Goal: Book appointment/travel/reservation

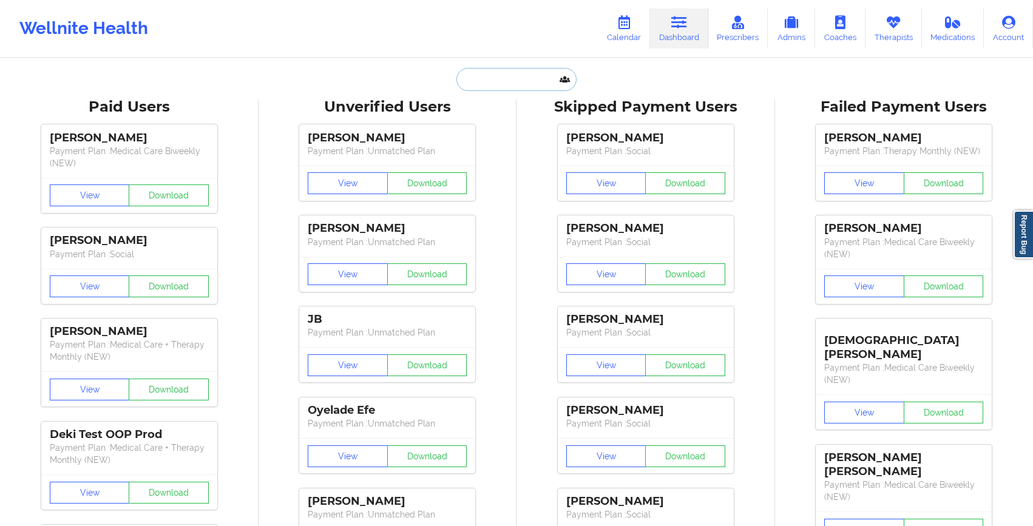
click at [489, 79] on input "text" at bounding box center [516, 79] width 120 height 23
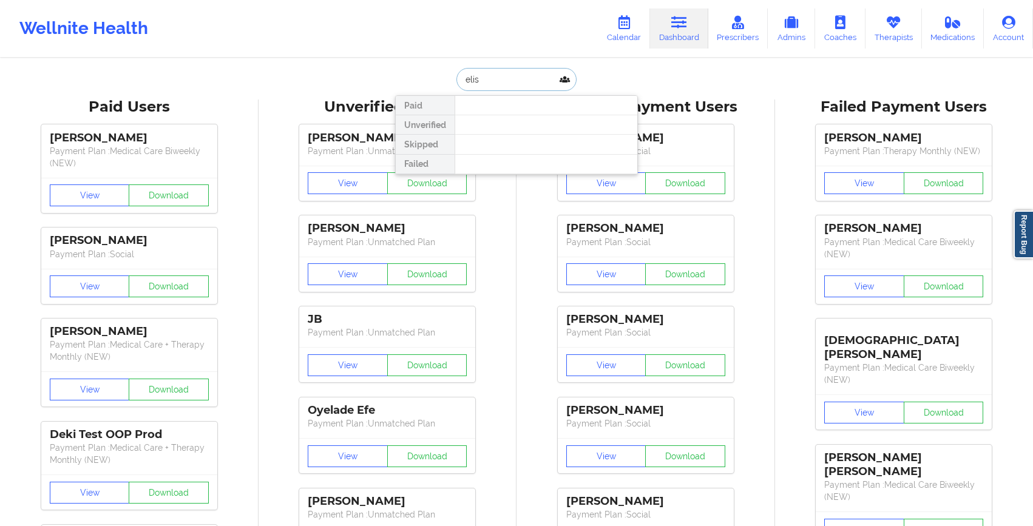
type input "[PERSON_NAME]"
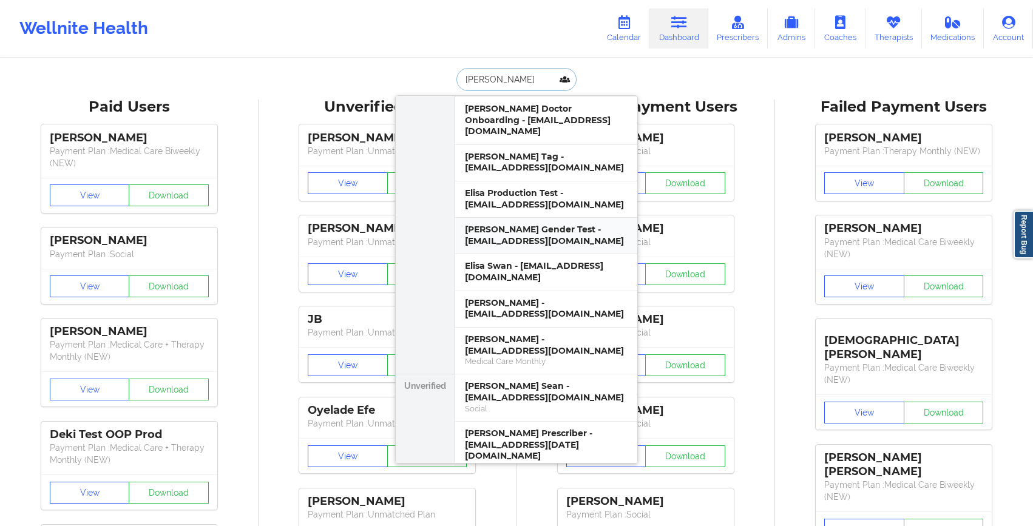
scroll to position [93, 5]
click at [535, 486] on div "[PERSON_NAME] Test - [EMAIL_ADDRESS][DOMAIN_NAME]" at bounding box center [546, 497] width 163 height 22
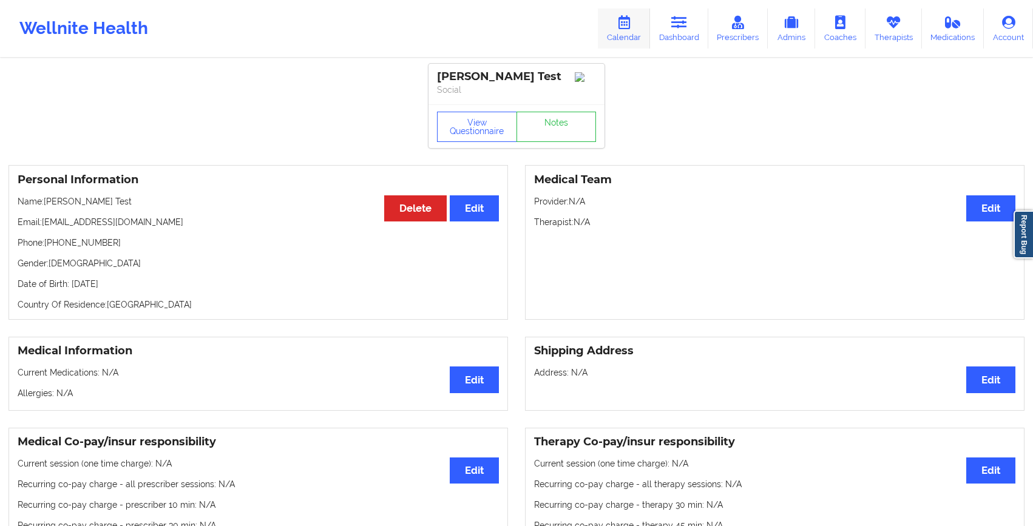
click at [627, 33] on link "Calendar" at bounding box center [624, 28] width 52 height 40
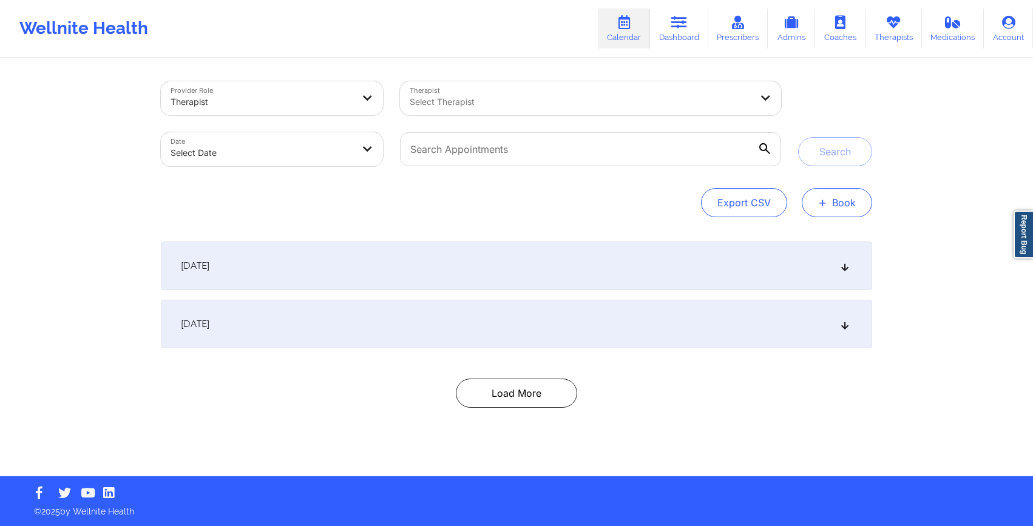
click at [852, 211] on button "+ Book" at bounding box center [836, 202] width 70 height 29
click at [824, 238] on button "Therapy Session" at bounding box center [816, 241] width 93 height 20
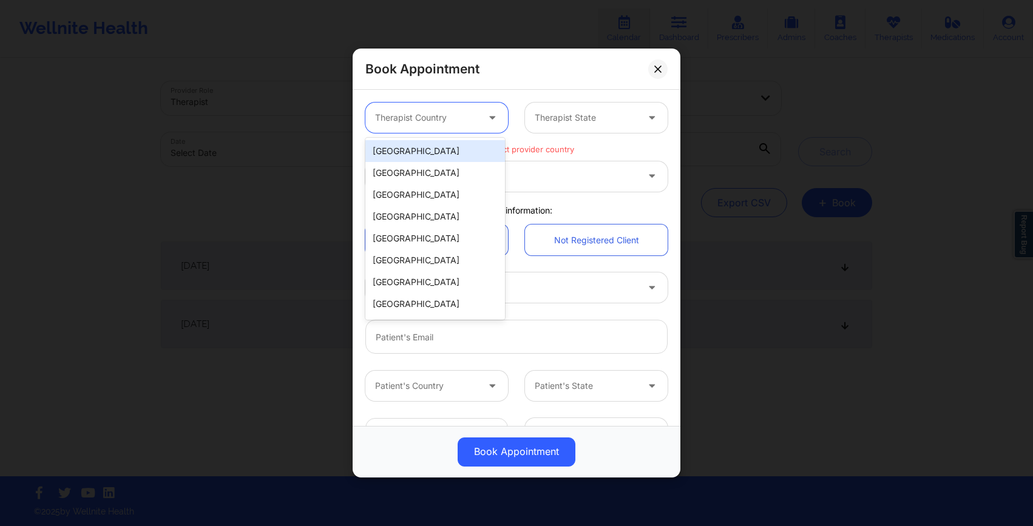
click at [444, 115] on div at bounding box center [426, 117] width 103 height 15
click at [439, 154] on div "[GEOGRAPHIC_DATA]" at bounding box center [435, 151] width 140 height 22
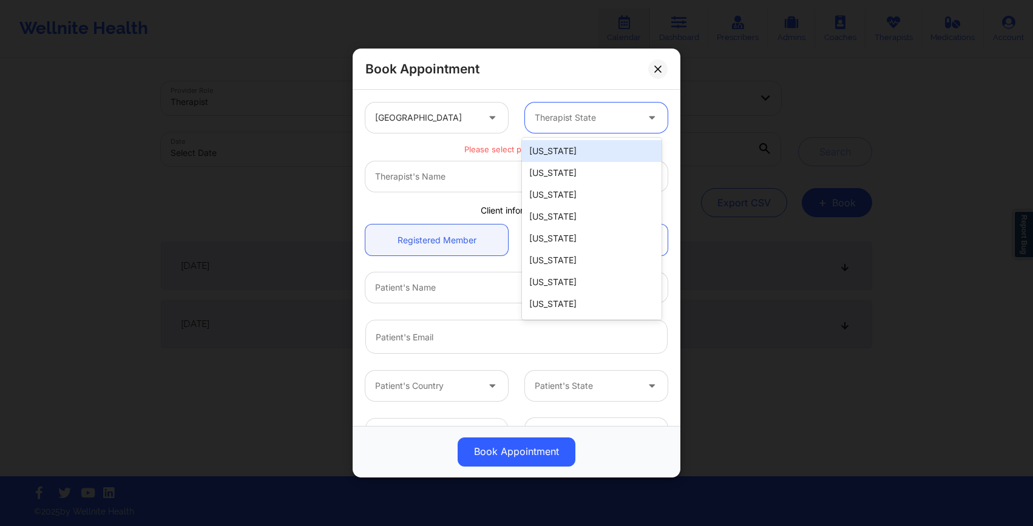
click at [573, 118] on div at bounding box center [586, 117] width 103 height 15
type input "co"
click at [539, 154] on div "[US_STATE]" at bounding box center [592, 151] width 140 height 22
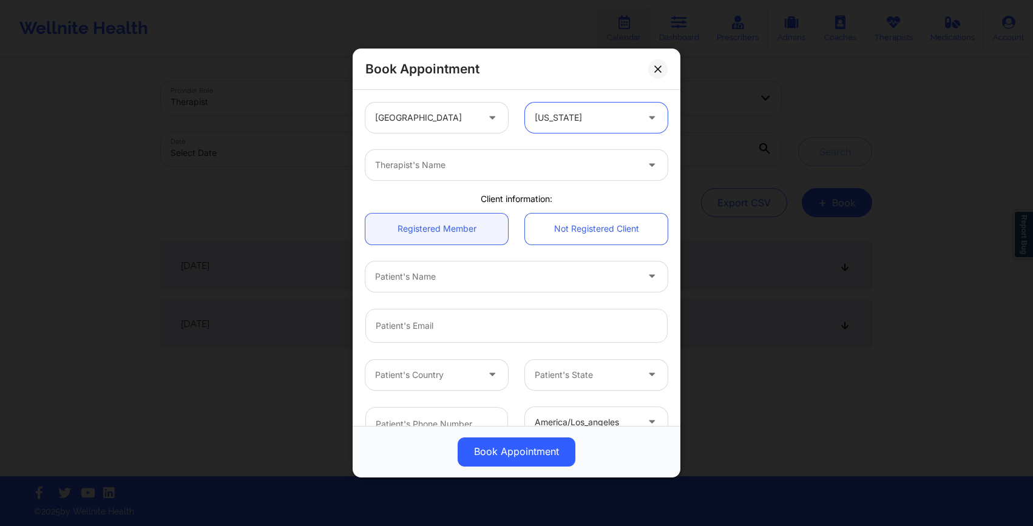
click at [477, 166] on div at bounding box center [506, 165] width 262 height 15
type input "[PERSON_NAME]"
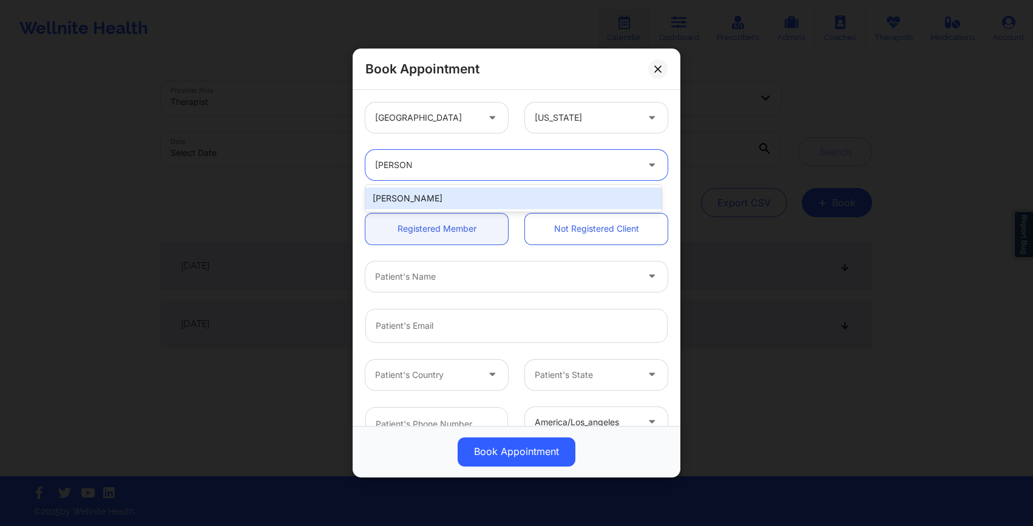
click at [402, 202] on div "[PERSON_NAME]" at bounding box center [513, 198] width 296 height 22
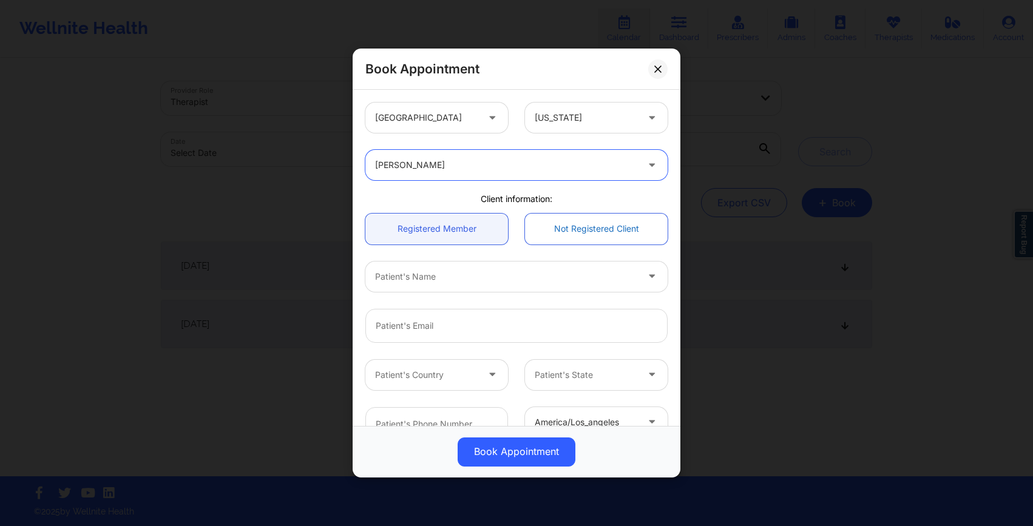
click at [569, 237] on link "Not Registered Client" at bounding box center [596, 229] width 143 height 31
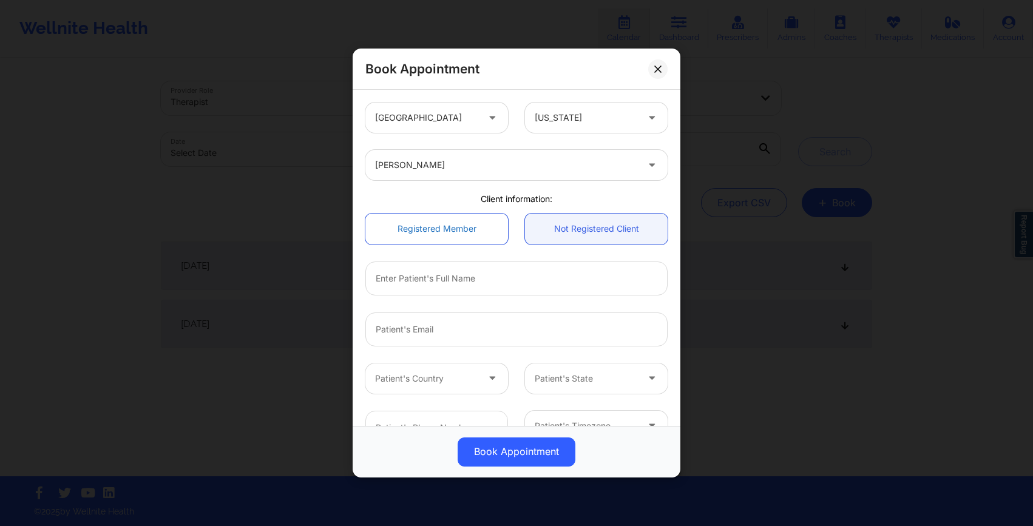
click at [453, 224] on link "Registered Member" at bounding box center [436, 229] width 143 height 31
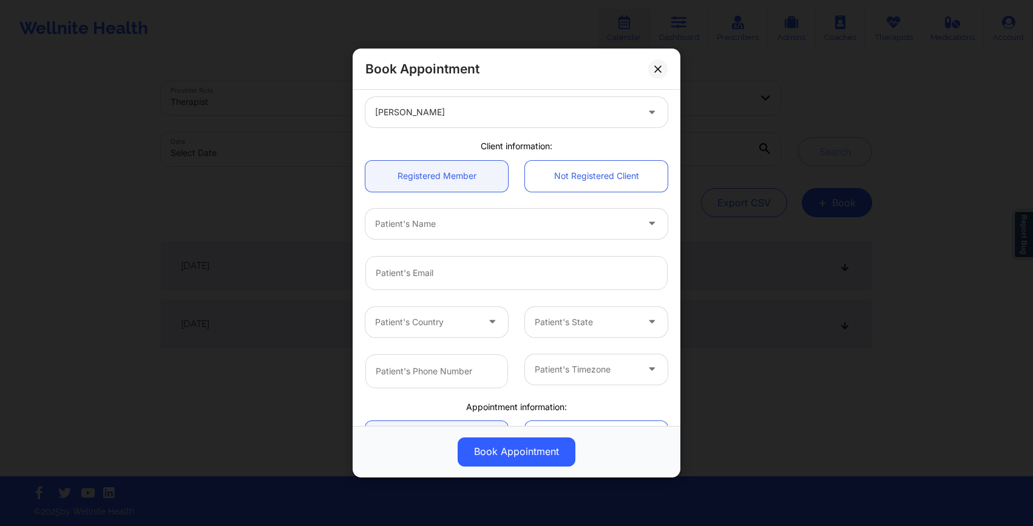
scroll to position [50, 0]
click at [593, 184] on link "Not Registered Client" at bounding box center [596, 179] width 143 height 31
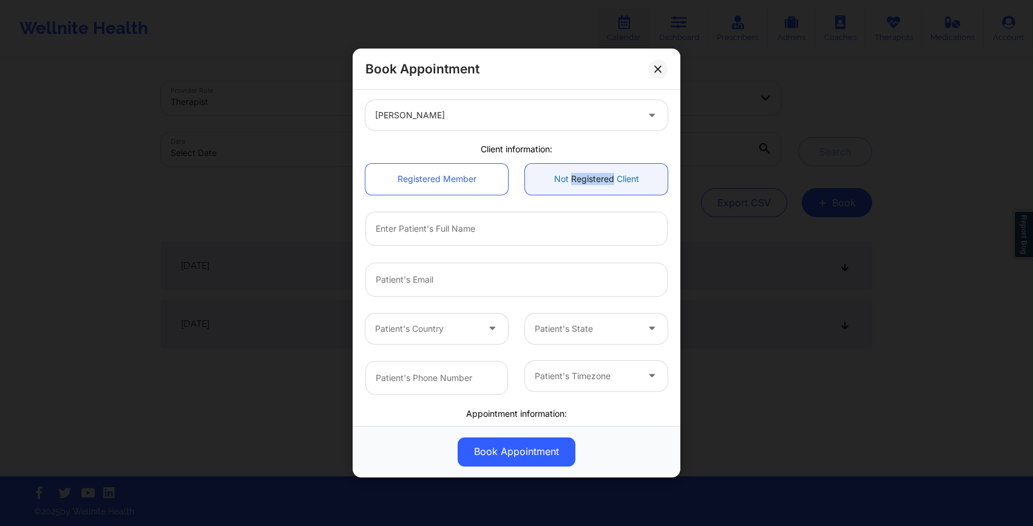
click at [593, 184] on link "Not Registered Client" at bounding box center [596, 179] width 143 height 31
click at [530, 236] on input "text" at bounding box center [516, 229] width 302 height 34
type input "[PERSON_NAME]"
type input "[GEOGRAPHIC_DATA]"
type input "CO"
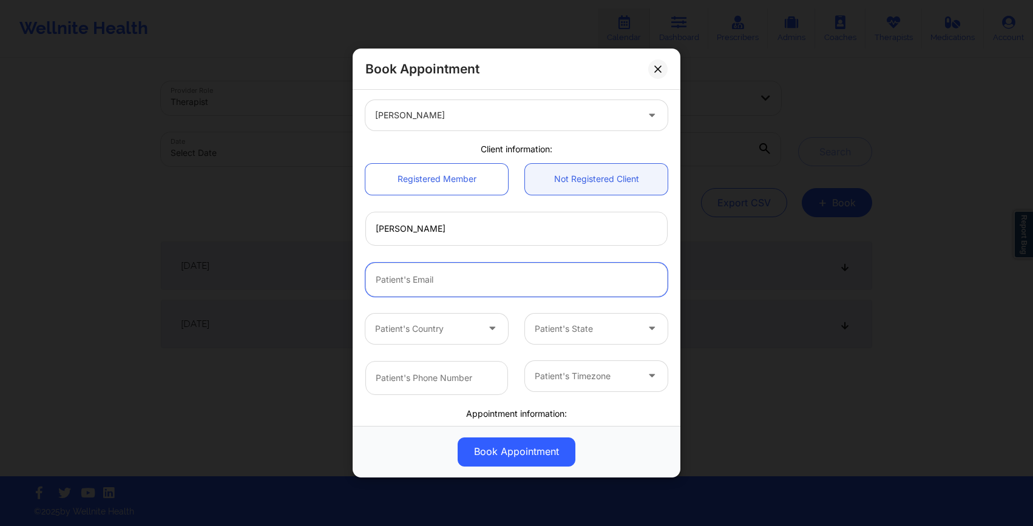
type input "[EMAIL_ADDRESS][DOMAIN_NAME]"
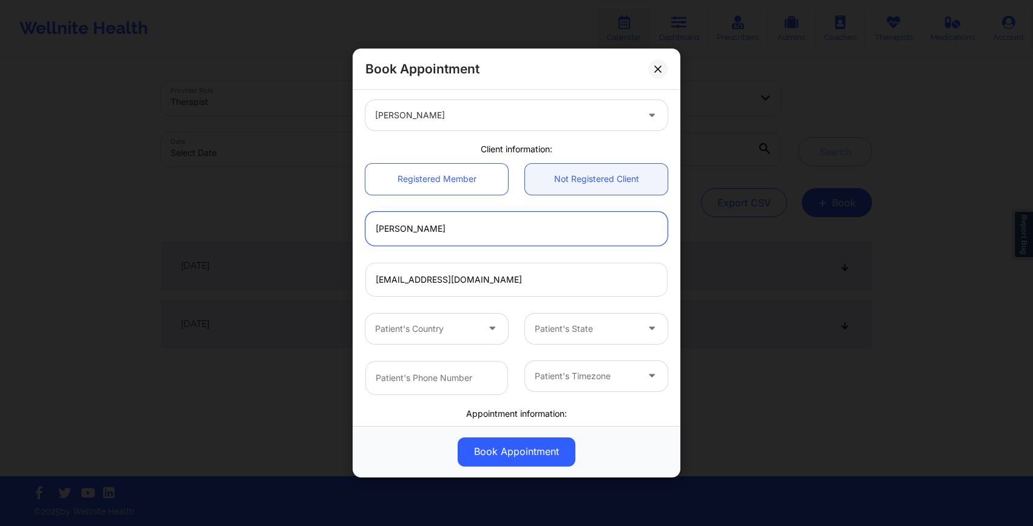
scroll to position [0, 0]
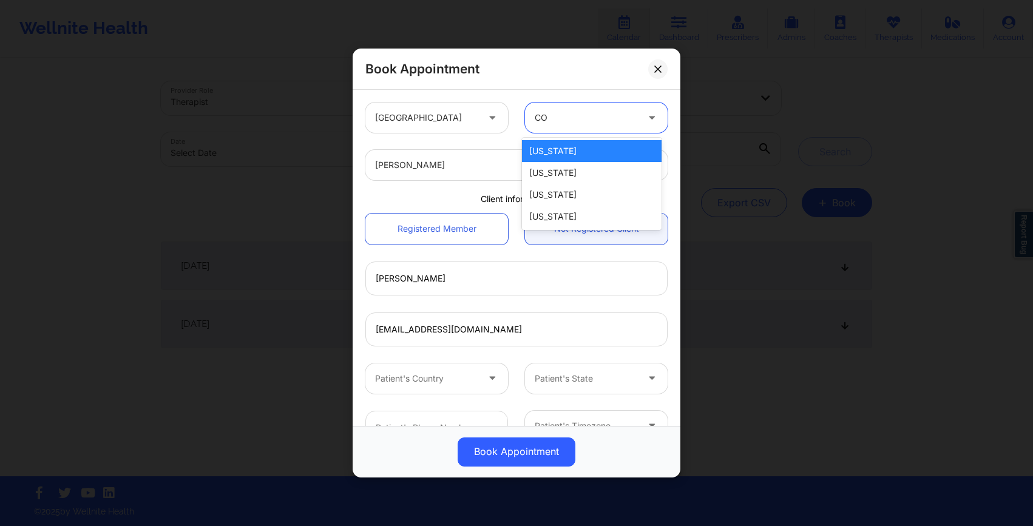
type input "[GEOGRAPHIC_DATA]"
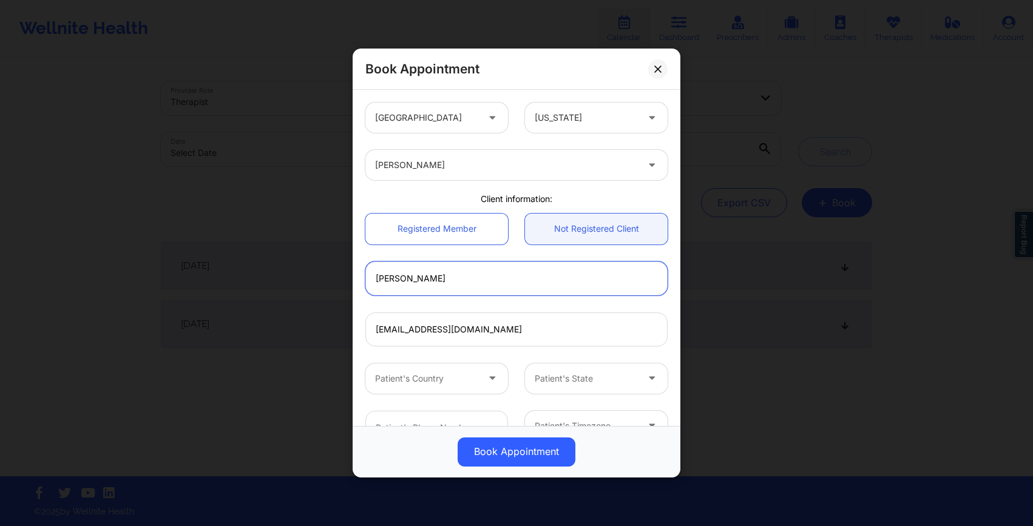
click at [447, 263] on input "[PERSON_NAME]" at bounding box center [516, 279] width 302 height 34
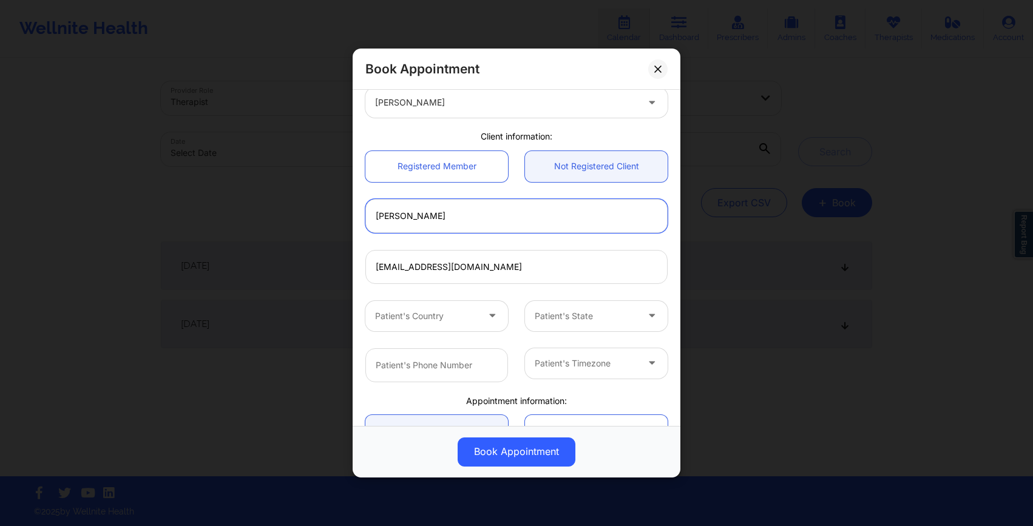
scroll to position [86, 0]
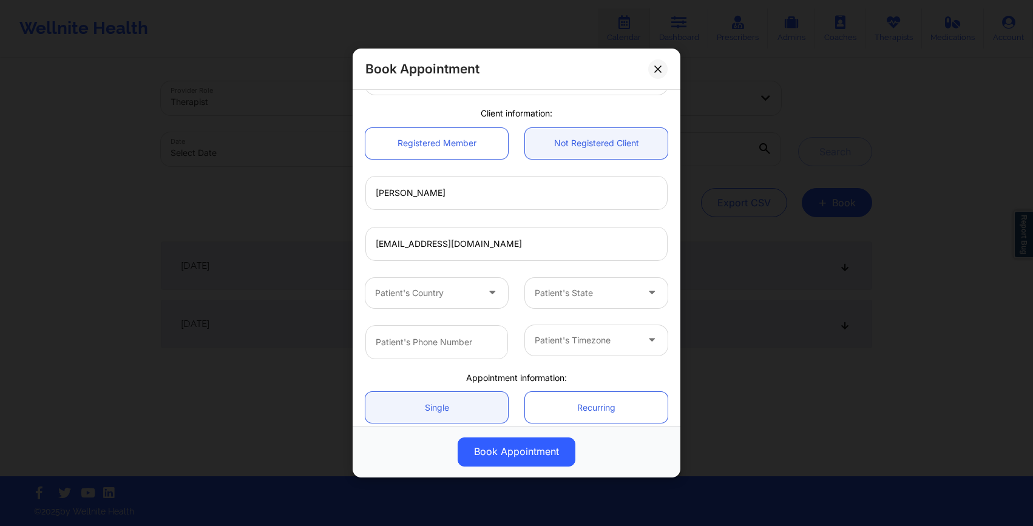
click at [402, 270] on div "Patient's Country Patient's State" at bounding box center [516, 292] width 319 height 47
click at [427, 241] on input "[EMAIL_ADDRESS][DOMAIN_NAME]" at bounding box center [516, 244] width 302 height 34
drag, startPoint x: 451, startPoint y: 246, endPoint x: 573, endPoint y: 246, distance: 121.3
click at [573, 246] on input "[EMAIL_ADDRESS][DOMAIN_NAME]" at bounding box center [516, 244] width 302 height 34
type input "[EMAIL_ADDRESS][DOMAIN_NAME]"
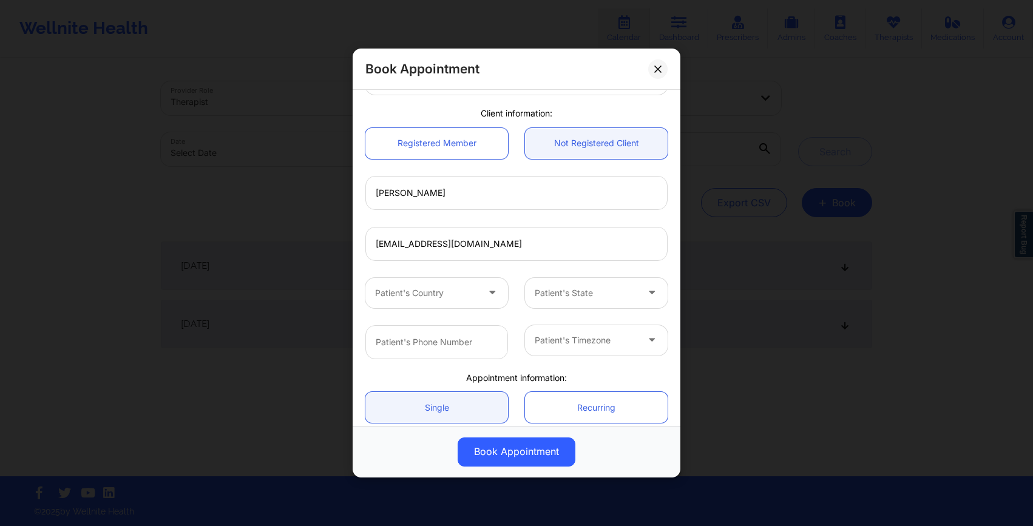
click at [458, 297] on div at bounding box center [426, 293] width 103 height 15
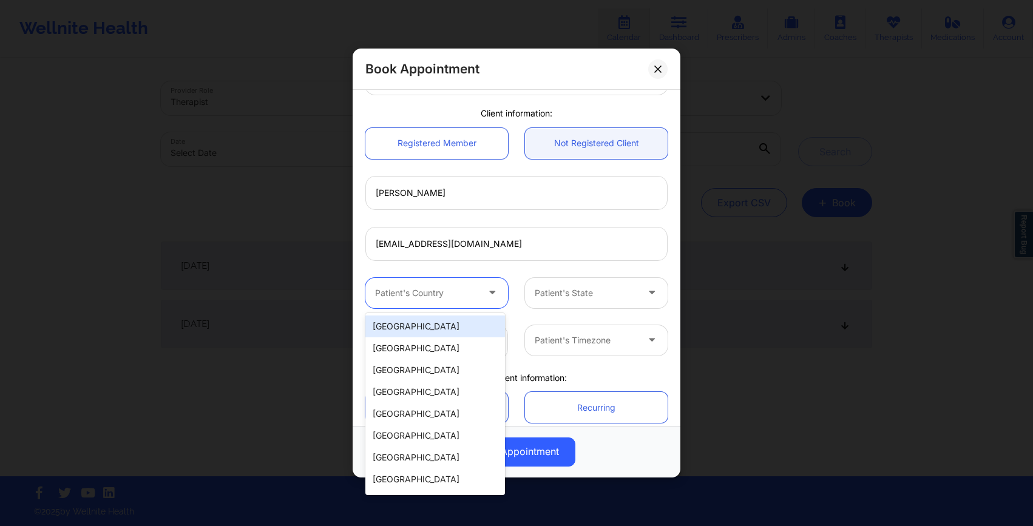
click at [431, 326] on div "[GEOGRAPHIC_DATA]" at bounding box center [435, 326] width 140 height 22
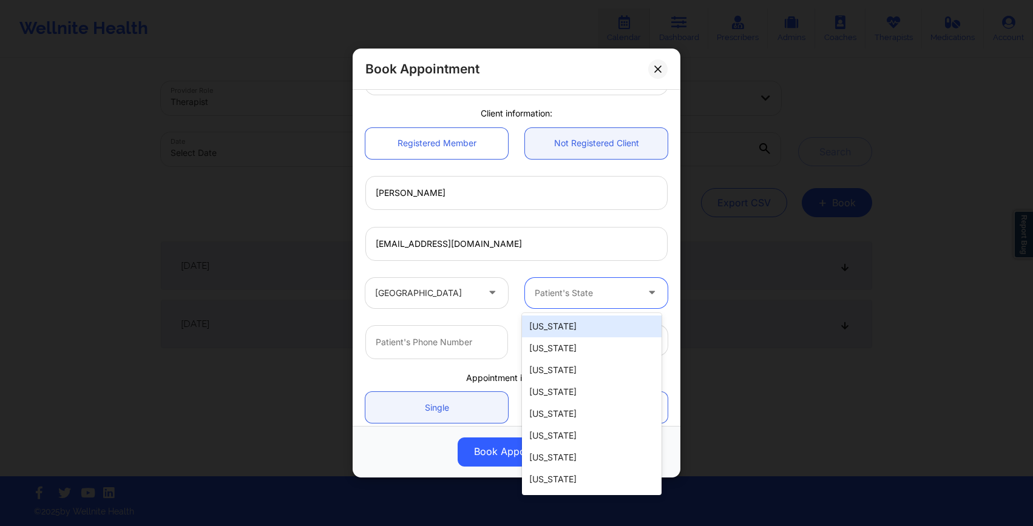
click at [538, 307] on div "Patient's State" at bounding box center [581, 293] width 113 height 30
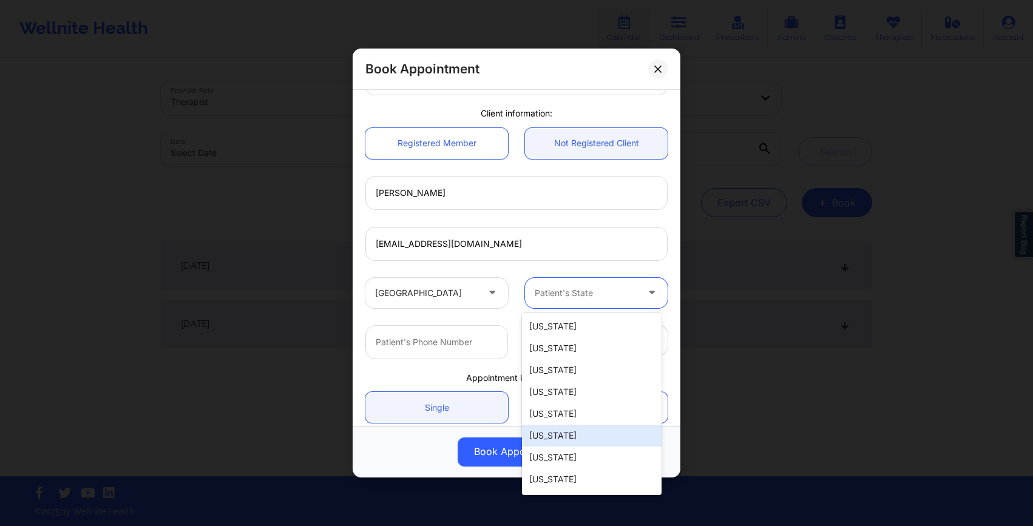
click at [537, 440] on div "[US_STATE]" at bounding box center [592, 436] width 140 height 22
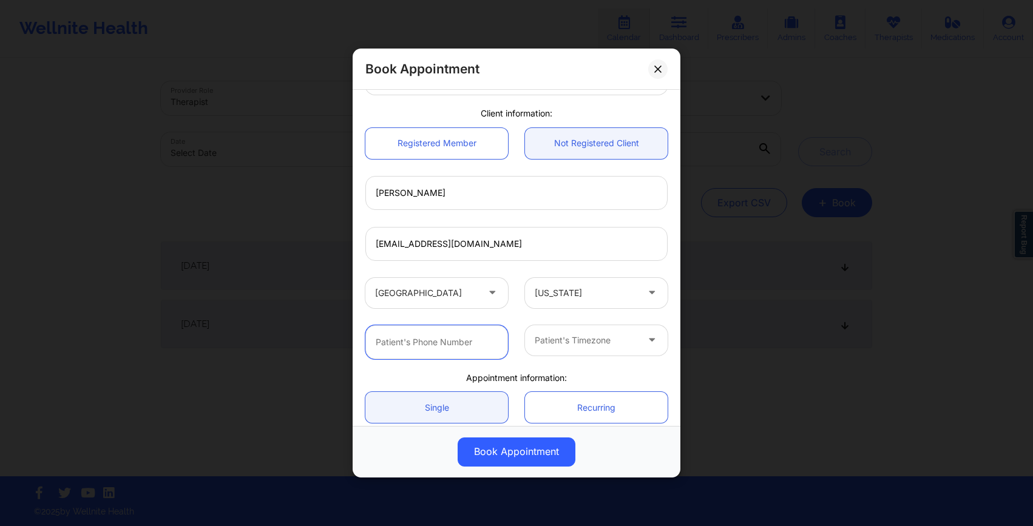
click at [453, 334] on input "text" at bounding box center [436, 342] width 143 height 34
type input "4045194336"
type input "[GEOGRAPHIC_DATA]"
type input "CO"
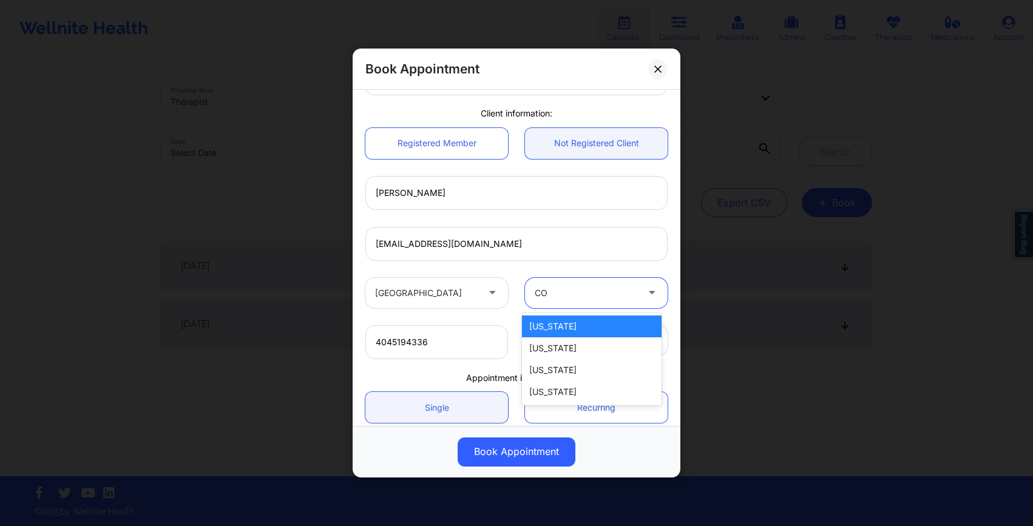
type input "[GEOGRAPHIC_DATA]"
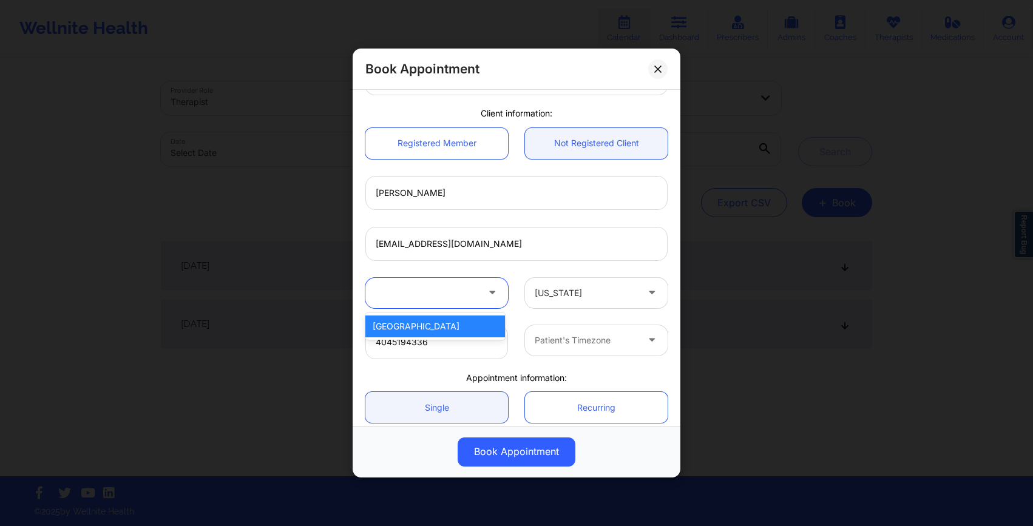
click at [519, 315] on div "United States selected, 1 of 1. 1 result available for search term [GEOGRAPHIC_…" at bounding box center [516, 292] width 319 height 47
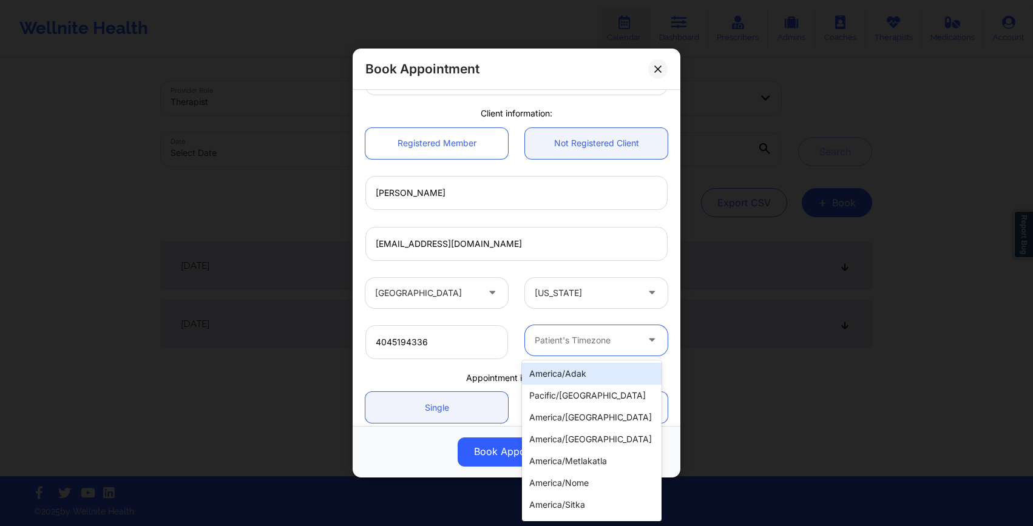
click at [563, 344] on div at bounding box center [586, 340] width 103 height 15
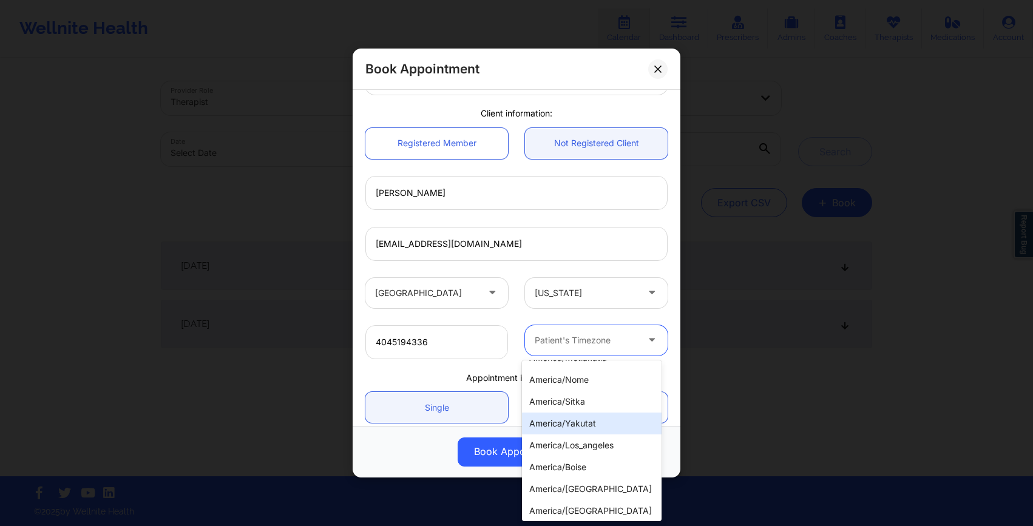
scroll to position [109, 0]
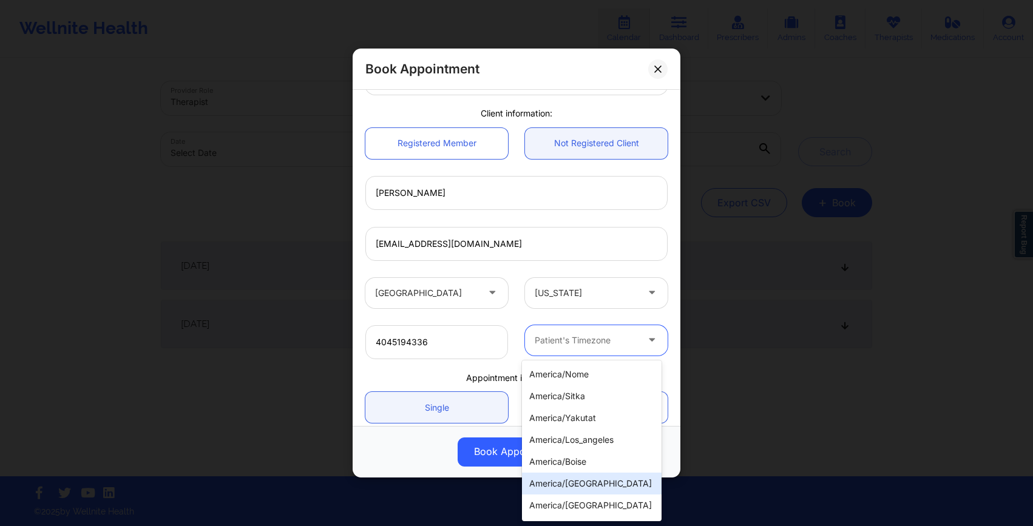
click at [560, 480] on div "america/[GEOGRAPHIC_DATA]" at bounding box center [592, 484] width 140 height 22
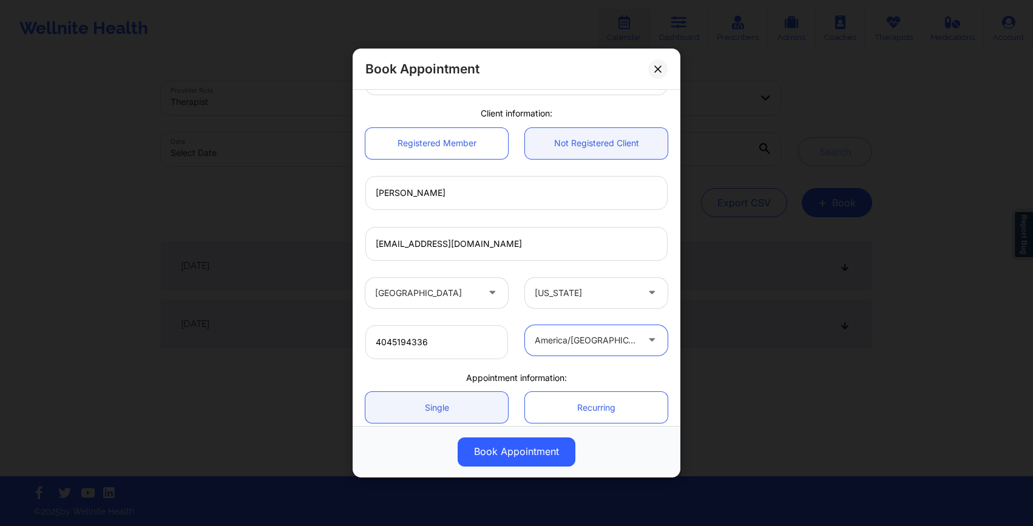
scroll to position [190, 0]
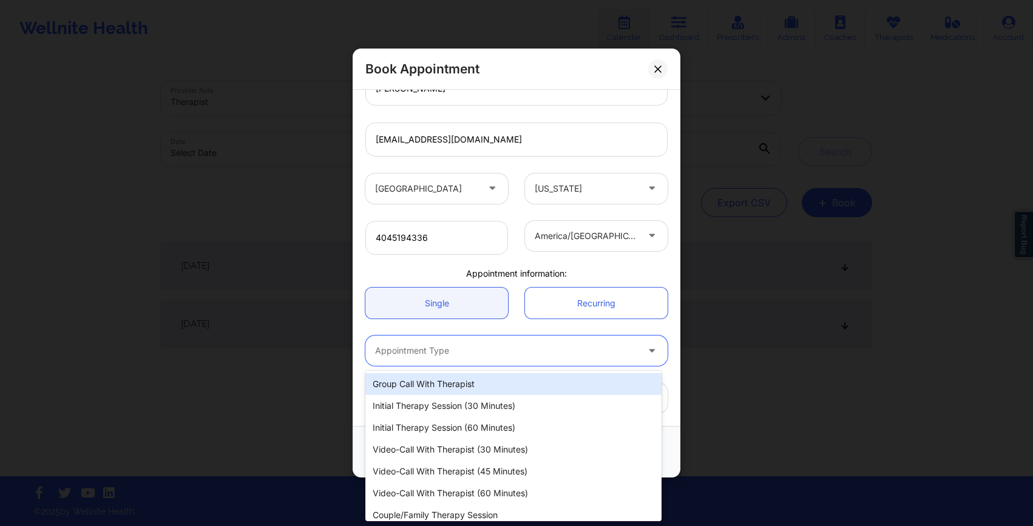
click at [513, 351] on div at bounding box center [506, 351] width 262 height 15
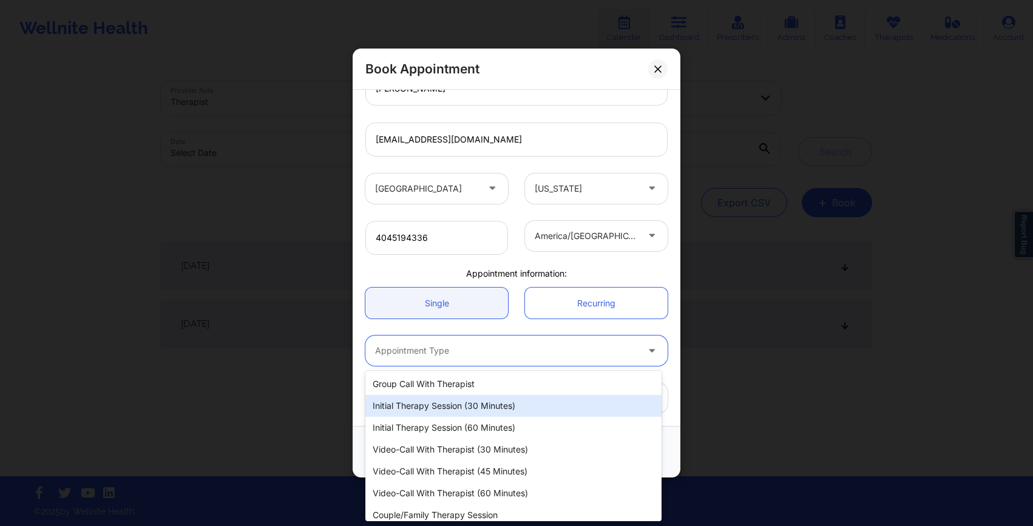
click at [488, 408] on div "Initial Therapy Session (30 minutes)" at bounding box center [513, 406] width 296 height 22
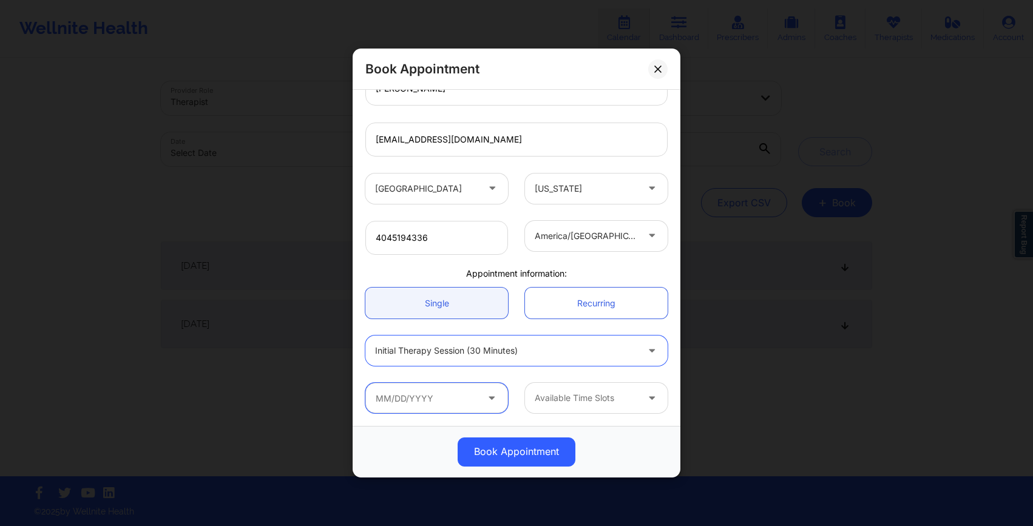
click at [464, 393] on input "text" at bounding box center [436, 398] width 143 height 30
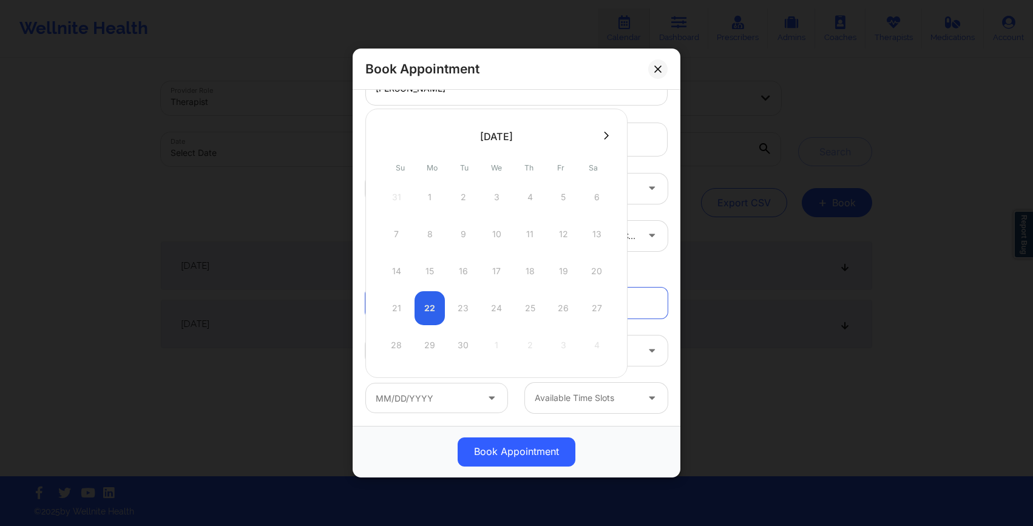
click at [604, 138] on icon at bounding box center [606, 136] width 5 height 8
click at [647, 258] on div "4045194336 america/[GEOGRAPHIC_DATA]" at bounding box center [516, 237] width 319 height 51
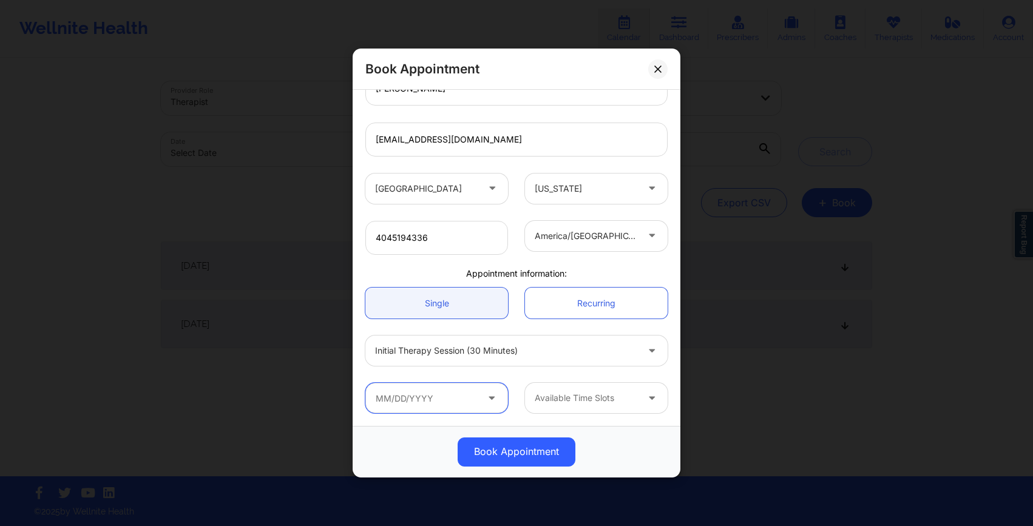
click at [441, 395] on input "text" at bounding box center [436, 398] width 143 height 30
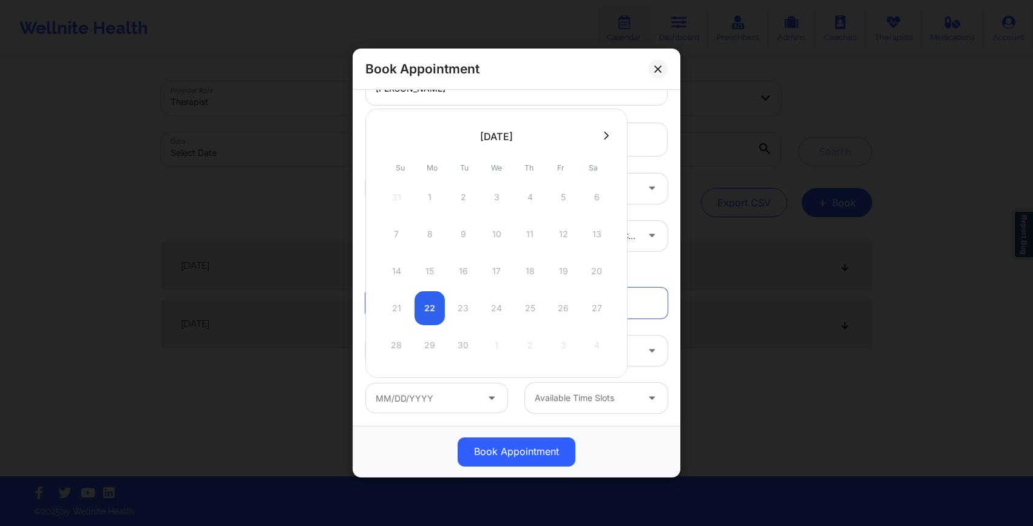
click at [602, 129] on div at bounding box center [496, 136] width 262 height 18
click at [604, 133] on icon at bounding box center [606, 135] width 5 height 9
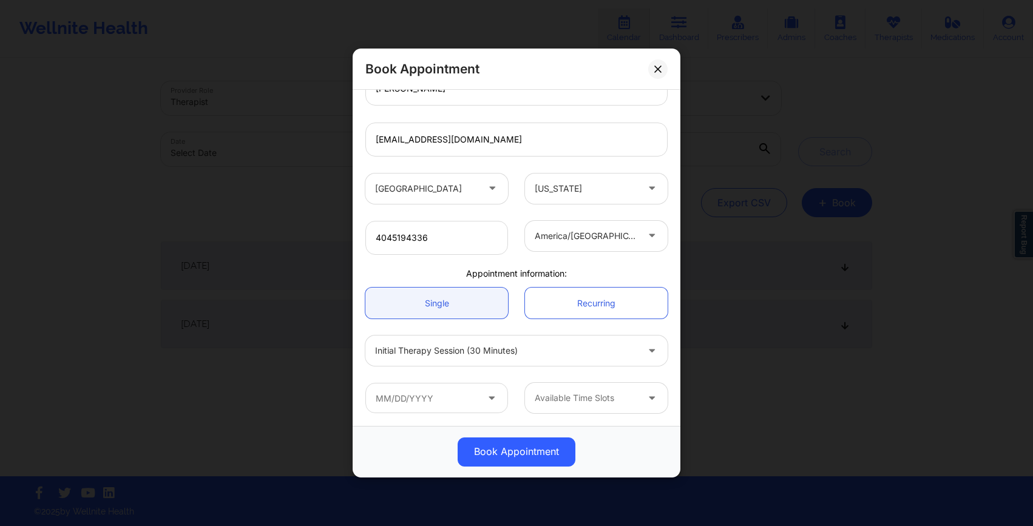
click at [650, 166] on div "[GEOGRAPHIC_DATA] [US_STATE]" at bounding box center [516, 188] width 319 height 47
click at [660, 68] on icon at bounding box center [657, 69] width 7 height 7
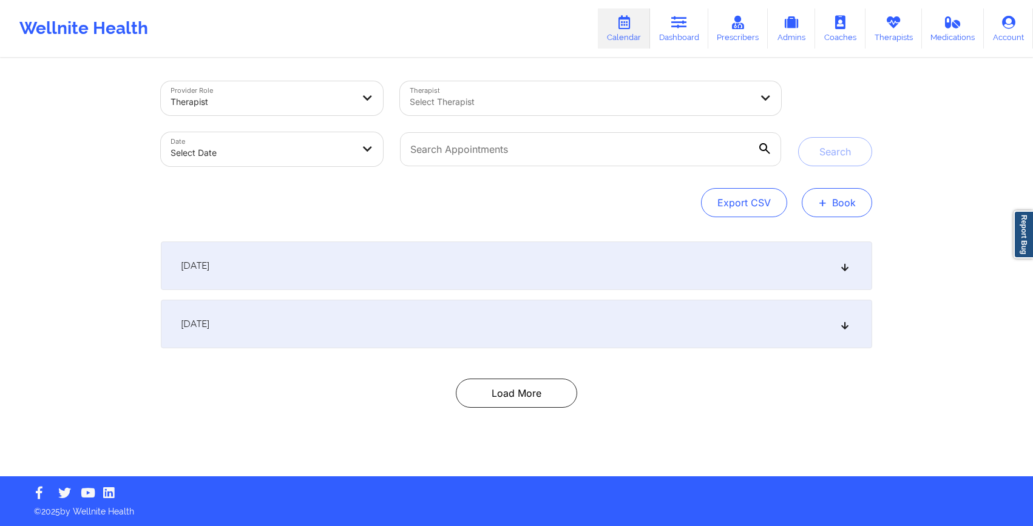
click at [822, 206] on span "+" at bounding box center [822, 202] width 9 height 7
click at [798, 241] on button "Therapy Session" at bounding box center [816, 241] width 93 height 20
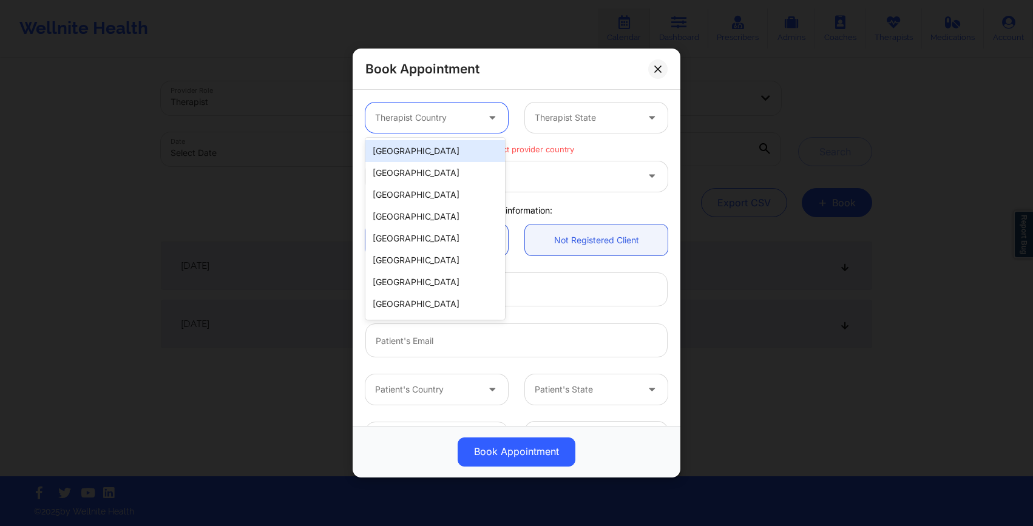
click at [471, 109] on div "Therapist Country" at bounding box center [421, 118] width 113 height 30
click at [443, 147] on div "[GEOGRAPHIC_DATA]" at bounding box center [435, 151] width 140 height 22
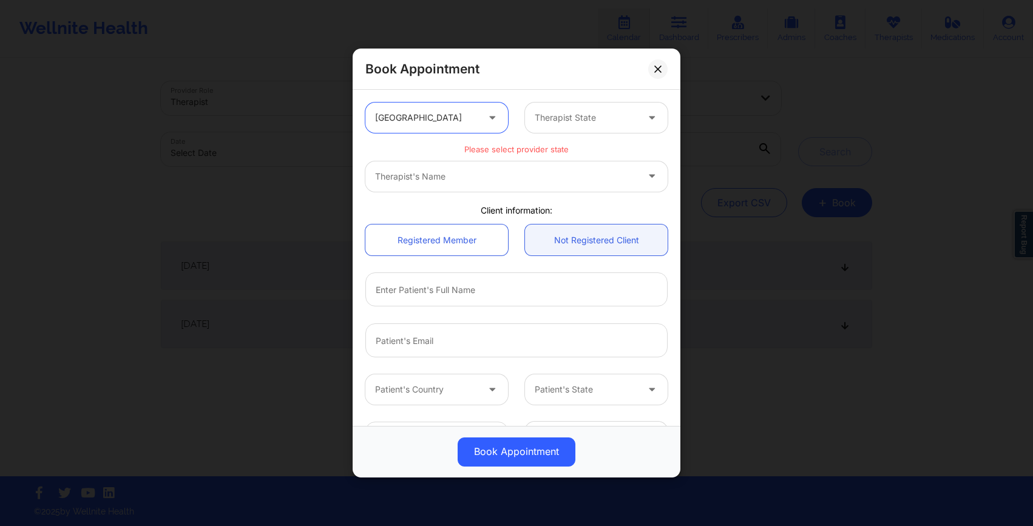
click at [552, 120] on div at bounding box center [586, 117] width 103 height 15
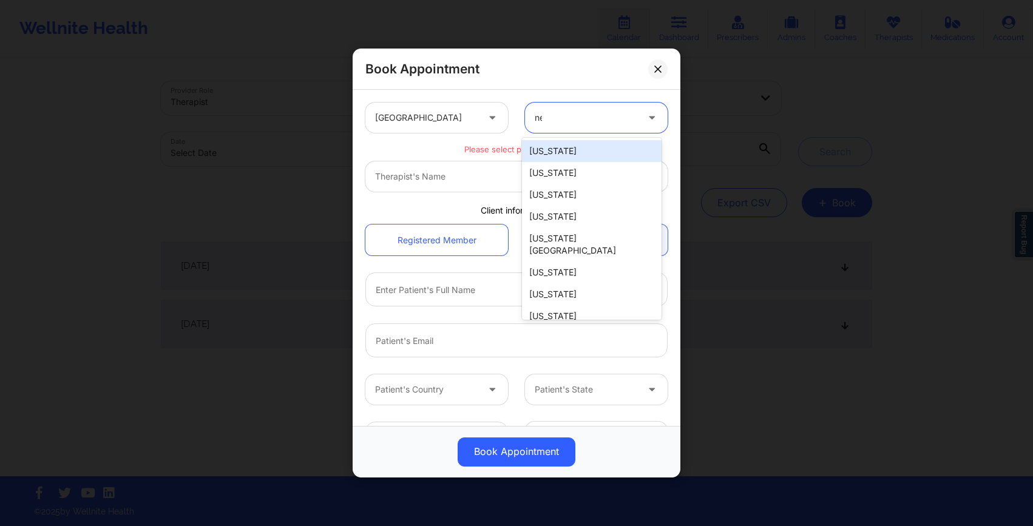
type input "new"
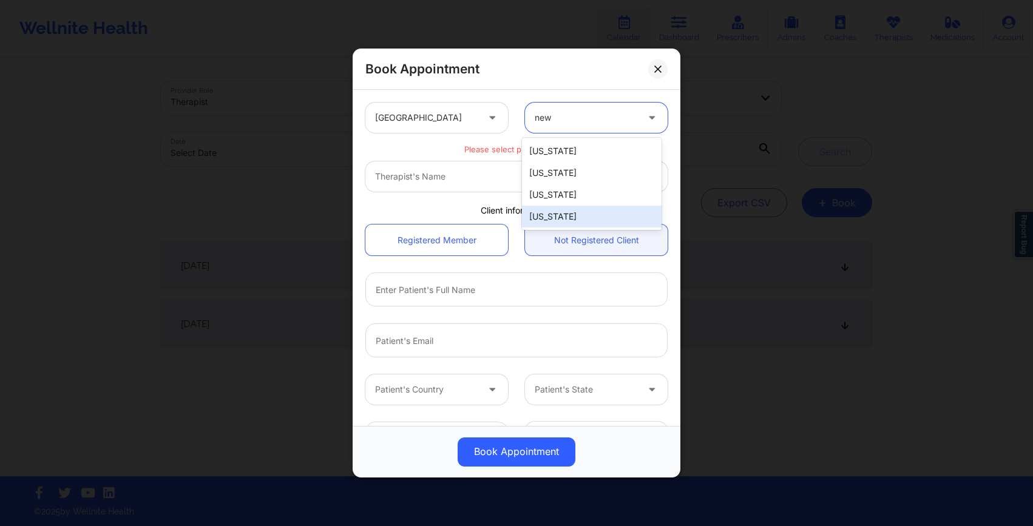
click at [543, 218] on div "[US_STATE]" at bounding box center [592, 217] width 140 height 22
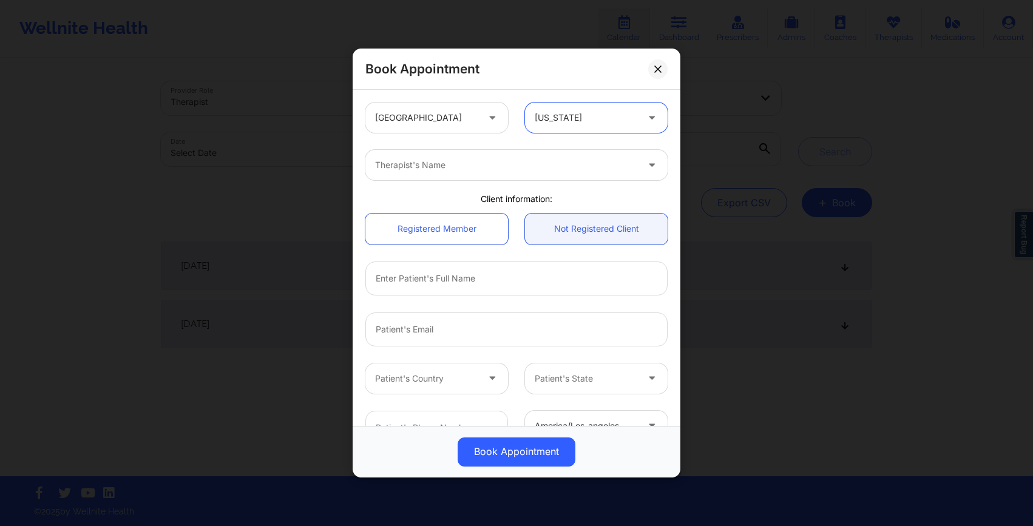
click at [467, 164] on div at bounding box center [506, 165] width 262 height 15
type input "virb"
click at [544, 121] on div at bounding box center [586, 117] width 103 height 15
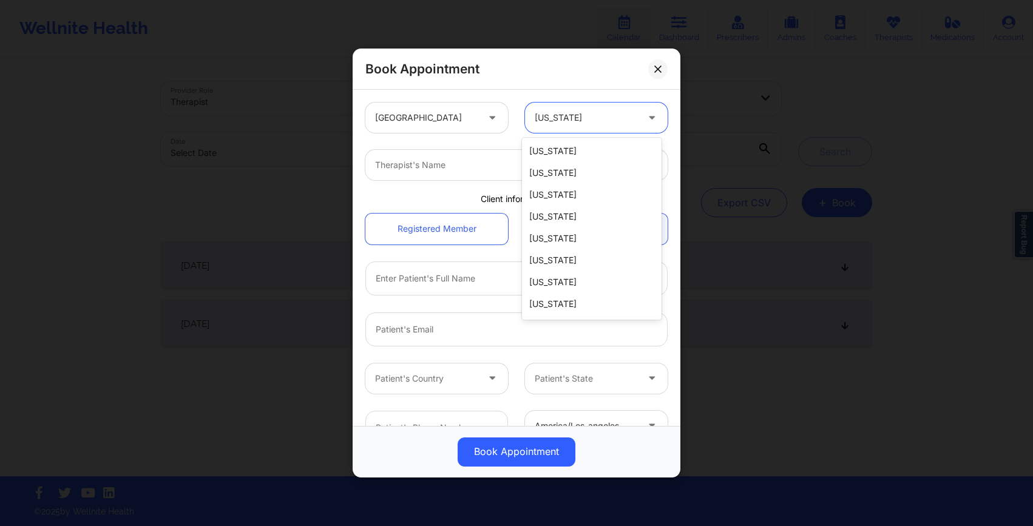
type input "f"
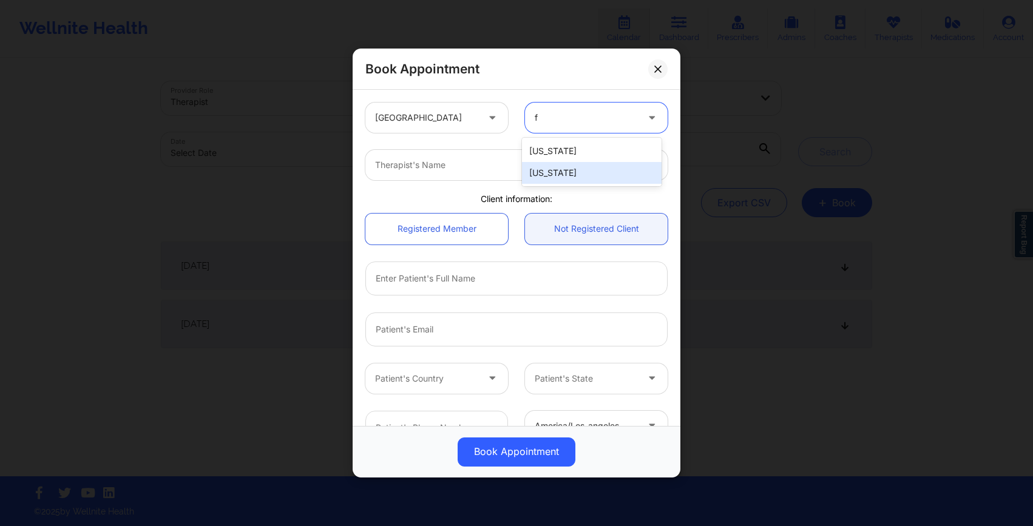
click at [543, 176] on div "[US_STATE]" at bounding box center [592, 173] width 140 height 22
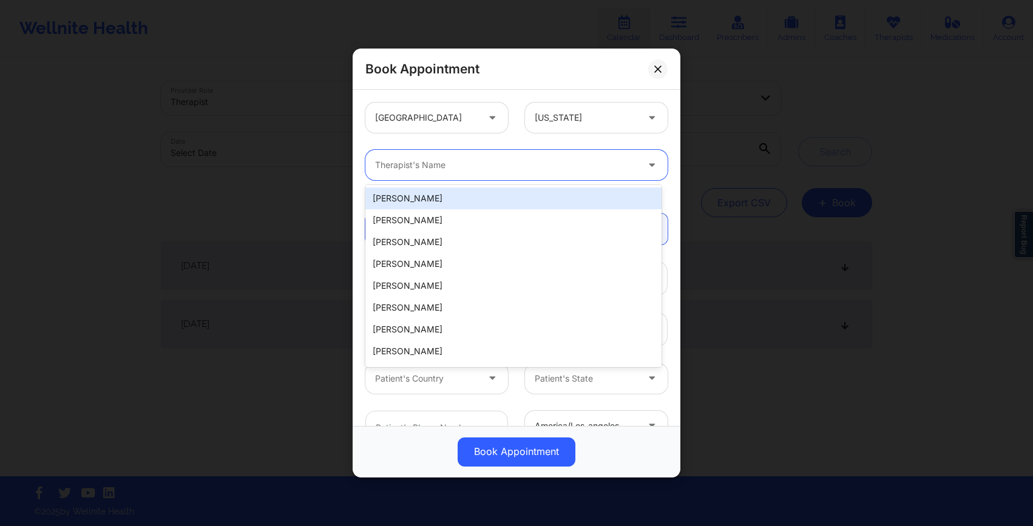
click at [504, 161] on div at bounding box center [506, 165] width 262 height 15
type input "vir"
click at [646, 73] on div "Book Appointment" at bounding box center [517, 69] width 328 height 41
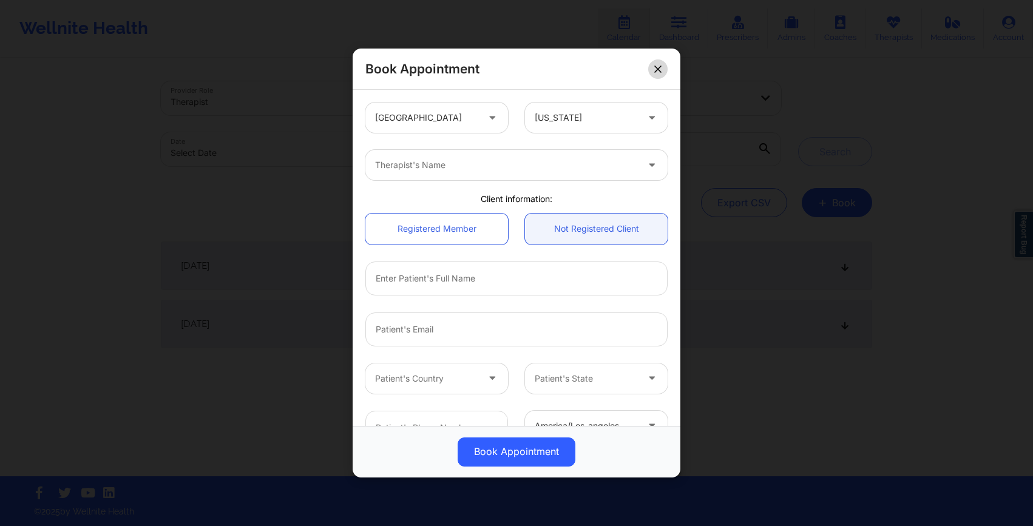
click at [651, 73] on button at bounding box center [657, 68] width 19 height 19
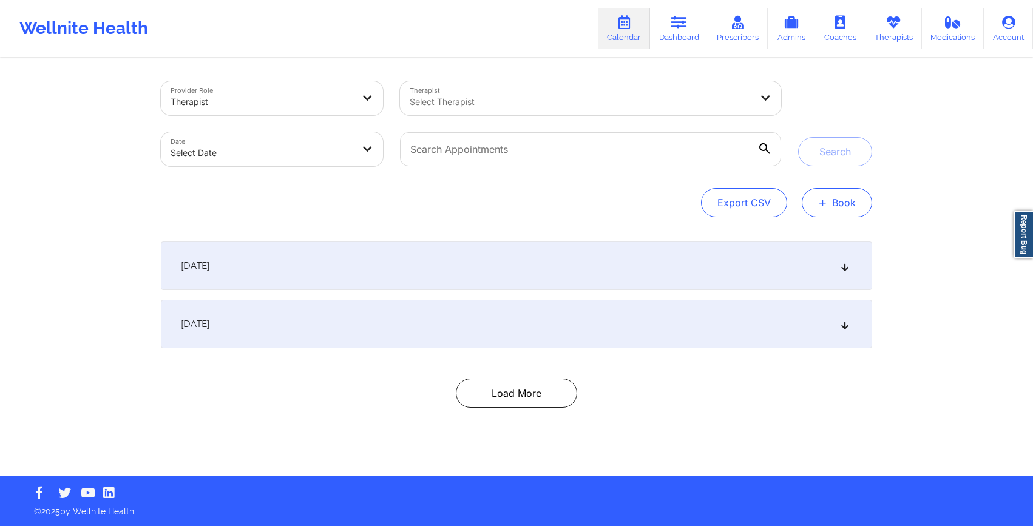
click at [840, 210] on button "+ Book" at bounding box center [836, 202] width 70 height 29
click at [794, 238] on button "Therapy Session" at bounding box center [816, 241] width 93 height 20
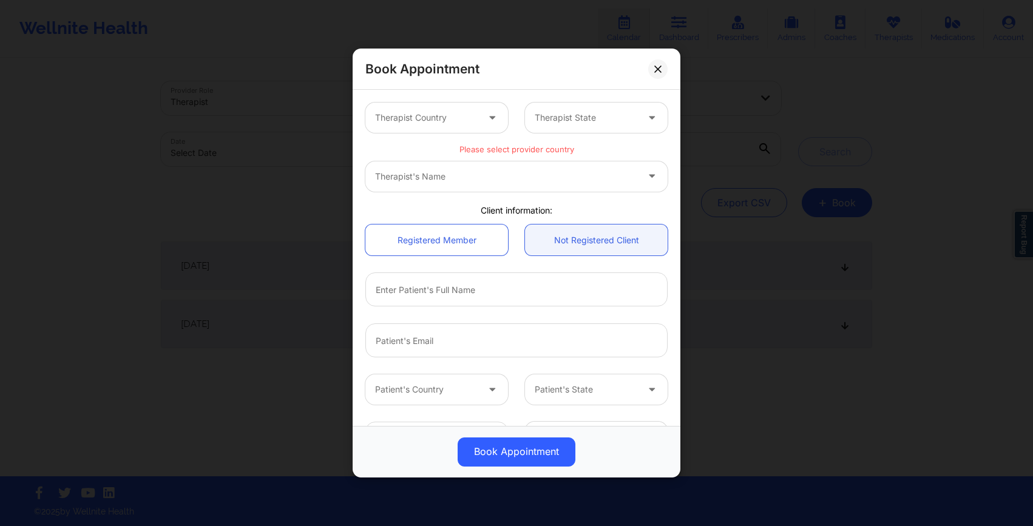
click at [479, 124] on div at bounding box center [493, 118] width 29 height 30
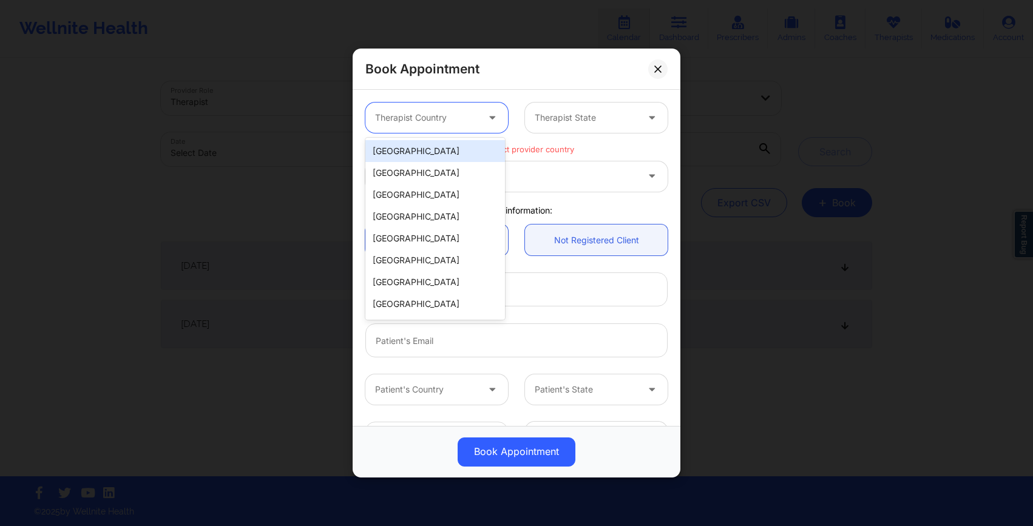
click at [448, 147] on div "[GEOGRAPHIC_DATA]" at bounding box center [435, 151] width 140 height 22
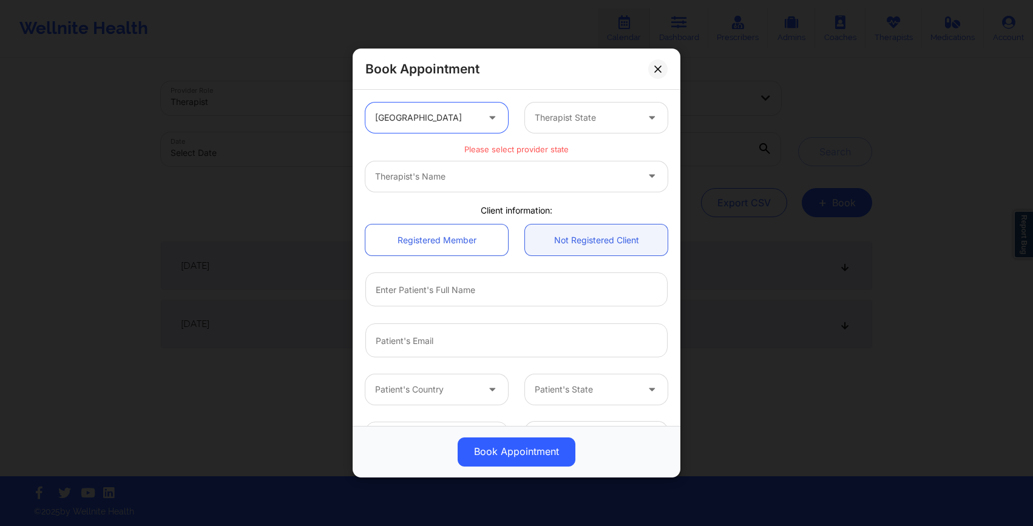
click at [582, 113] on div at bounding box center [586, 117] width 103 height 15
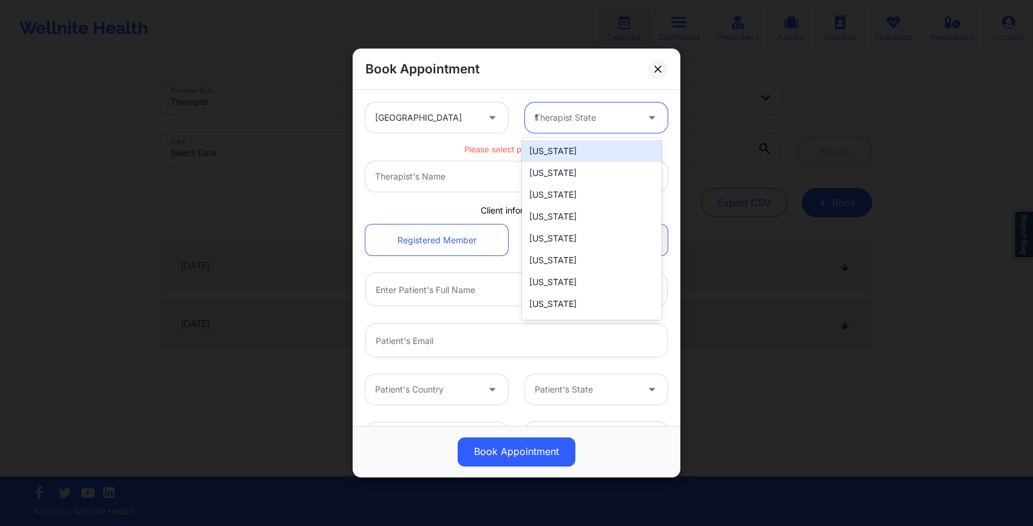
type input "fl"
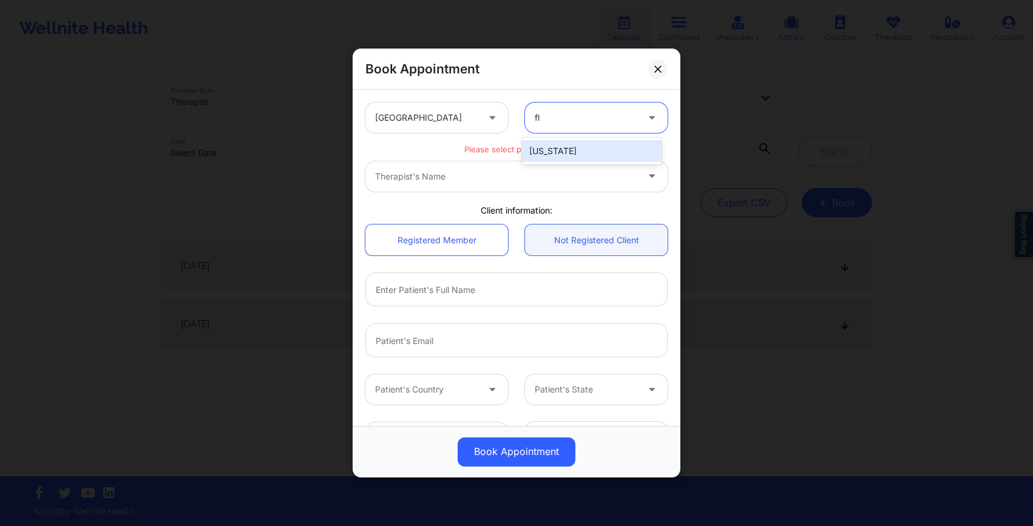
click at [578, 151] on div "[US_STATE]" at bounding box center [592, 151] width 140 height 22
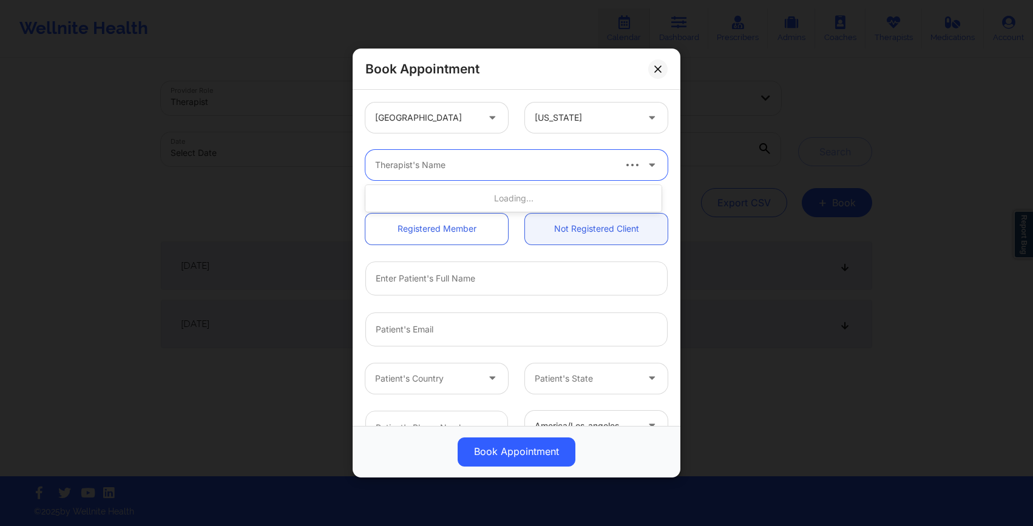
click at [556, 173] on div "Therapist's Name" at bounding box center [489, 165] width 249 height 30
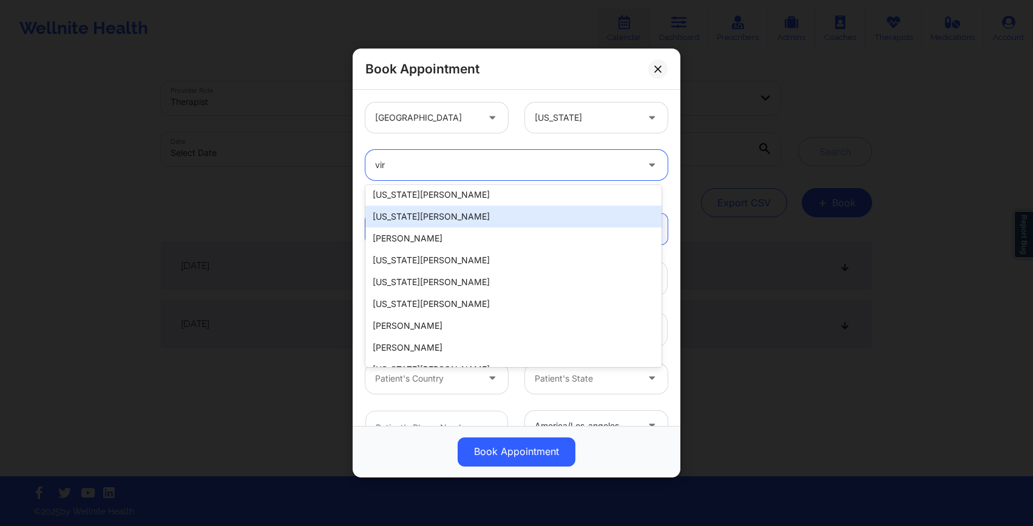
scroll to position [0, 0]
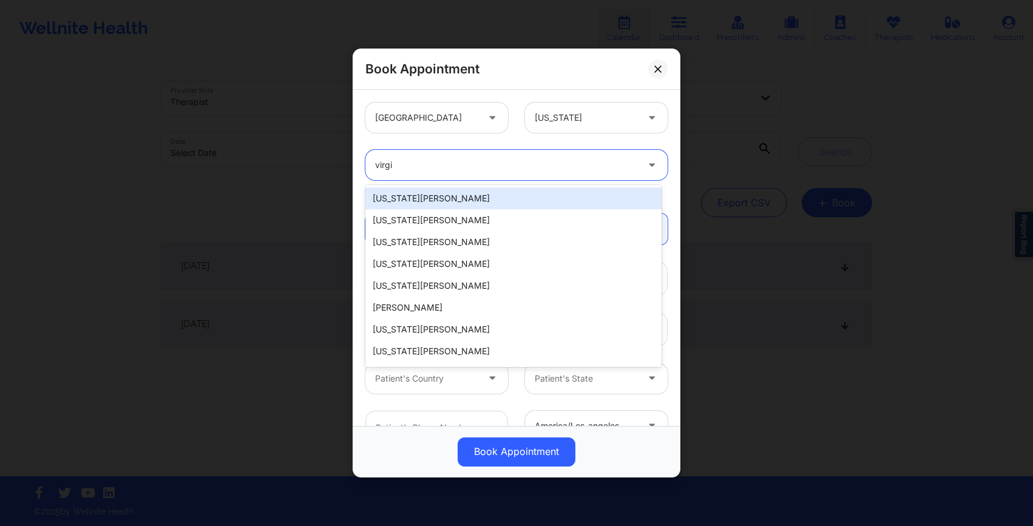
type input "virg"
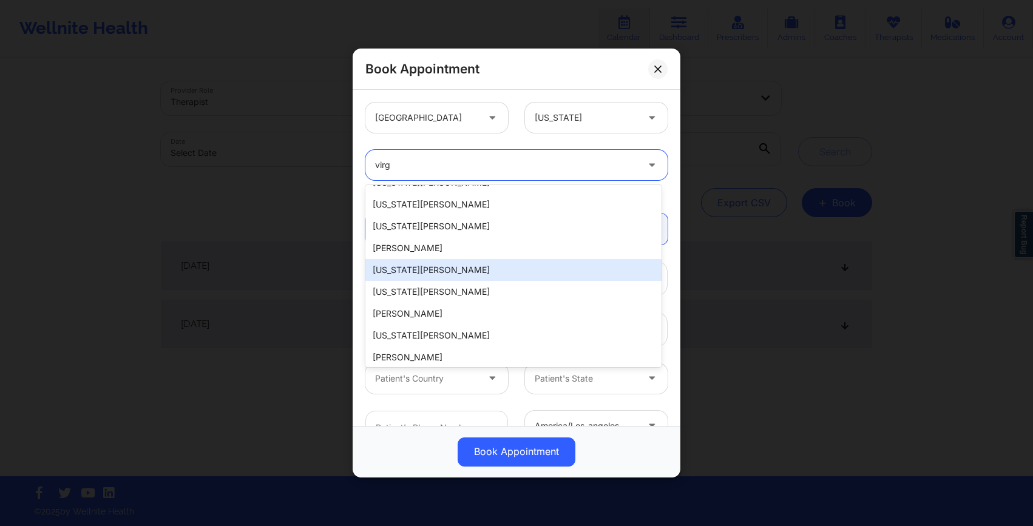
scroll to position [260, 0]
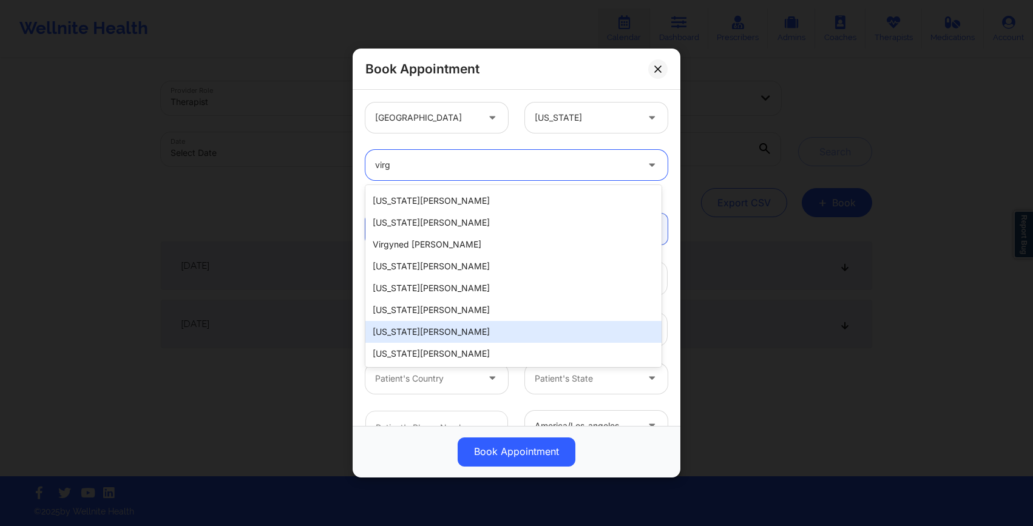
click at [470, 334] on div "[US_STATE][PERSON_NAME]" at bounding box center [513, 332] width 296 height 22
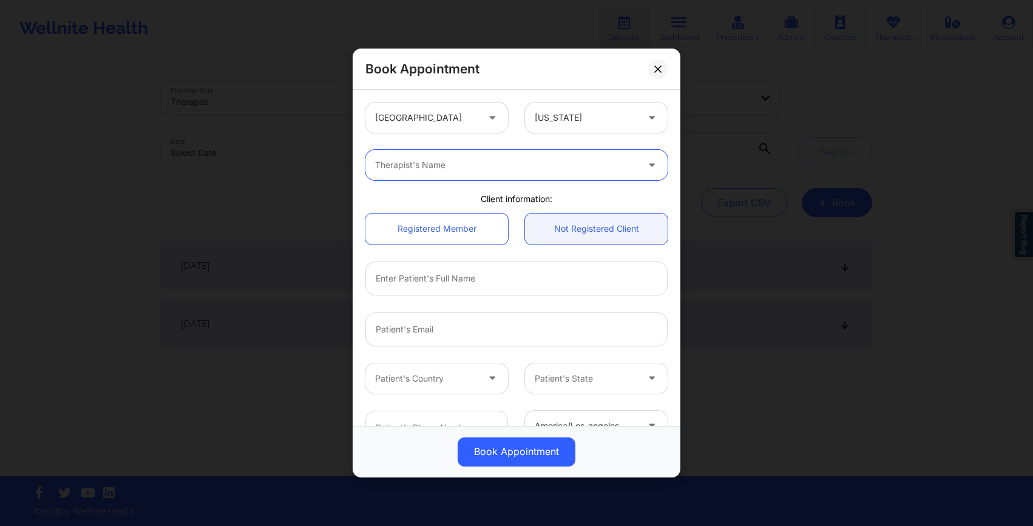
click at [461, 163] on div at bounding box center [506, 165] width 262 height 15
click at [461, 138] on div "[GEOGRAPHIC_DATA] [US_STATE]" at bounding box center [516, 117] width 319 height 47
click at [440, 181] on div "Therapist's Name" at bounding box center [516, 164] width 319 height 47
click at [438, 169] on div at bounding box center [506, 165] width 262 height 15
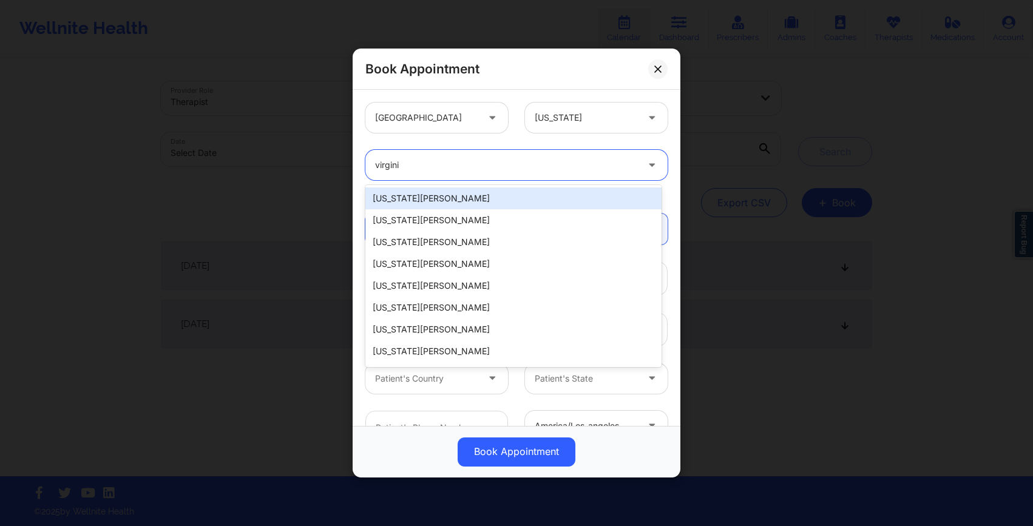
type input "virgin"
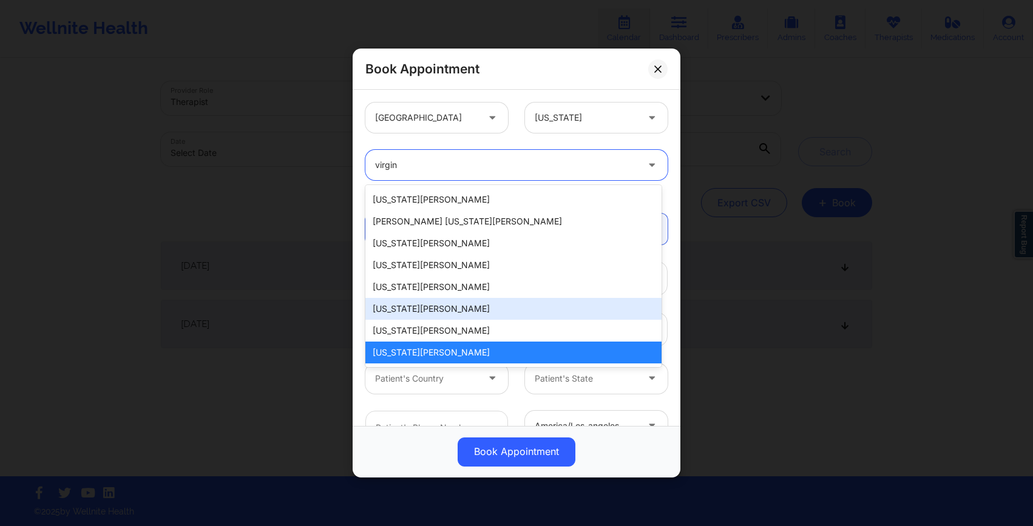
scroll to position [172, 0]
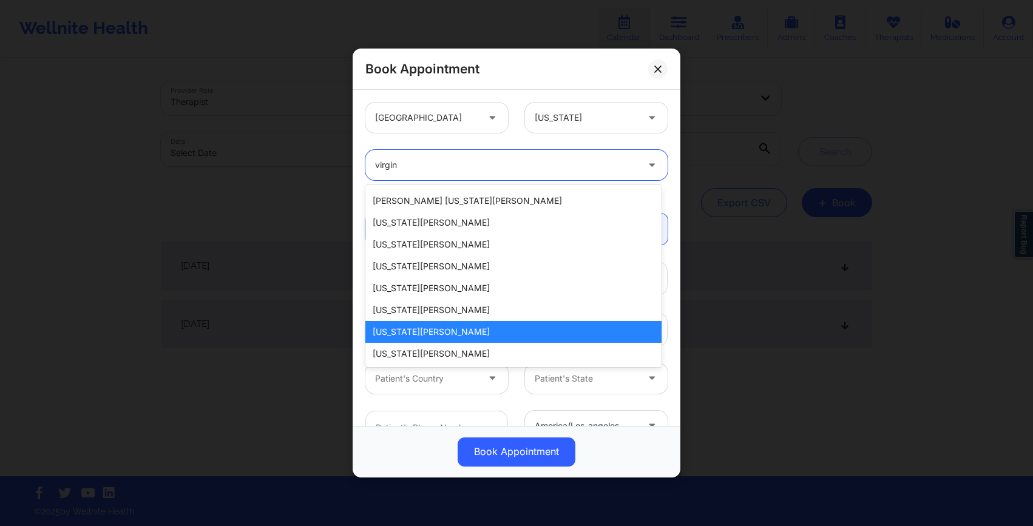
click at [447, 333] on div "[US_STATE][PERSON_NAME]" at bounding box center [513, 332] width 296 height 22
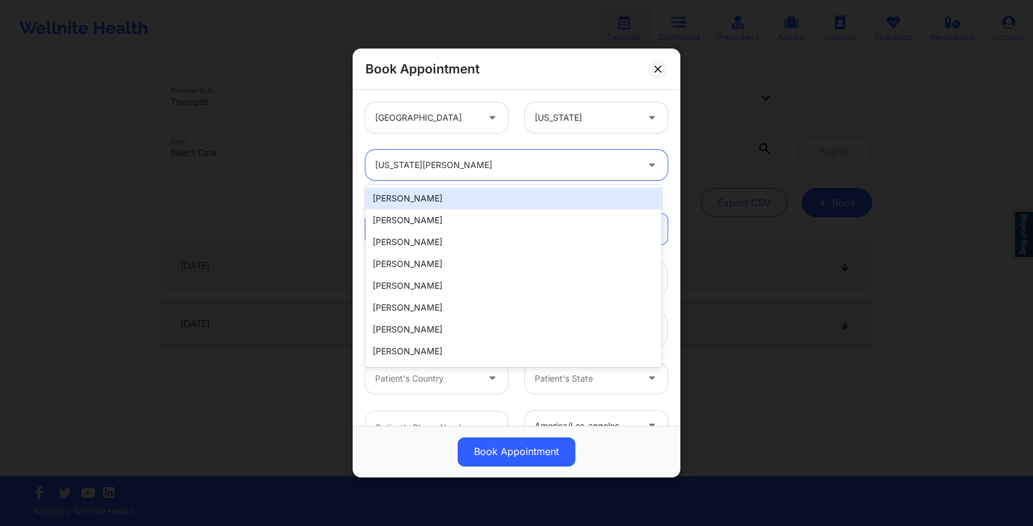
click at [427, 177] on div "[US_STATE][PERSON_NAME]" at bounding box center [506, 165] width 262 height 30
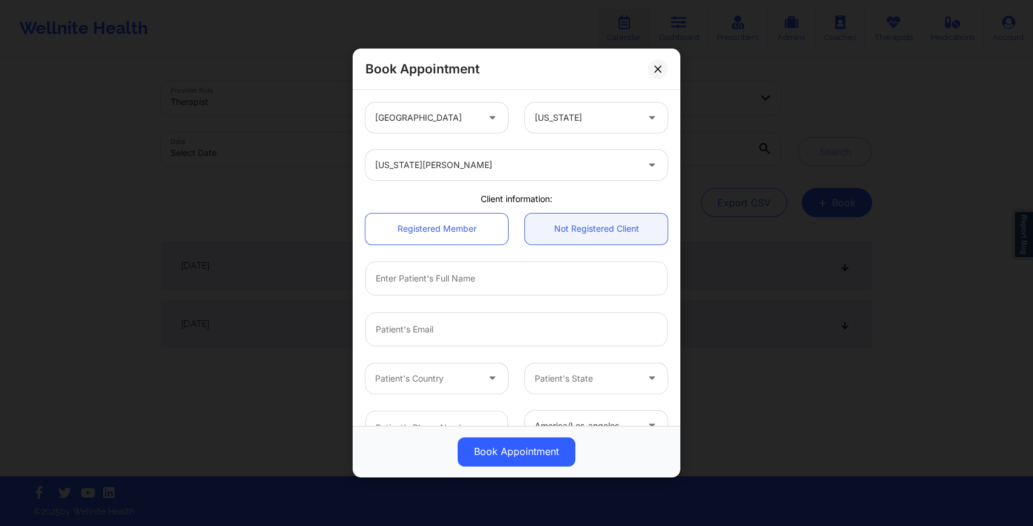
click at [439, 145] on div "[US_STATE][PERSON_NAME]" at bounding box center [516, 164] width 319 height 47
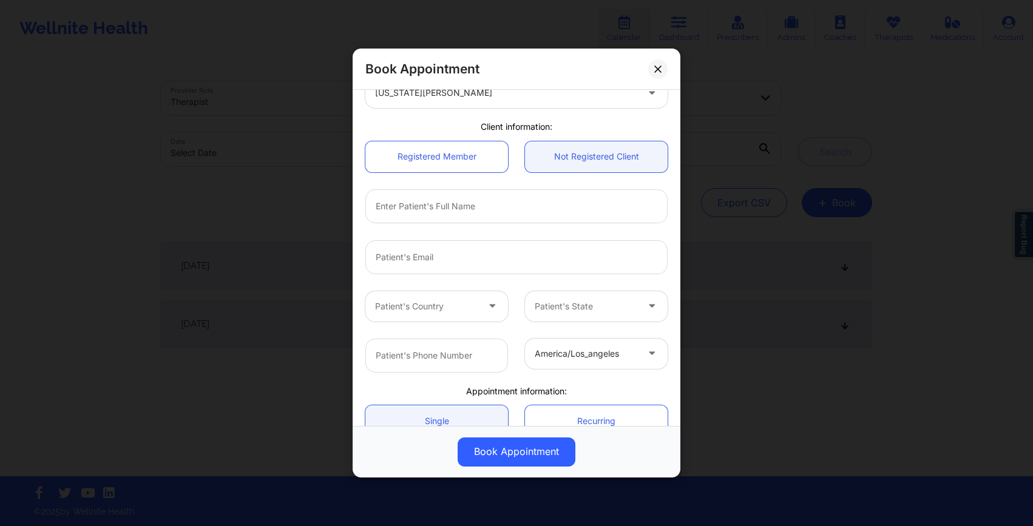
scroll to position [80, 0]
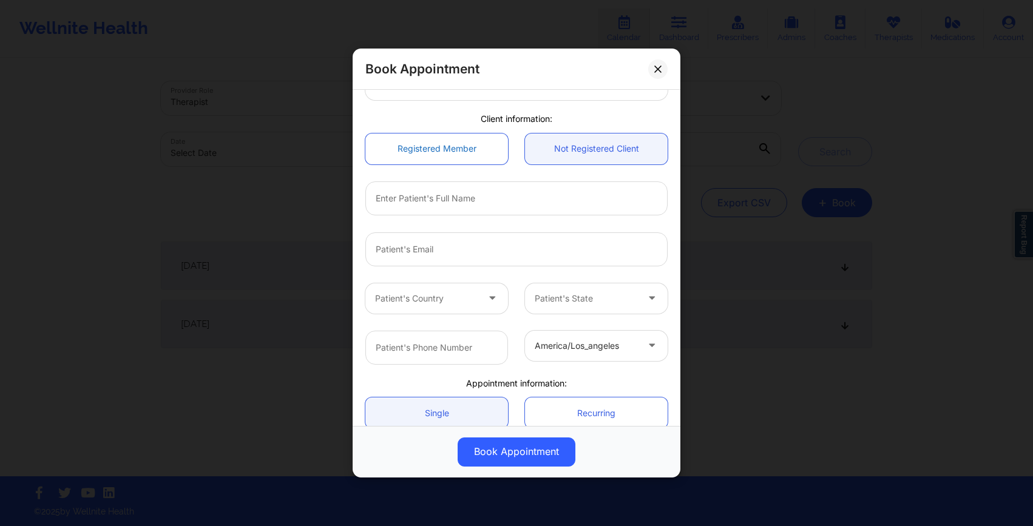
click at [455, 147] on link "Registered Member" at bounding box center [436, 148] width 143 height 31
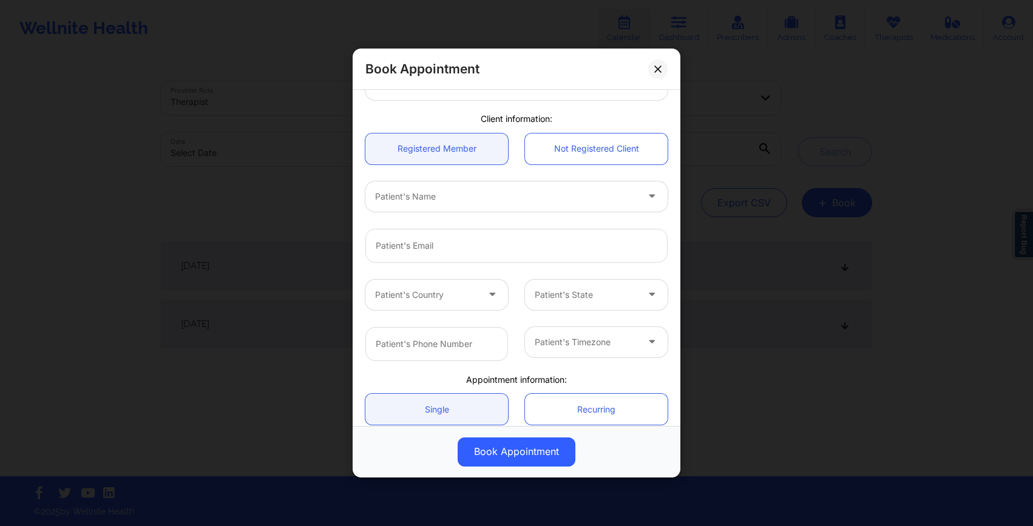
click at [465, 192] on div at bounding box center [506, 196] width 262 height 15
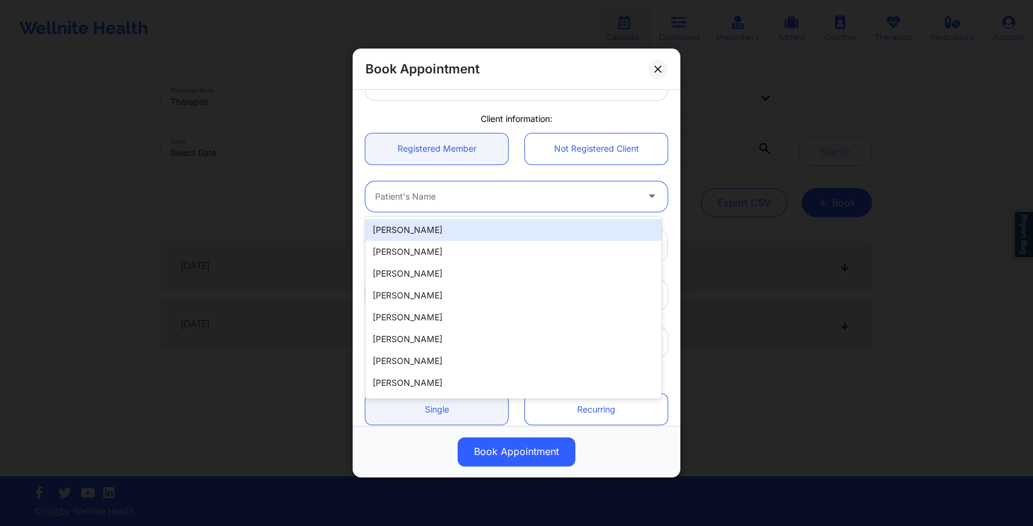
click at [459, 228] on div "[PERSON_NAME]" at bounding box center [513, 230] width 296 height 22
type input "[EMAIL_ADDRESS][DOMAIN_NAME]"
type input "[PHONE_NUMBER]"
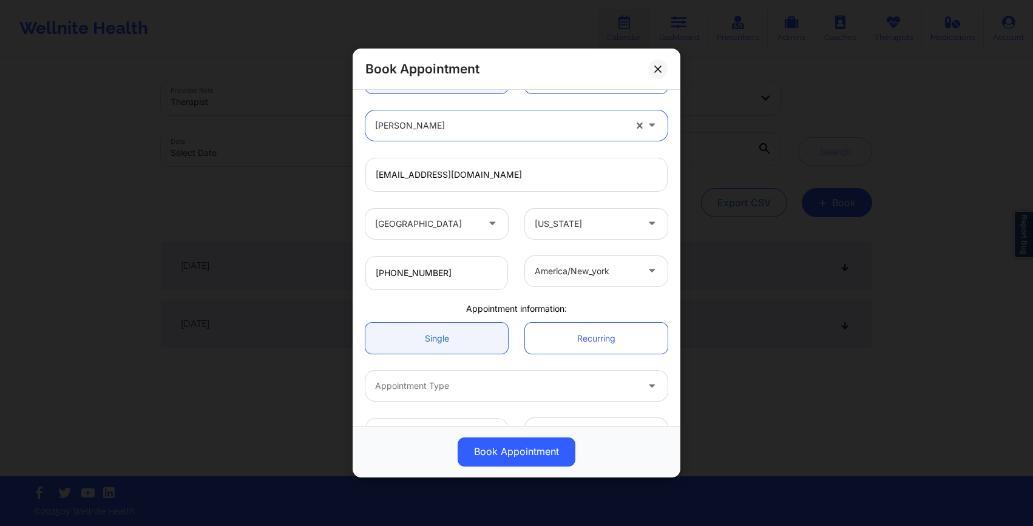
scroll to position [186, 0]
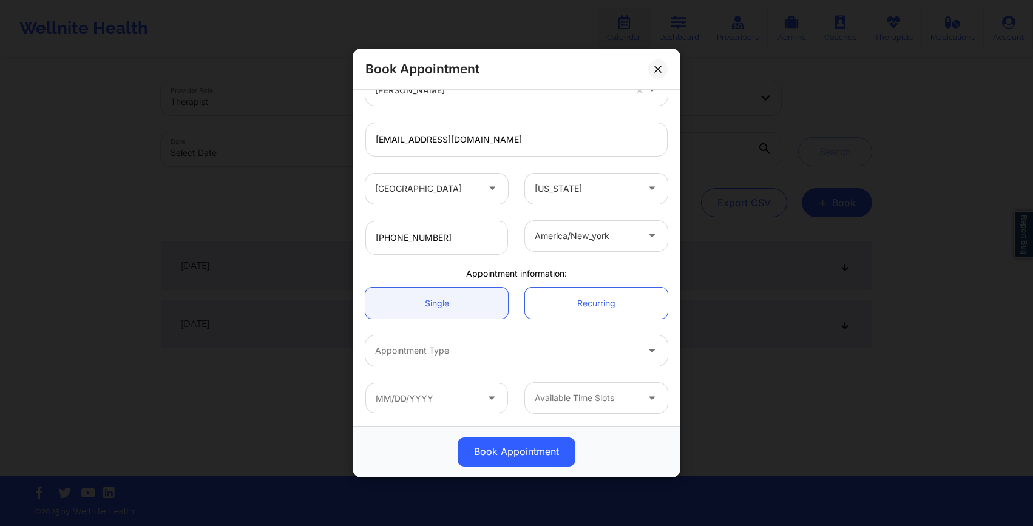
click at [451, 369] on div "Appointment Type" at bounding box center [516, 350] width 319 height 47
click at [451, 361] on div "Appointment Type" at bounding box center [501, 351] width 273 height 30
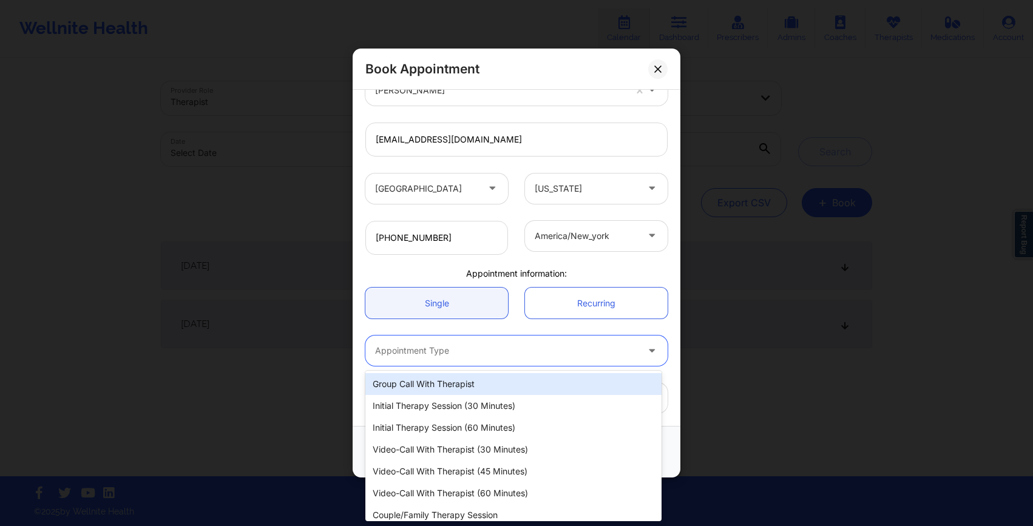
click at [447, 381] on div "Group Call with Therapist" at bounding box center [513, 384] width 296 height 22
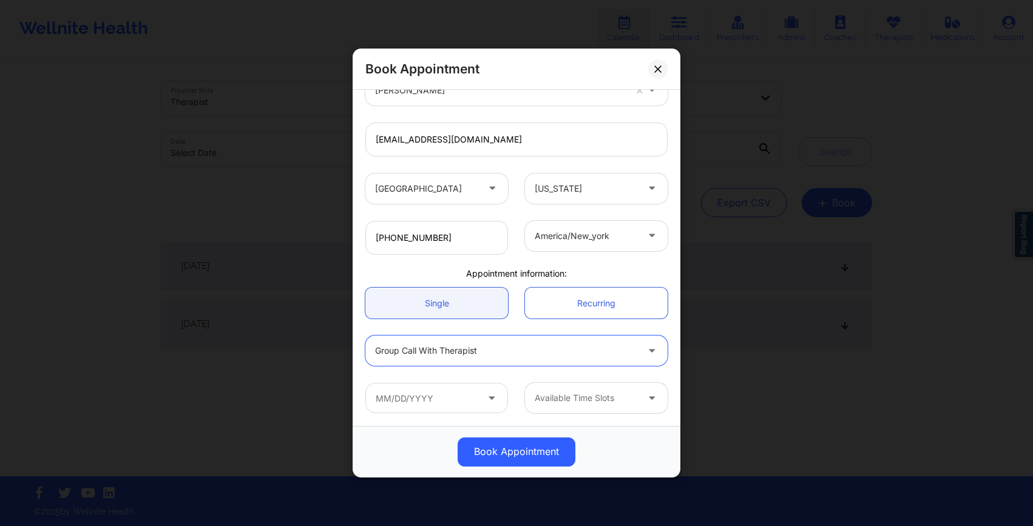
click at [450, 355] on div at bounding box center [506, 351] width 262 height 15
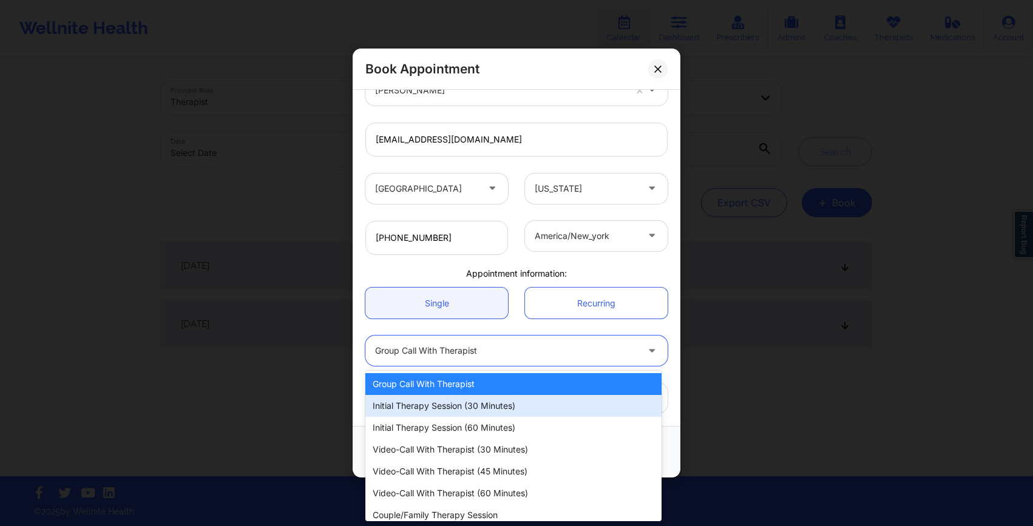
click at [447, 411] on div "Initial Therapy Session (30 minutes)" at bounding box center [513, 406] width 296 height 22
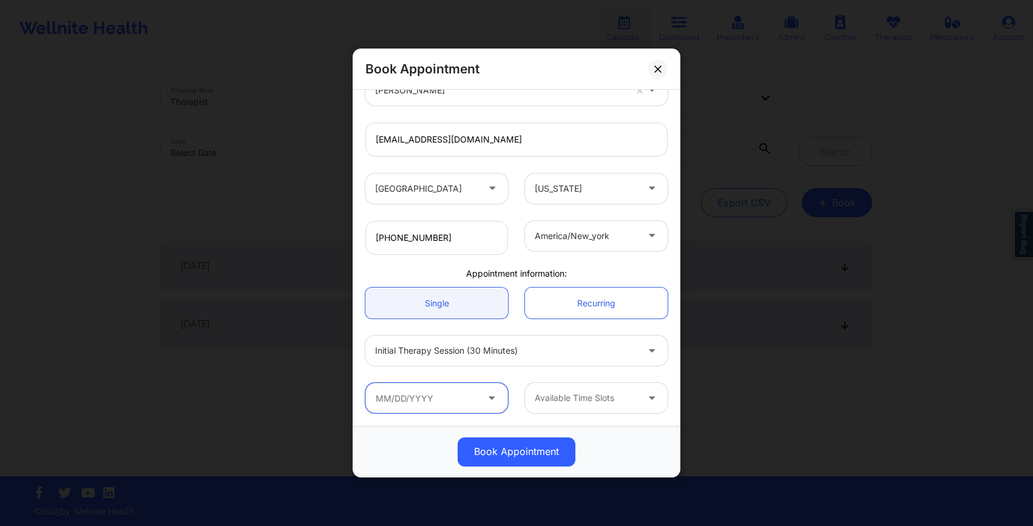
click at [448, 393] on input "text" at bounding box center [436, 398] width 143 height 30
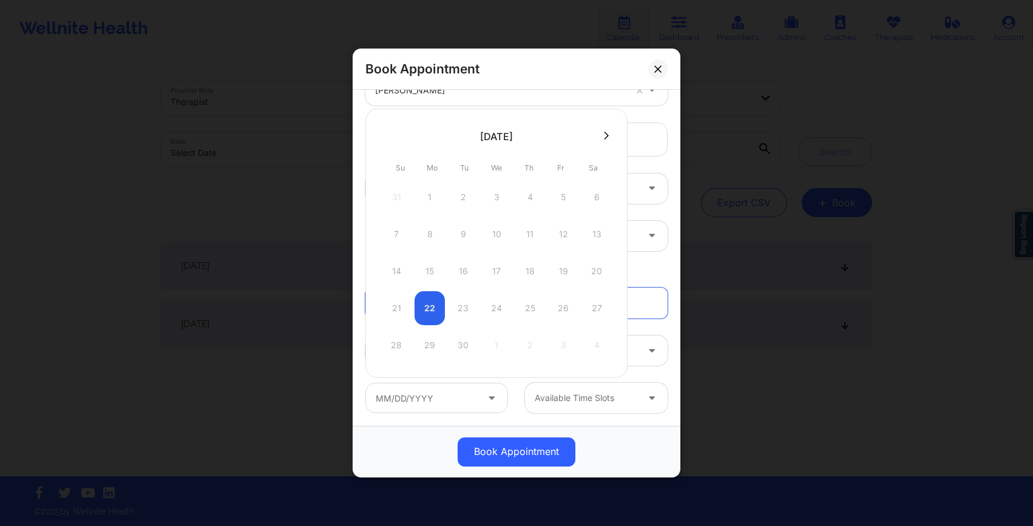
click at [604, 139] on icon at bounding box center [606, 135] width 5 height 9
click at [491, 203] on div "1" at bounding box center [496, 197] width 30 height 34
type input "[DATE]"
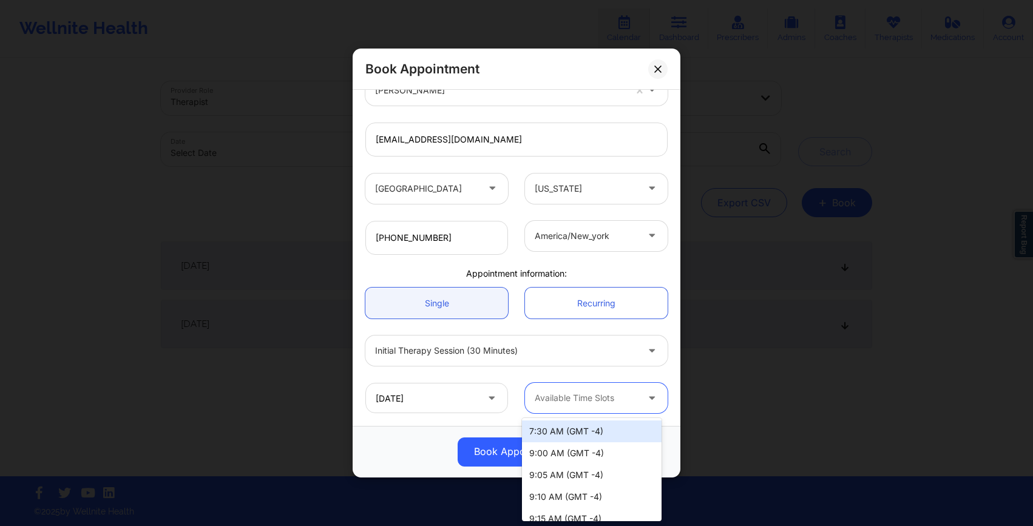
click at [578, 400] on div at bounding box center [586, 398] width 103 height 15
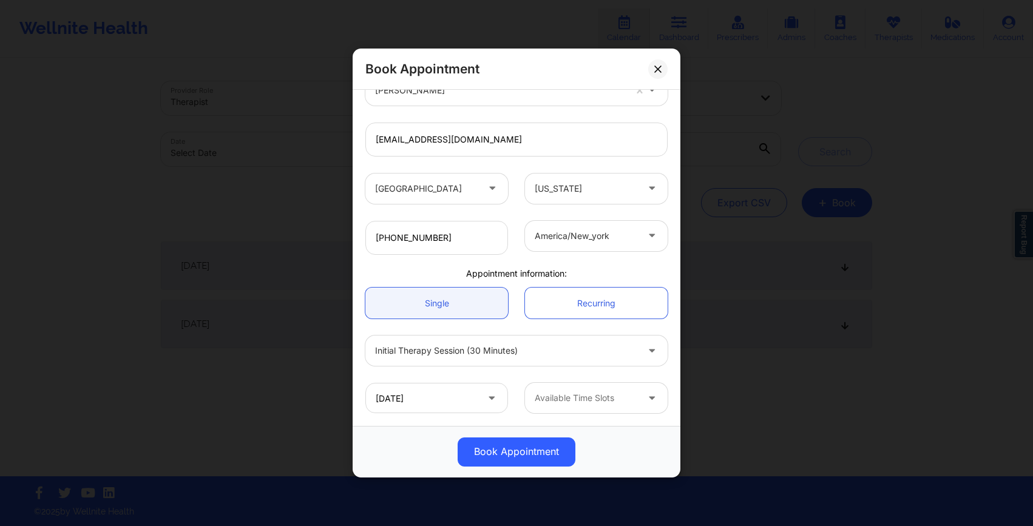
click at [519, 268] on div "Appointment information:" at bounding box center [516, 274] width 319 height 12
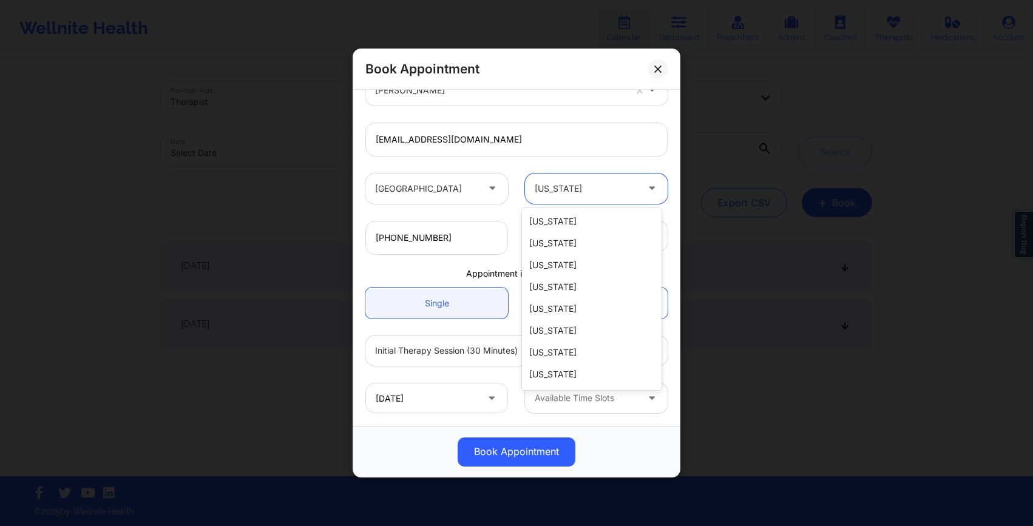
click at [542, 194] on div at bounding box center [586, 188] width 103 height 15
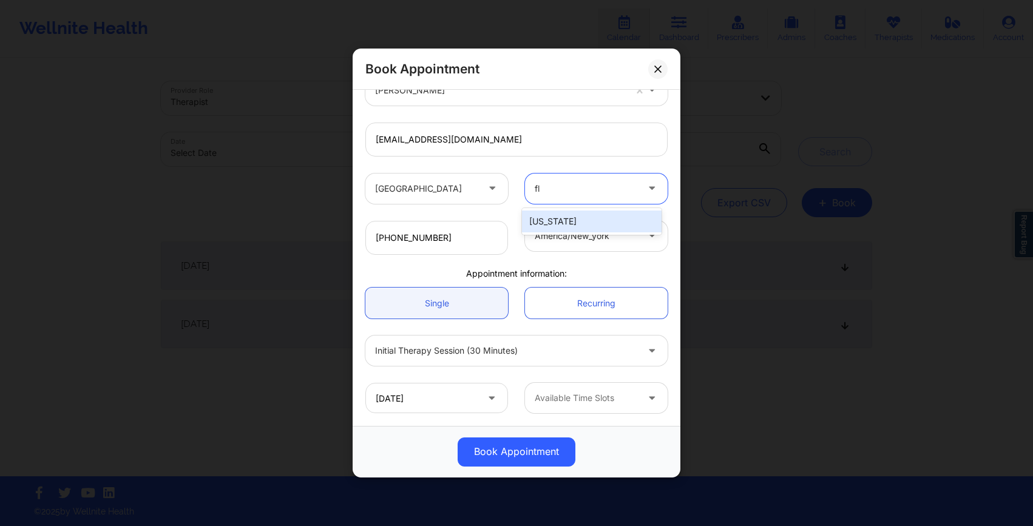
type input "flo"
click at [544, 223] on div "[US_STATE]" at bounding box center [592, 222] width 140 height 22
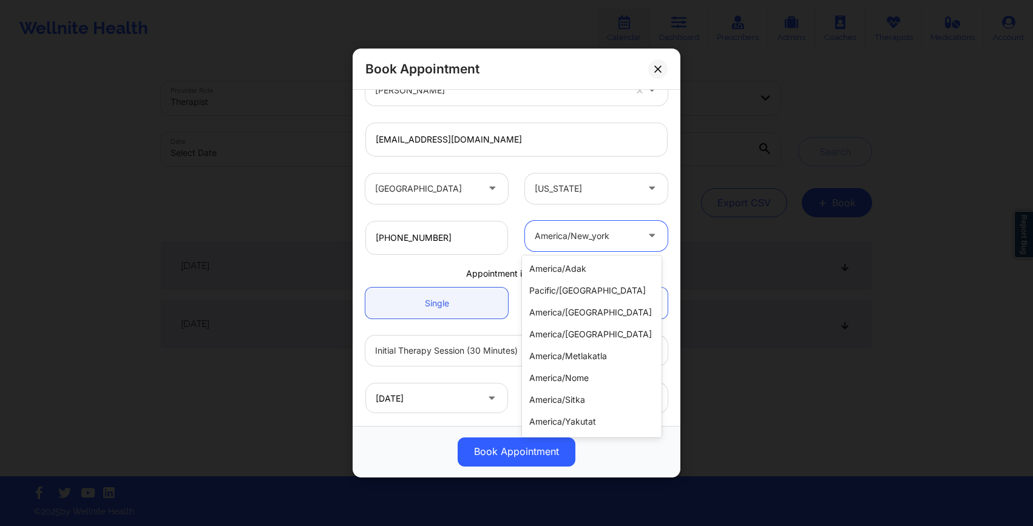
click at [562, 239] on div at bounding box center [586, 236] width 103 height 15
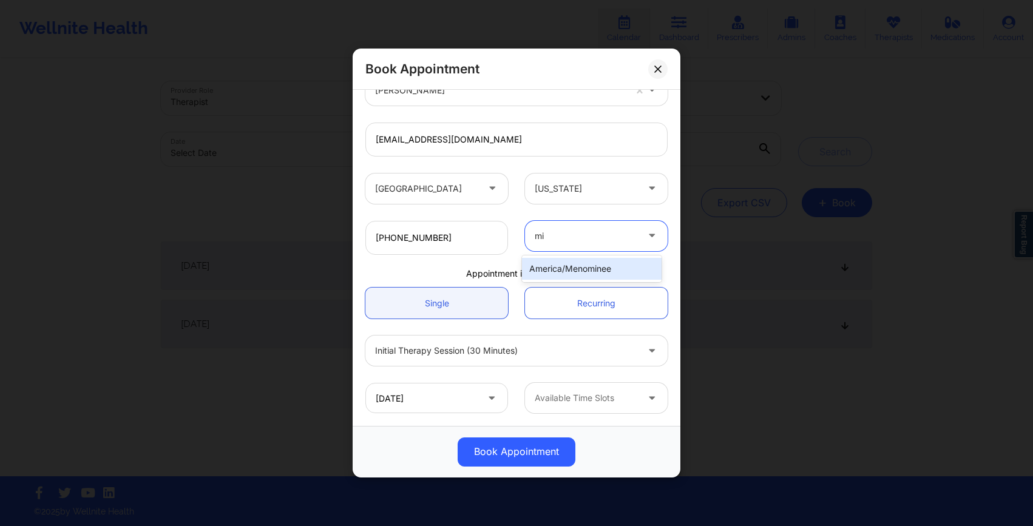
scroll to position [0, 0]
type input "m"
type input "f"
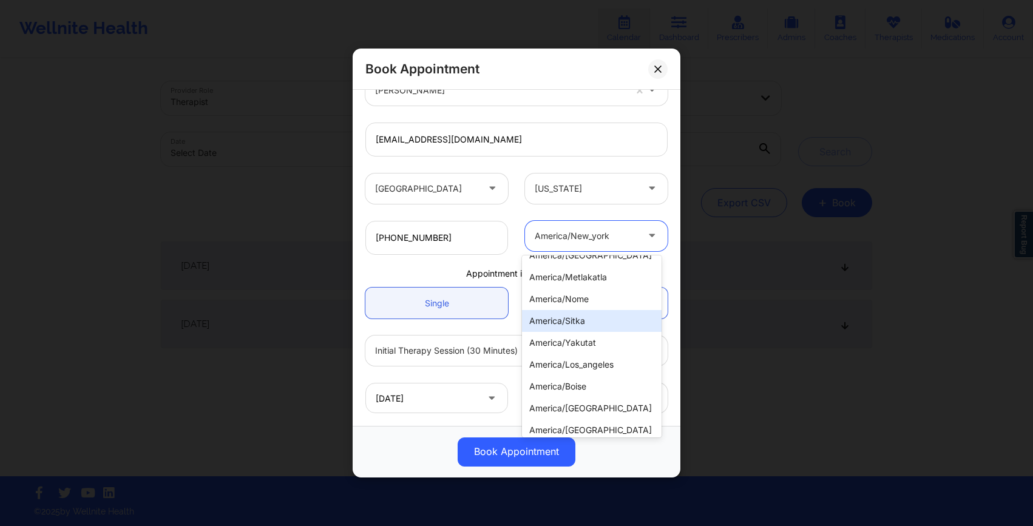
scroll to position [462, 0]
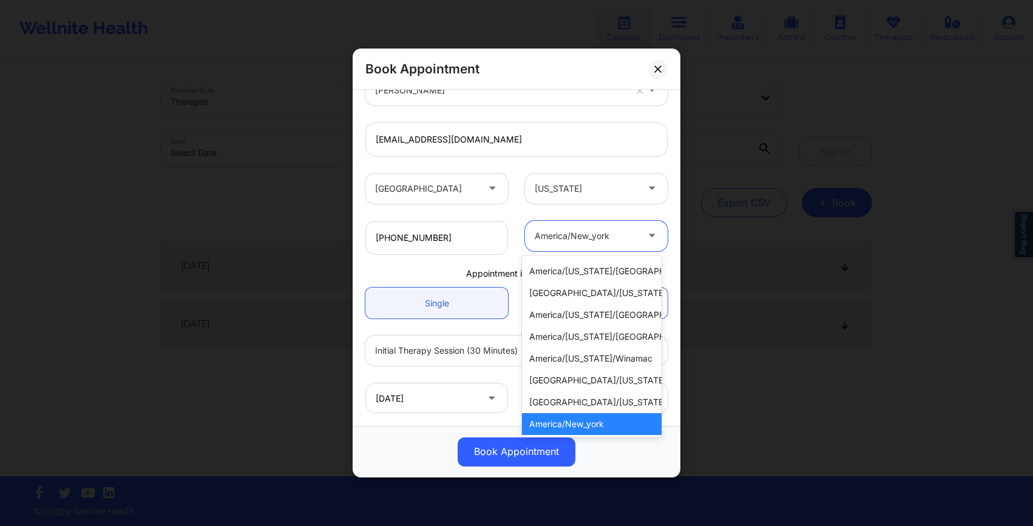
click at [626, 420] on div "america/new_york" at bounding box center [592, 424] width 140 height 22
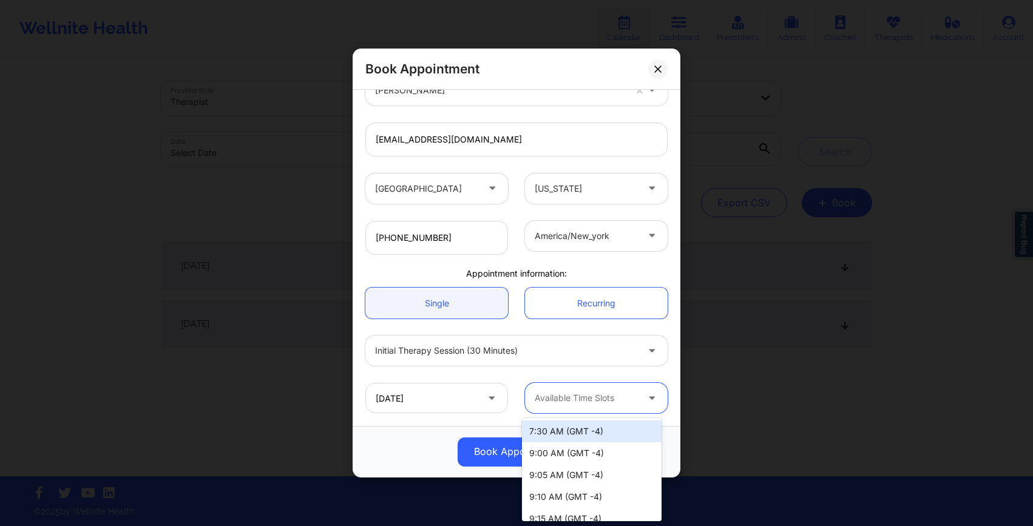
click at [543, 391] on div at bounding box center [586, 398] width 103 height 15
click at [502, 360] on div "Initial Therapy Session (30 minutes)" at bounding box center [506, 351] width 262 height 30
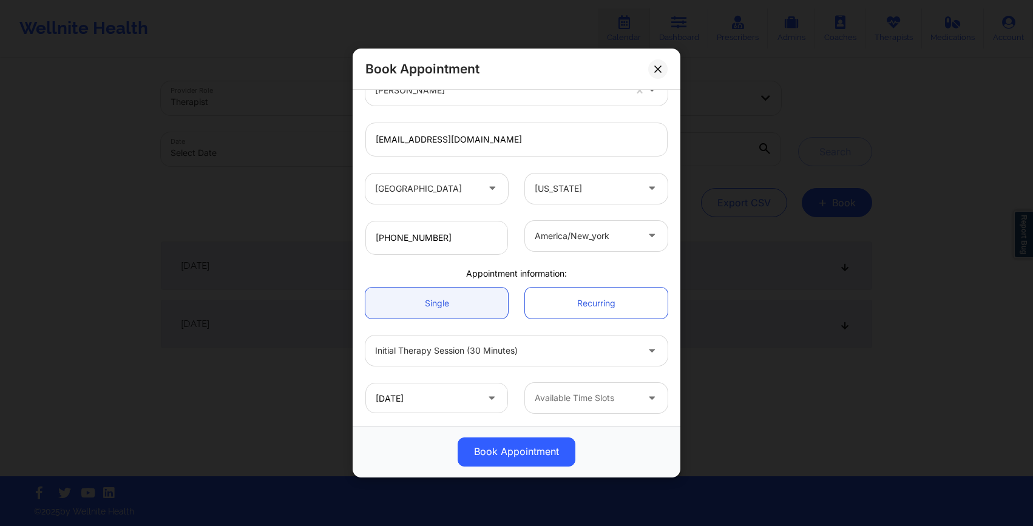
click at [384, 331] on div "Initial Therapy Session (30 minutes)" at bounding box center [516, 350] width 319 height 47
click at [421, 400] on input "[DATE]" at bounding box center [436, 398] width 143 height 30
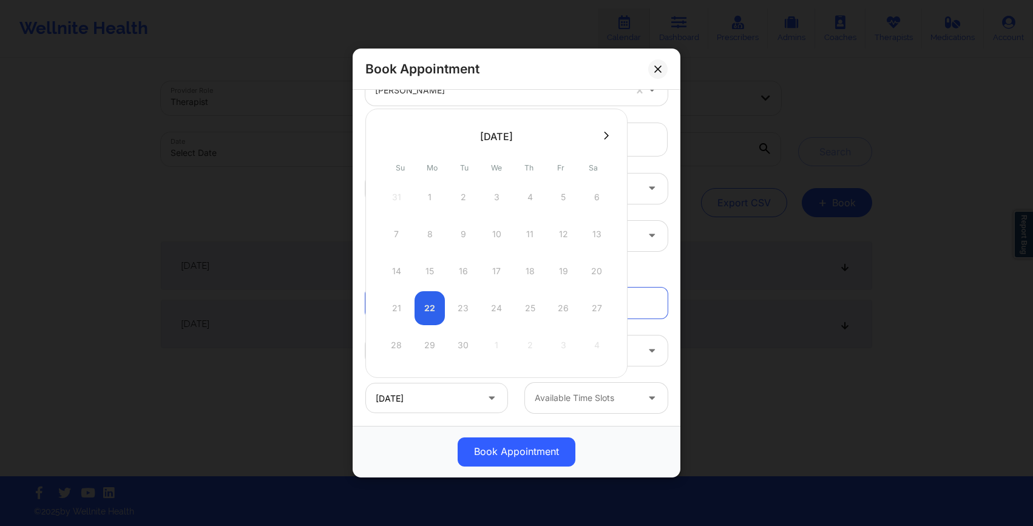
click at [604, 135] on icon at bounding box center [606, 135] width 5 height 9
click at [494, 200] on div "1" at bounding box center [496, 197] width 30 height 34
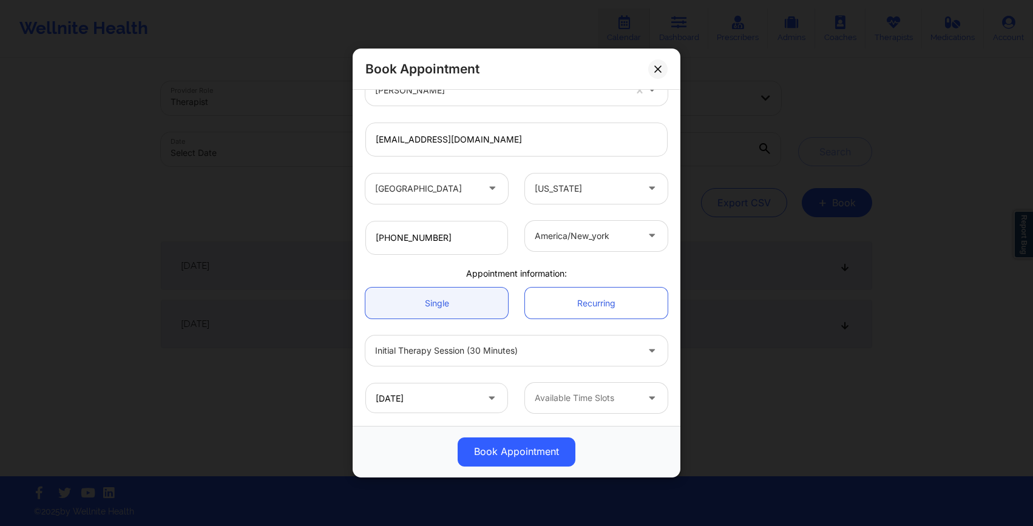
click at [565, 392] on div at bounding box center [586, 398] width 103 height 15
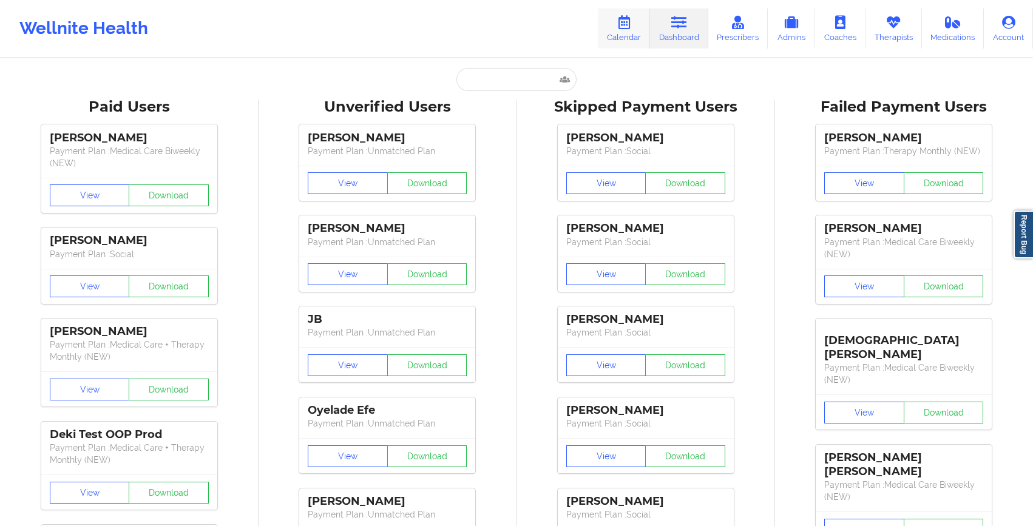
click at [636, 16] on link "Calendar" at bounding box center [624, 28] width 52 height 40
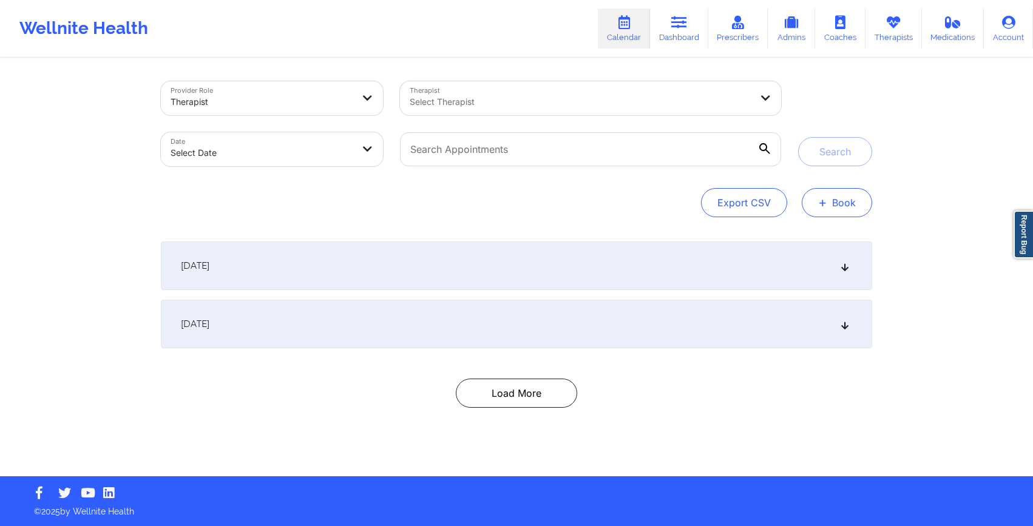
click at [825, 199] on span "+" at bounding box center [822, 202] width 9 height 7
click at [812, 258] on button "Doctor Consultation" at bounding box center [816, 260] width 93 height 19
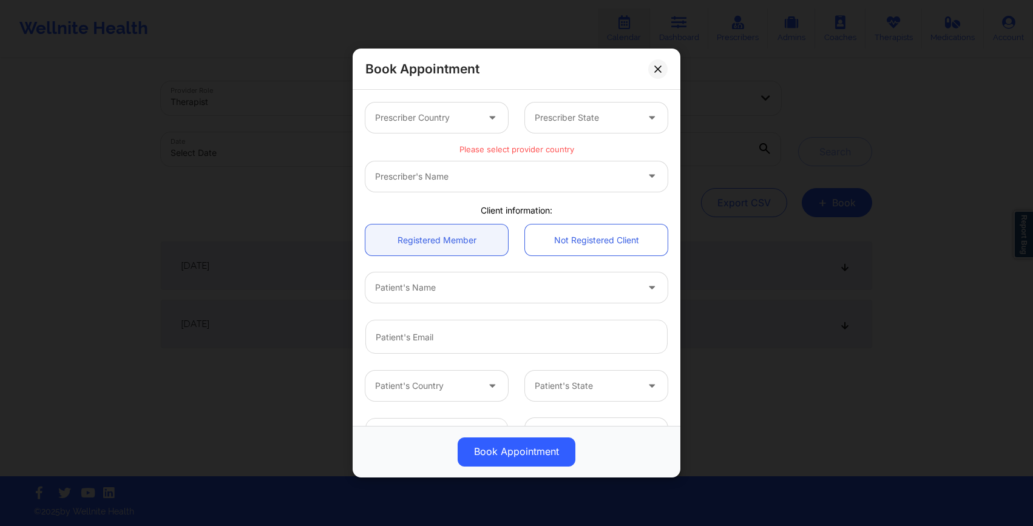
click at [441, 110] on div "Prescriber Country" at bounding box center [421, 118] width 113 height 30
click at [241, 164] on div "Book Appointment Prescriber Country Prescriber State Please select provider cou…" at bounding box center [516, 263] width 1033 height 526
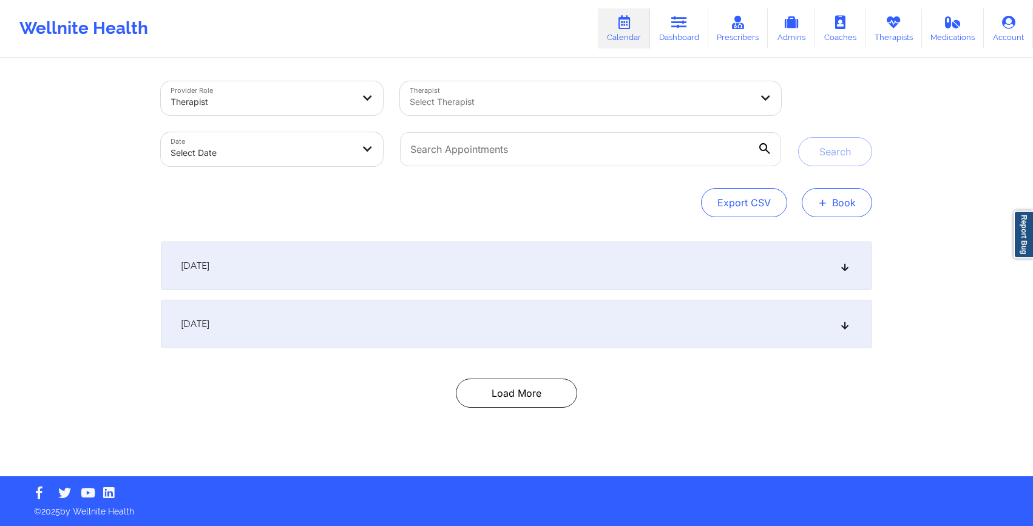
click at [848, 211] on button "+ Book" at bounding box center [836, 202] width 70 height 29
click at [789, 234] on button "Therapy Session" at bounding box center [816, 241] width 93 height 20
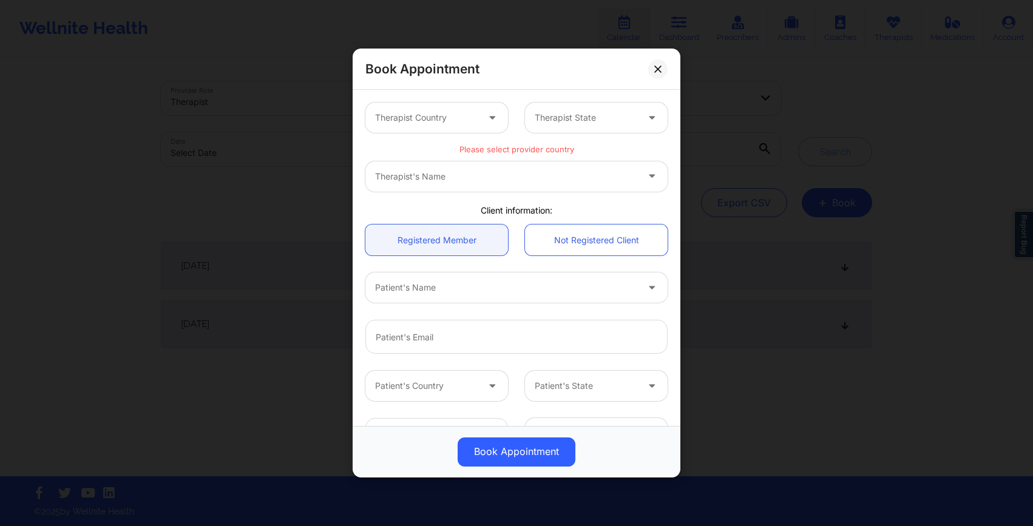
click at [407, 121] on div at bounding box center [426, 117] width 103 height 15
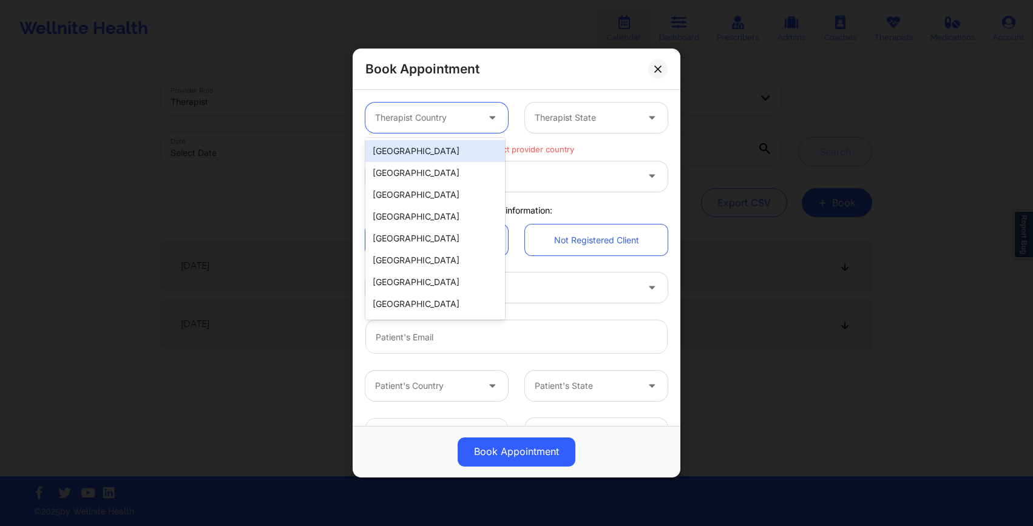
click at [419, 146] on div "[GEOGRAPHIC_DATA]" at bounding box center [435, 151] width 140 height 22
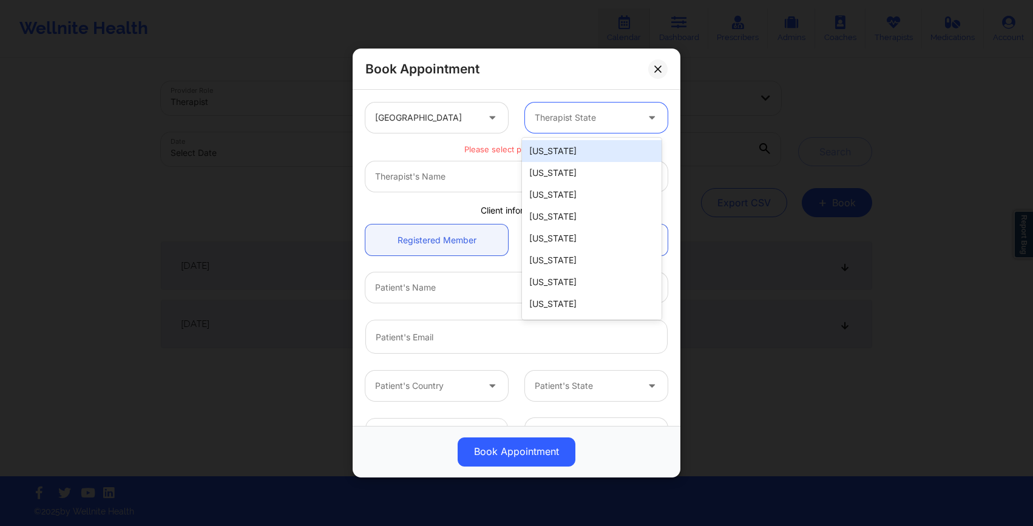
click at [618, 122] on div at bounding box center [586, 117] width 103 height 15
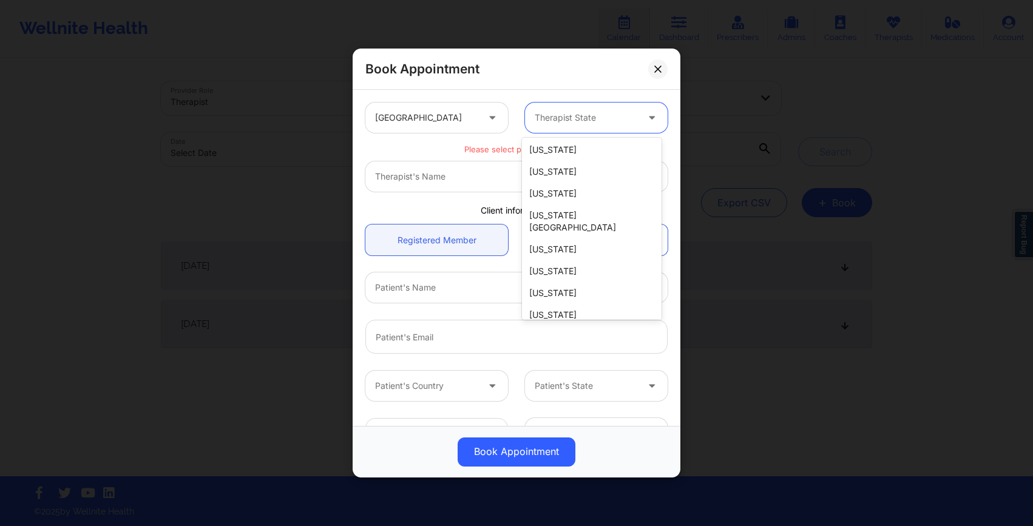
scroll to position [116, 0]
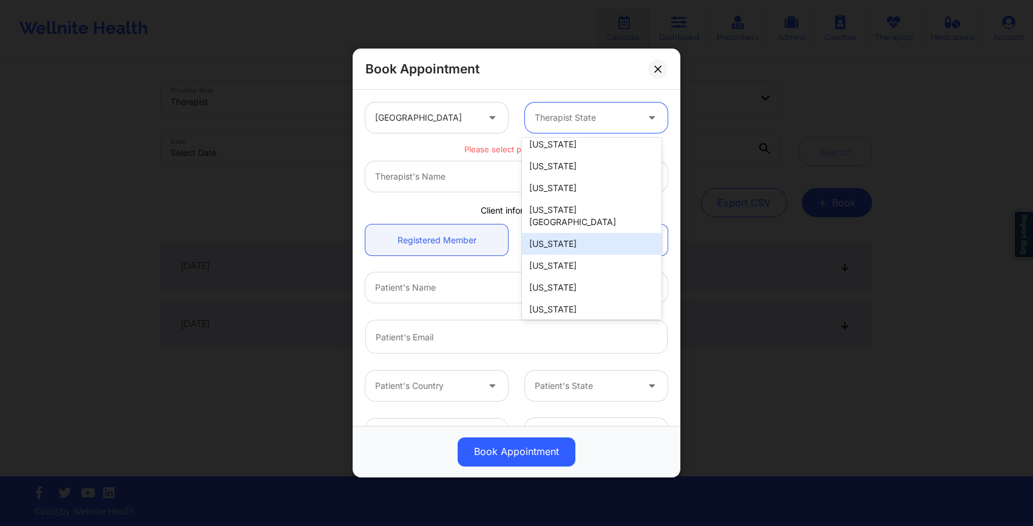
click at [580, 234] on div "[US_STATE]" at bounding box center [592, 244] width 140 height 22
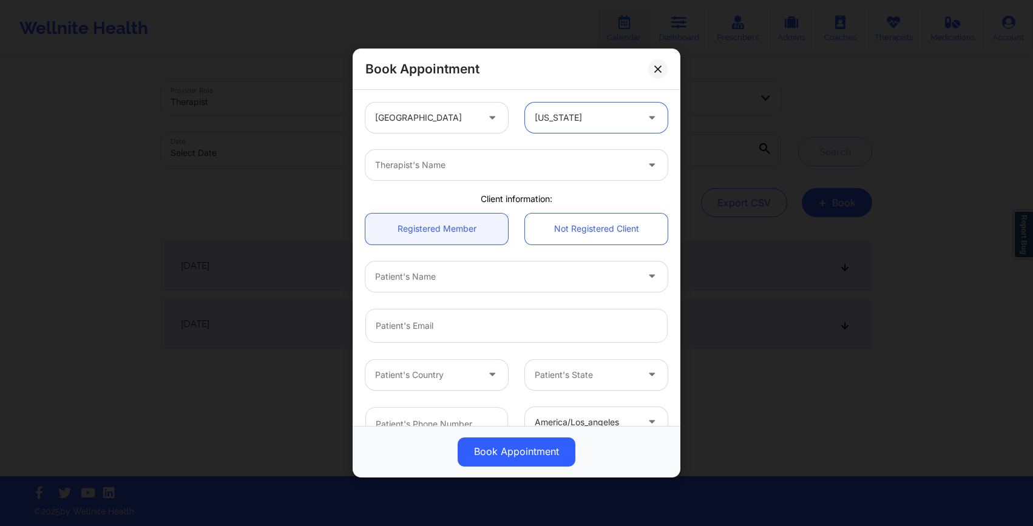
click at [448, 167] on div at bounding box center [506, 165] width 262 height 15
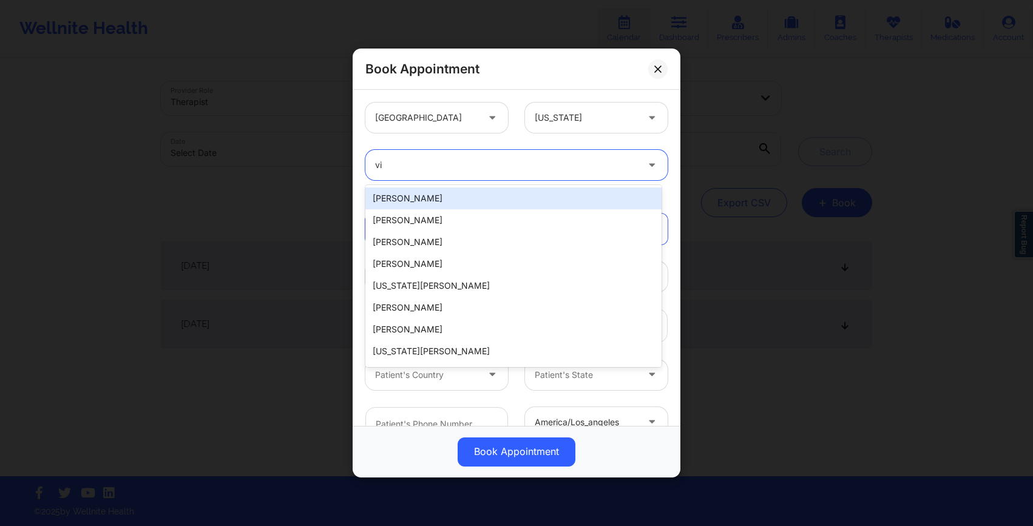
type input "vir"
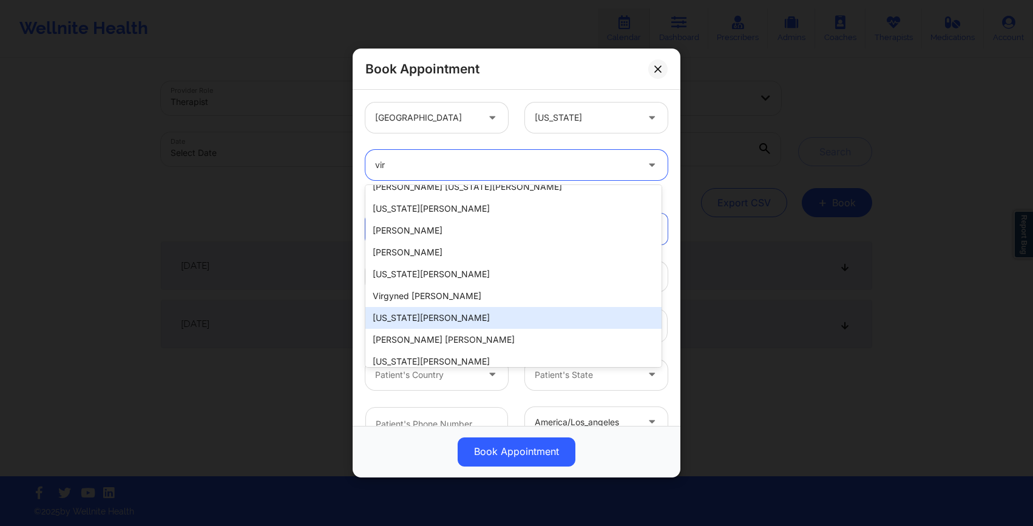
scroll to position [434, 0]
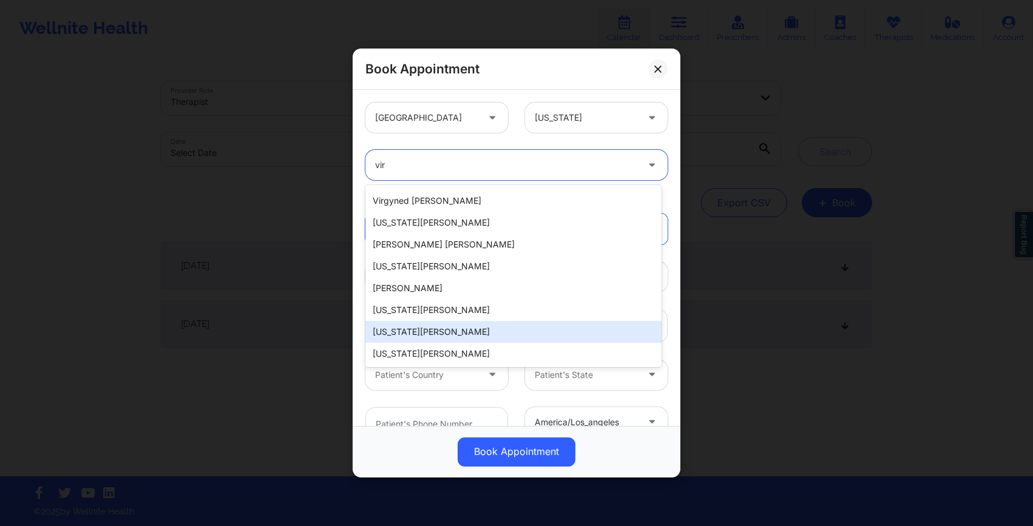
click at [438, 322] on div "[US_STATE][PERSON_NAME]" at bounding box center [513, 332] width 296 height 22
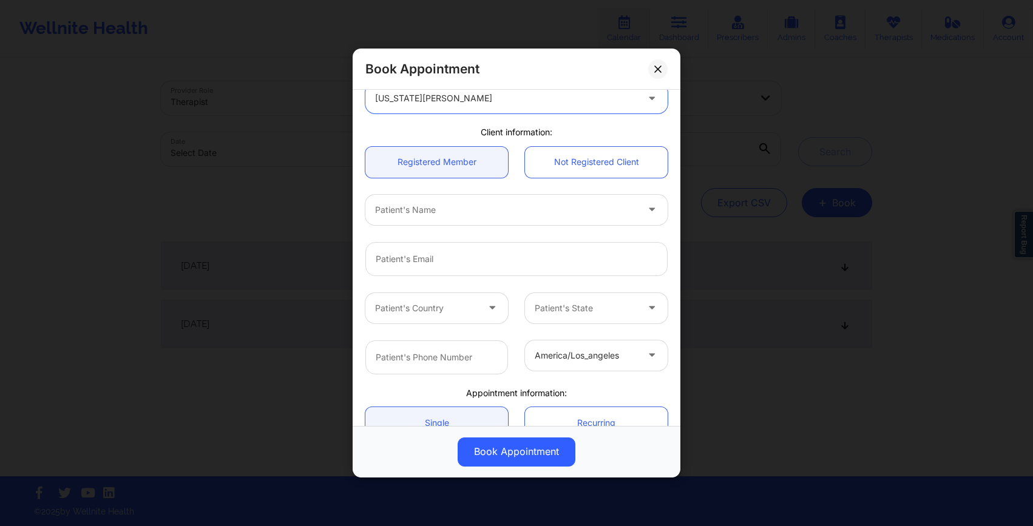
scroll to position [75, 0]
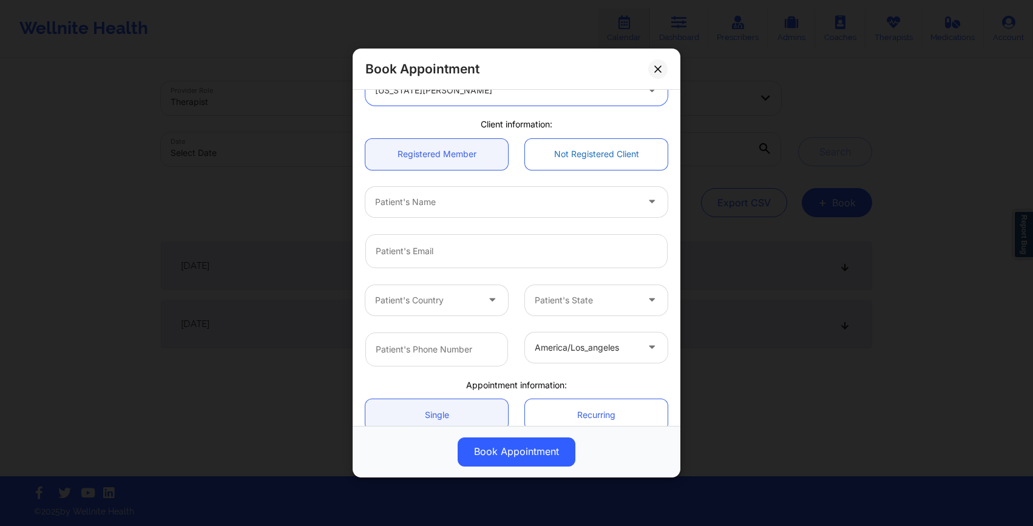
click at [593, 155] on link "Not Registered Client" at bounding box center [596, 154] width 143 height 31
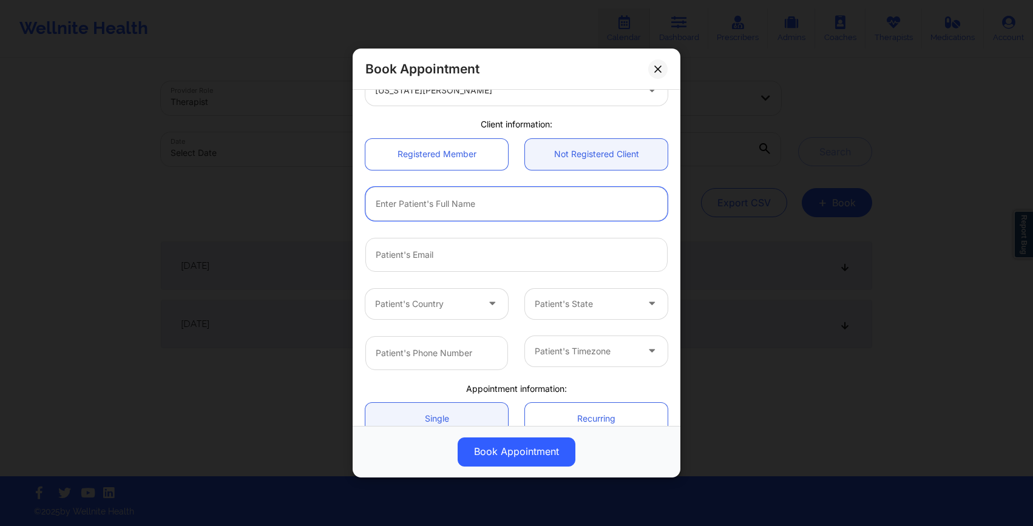
click at [491, 206] on input "text" at bounding box center [516, 204] width 302 height 34
type input "[PERSON_NAME]"
click at [414, 236] on div at bounding box center [516, 254] width 319 height 51
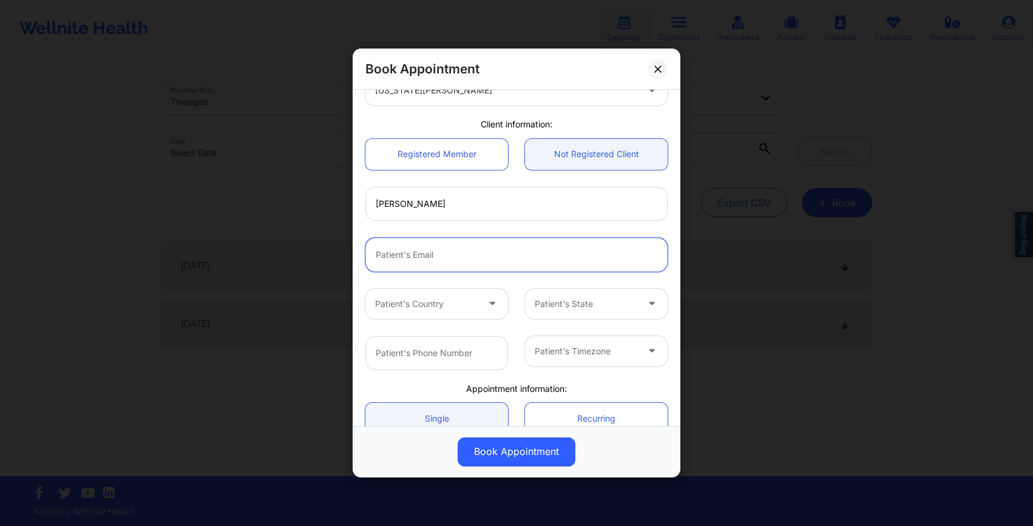
click at [414, 253] on input "email" at bounding box center [516, 255] width 302 height 34
type input "[EMAIL_ADDRESS][DOMAIN_NAME]"
type input "[GEOGRAPHIC_DATA]"
type input "CO"
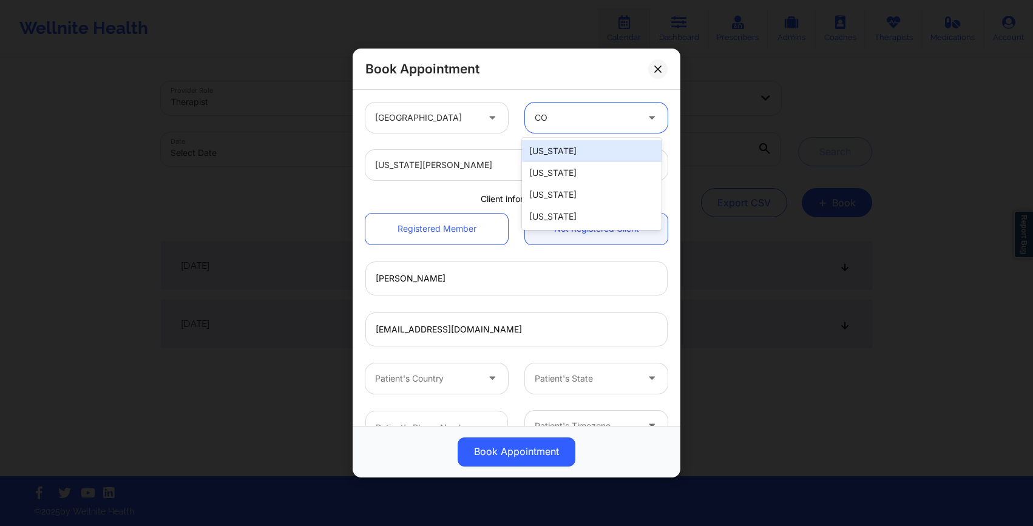
type input "[GEOGRAPHIC_DATA]"
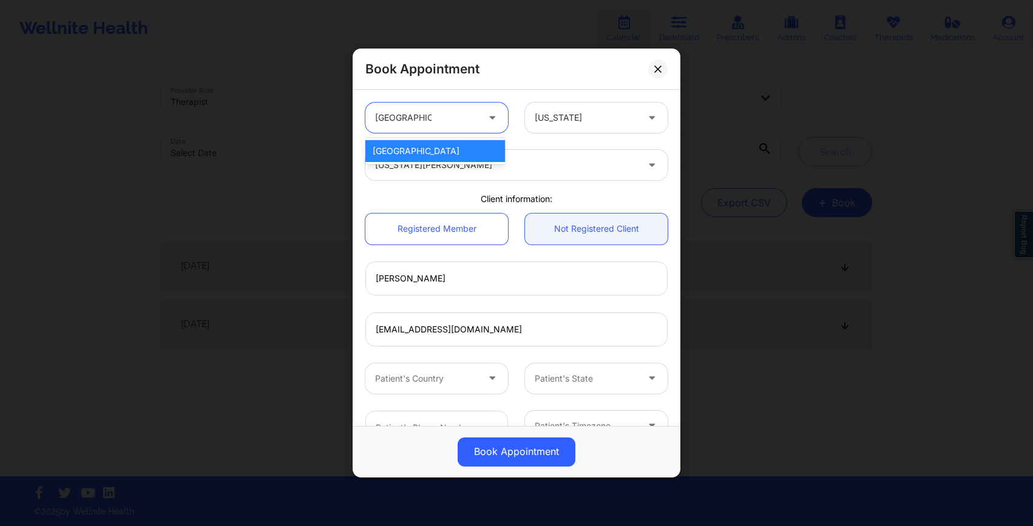
click at [428, 157] on div "[GEOGRAPHIC_DATA]" at bounding box center [435, 151] width 140 height 22
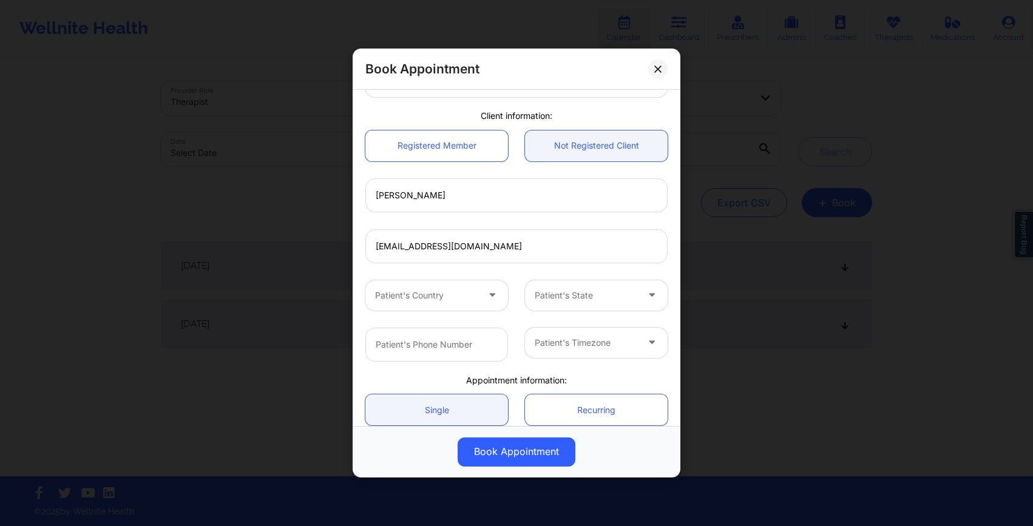
scroll to position [90, 0]
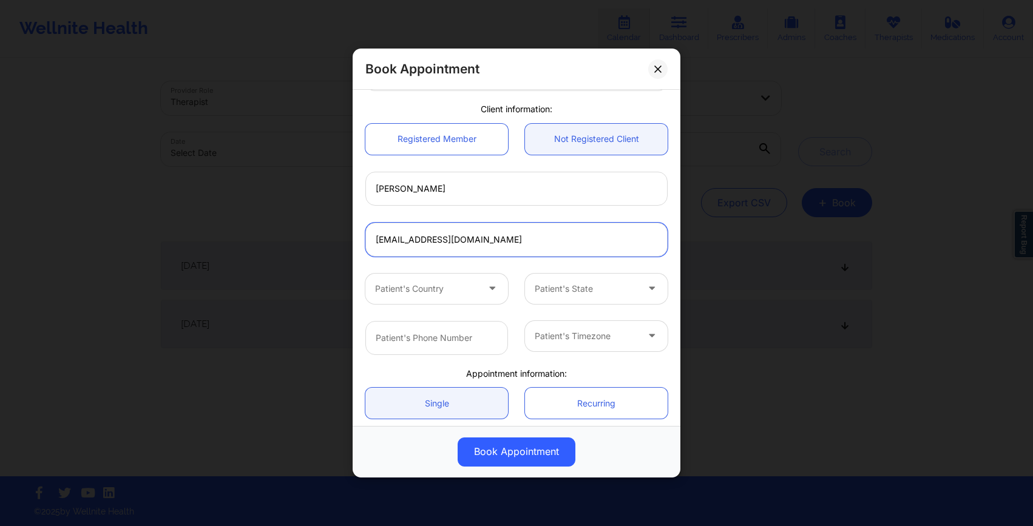
click at [413, 237] on input "[EMAIL_ADDRESS][DOMAIN_NAME]" at bounding box center [516, 240] width 302 height 34
click at [423, 237] on input "[EMAIL_ADDRESS][DOMAIN_NAME]" at bounding box center [516, 240] width 302 height 34
click at [426, 237] on input "[EMAIL_ADDRESS][DOMAIN_NAME]" at bounding box center [516, 240] width 302 height 34
drag, startPoint x: 454, startPoint y: 243, endPoint x: 522, endPoint y: 245, distance: 68.0
click at [522, 245] on input "elisaswan946789@gmail.com" at bounding box center [516, 240] width 302 height 34
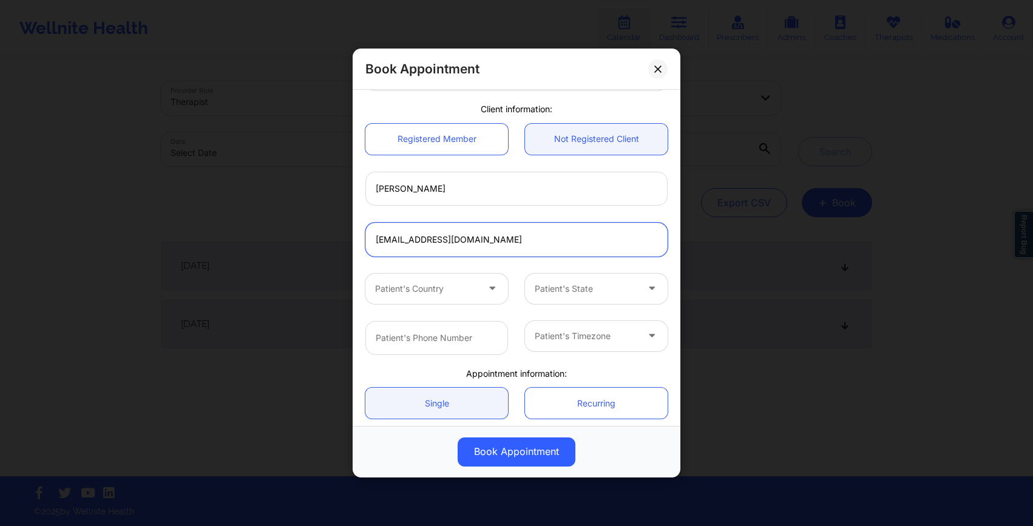
type input "elisaswan946789@wellnite.com"
click at [450, 291] on div at bounding box center [426, 289] width 103 height 15
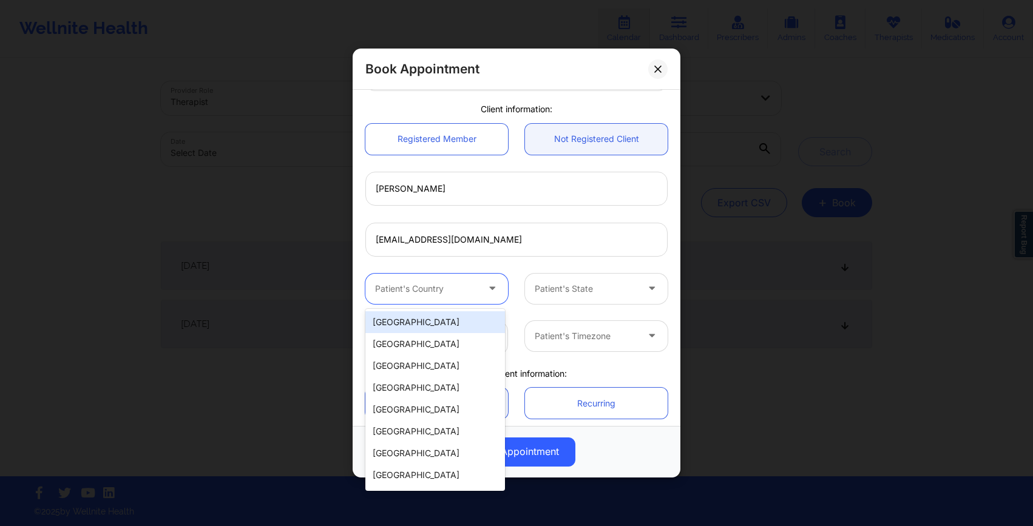
click at [437, 320] on div "[GEOGRAPHIC_DATA]" at bounding box center [435, 322] width 140 height 22
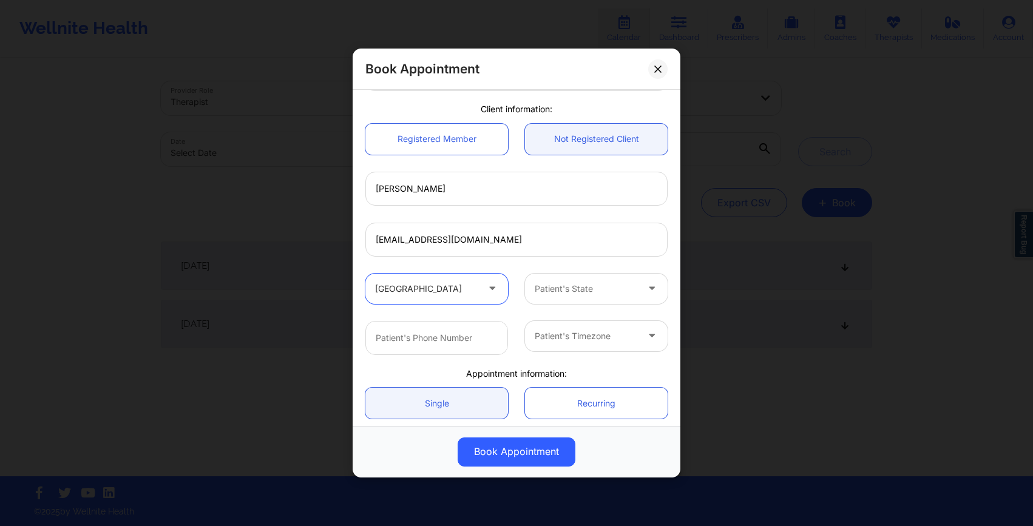
click at [581, 288] on div at bounding box center [586, 289] width 103 height 15
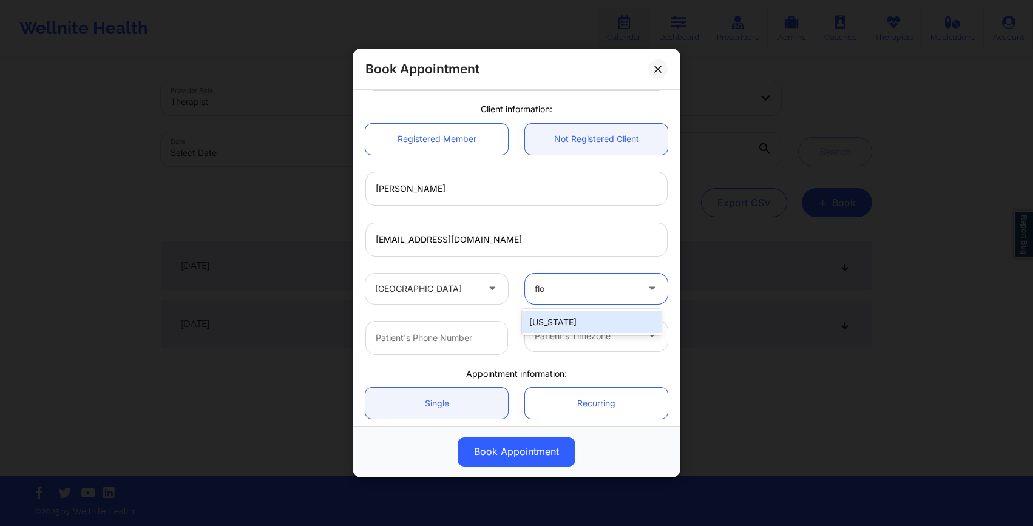
type input "flor"
click at [547, 323] on div "[US_STATE]" at bounding box center [592, 322] width 140 height 22
click at [456, 340] on input "text" at bounding box center [436, 338] width 143 height 34
type input "4045194336"
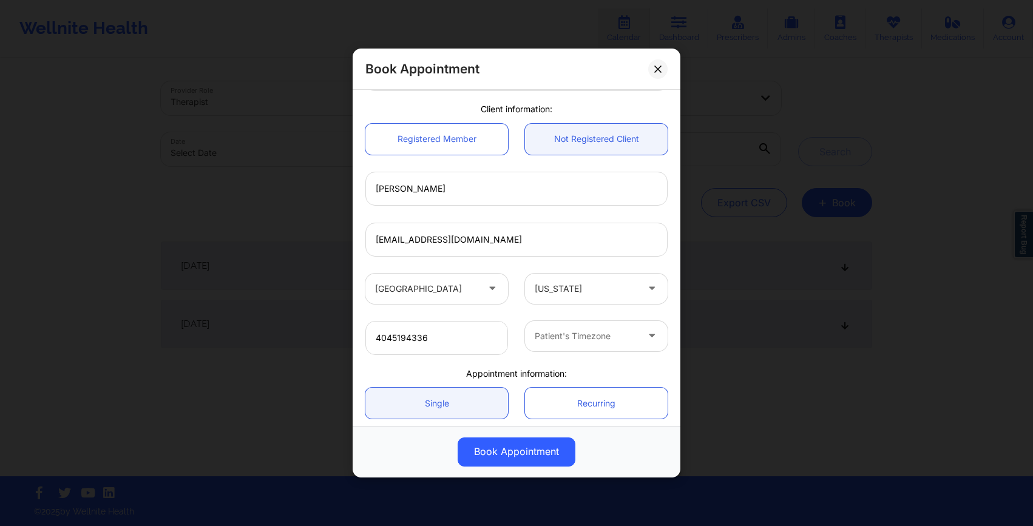
type input "[GEOGRAPHIC_DATA]"
type input "CO"
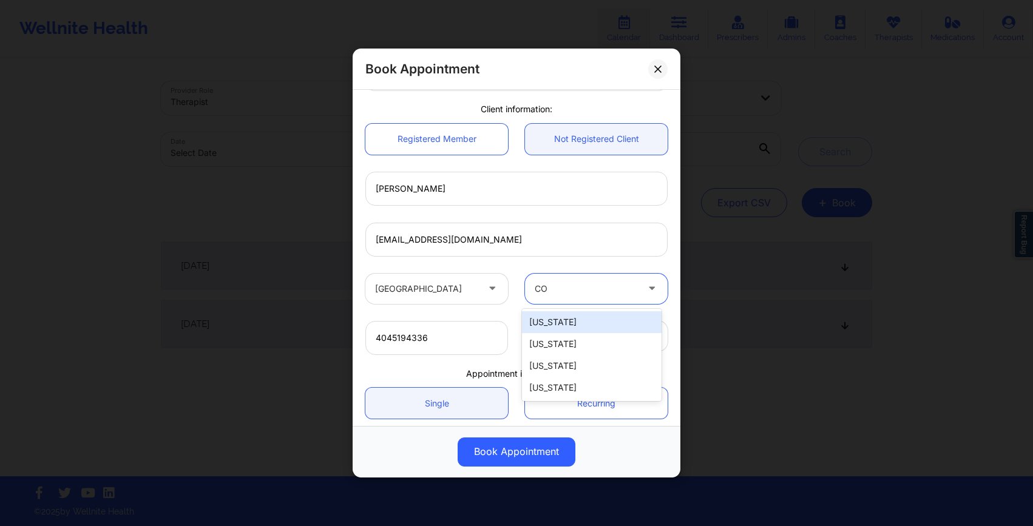
type input "[GEOGRAPHIC_DATA]"
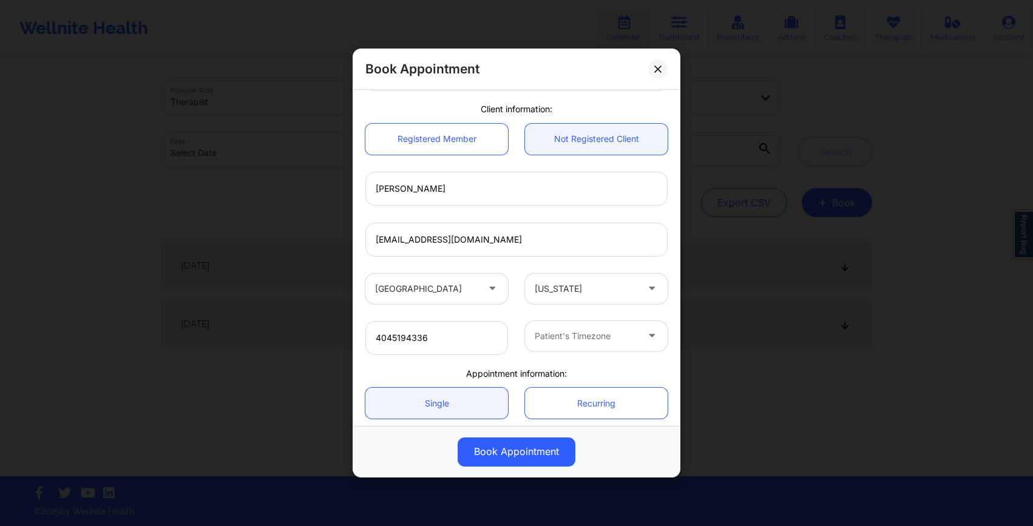
click at [520, 342] on div "Patient's Timezone" at bounding box center [596, 338] width 160 height 34
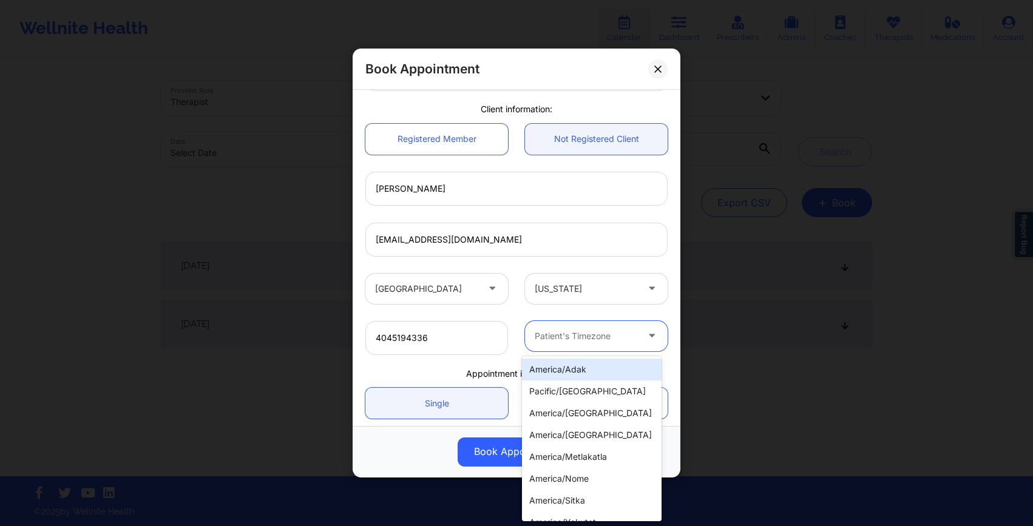
click at [555, 337] on div at bounding box center [586, 336] width 103 height 15
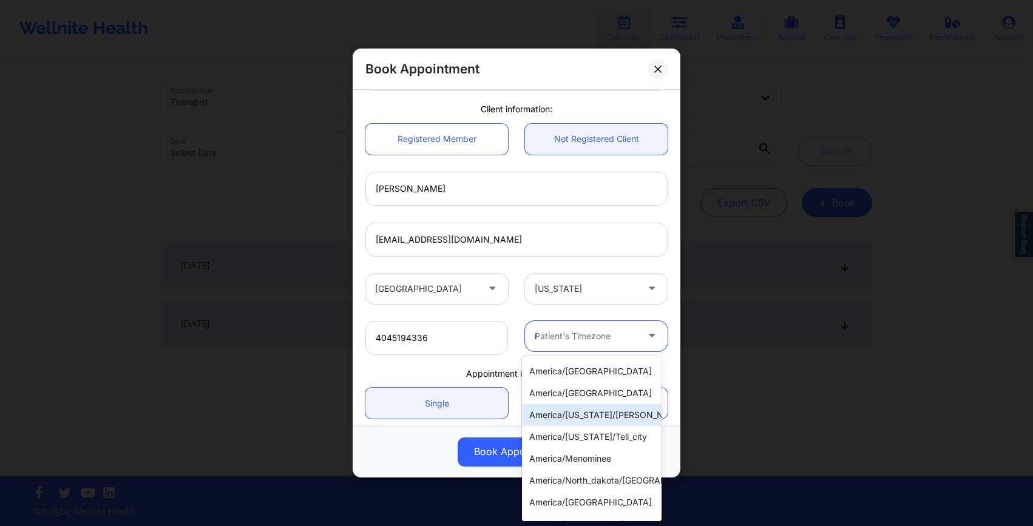
scroll to position [0, 0]
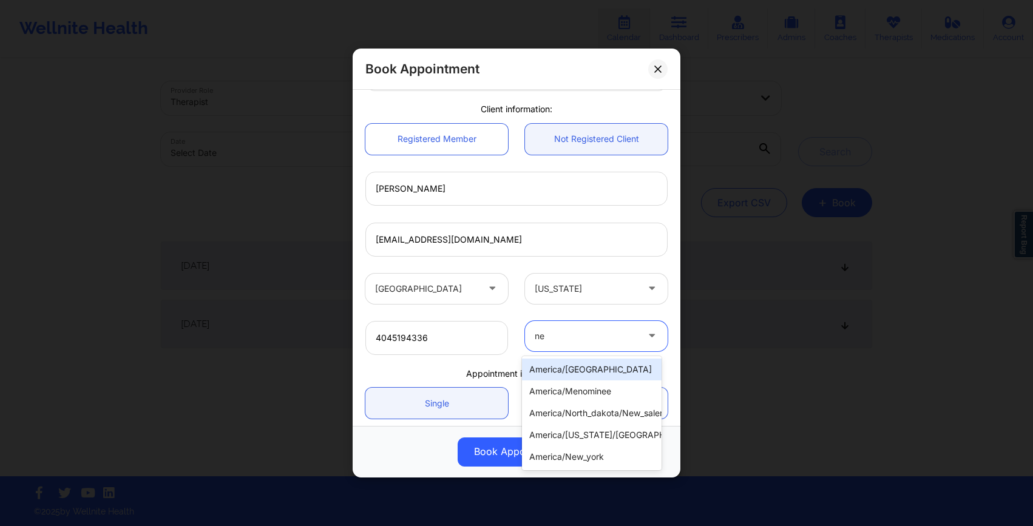
type input "new"
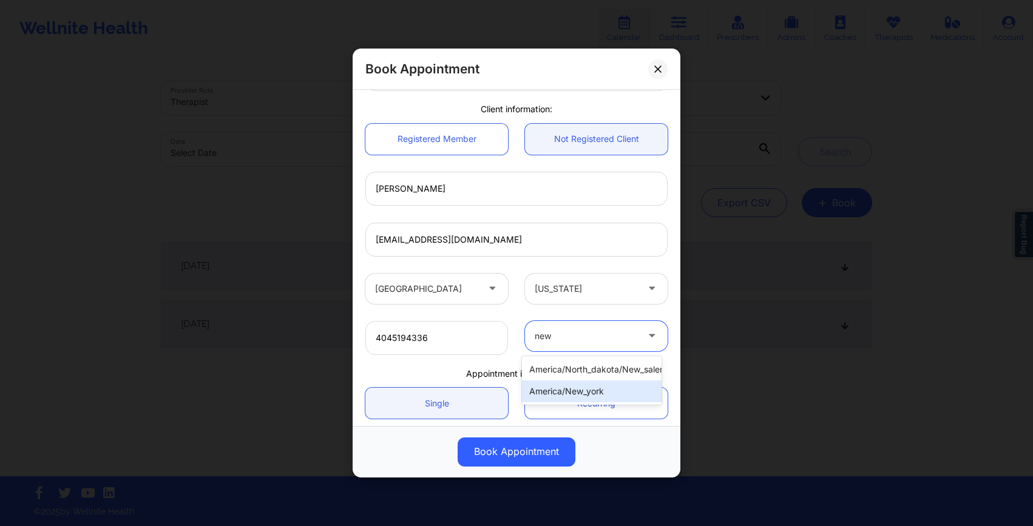
click at [565, 393] on div "america/new_york" at bounding box center [592, 391] width 140 height 22
click at [566, 310] on div "[GEOGRAPHIC_DATA] [US_STATE]" at bounding box center [516, 288] width 319 height 47
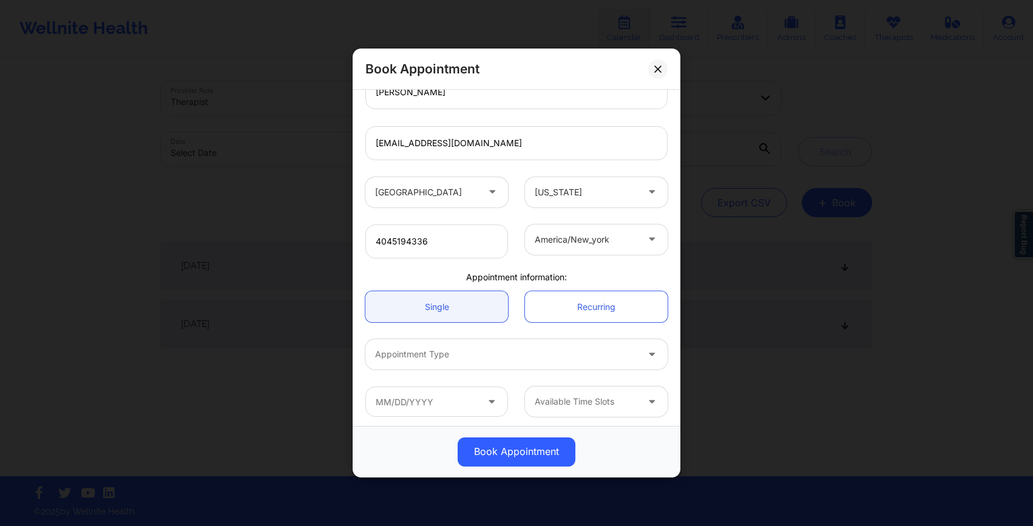
scroll to position [190, 0]
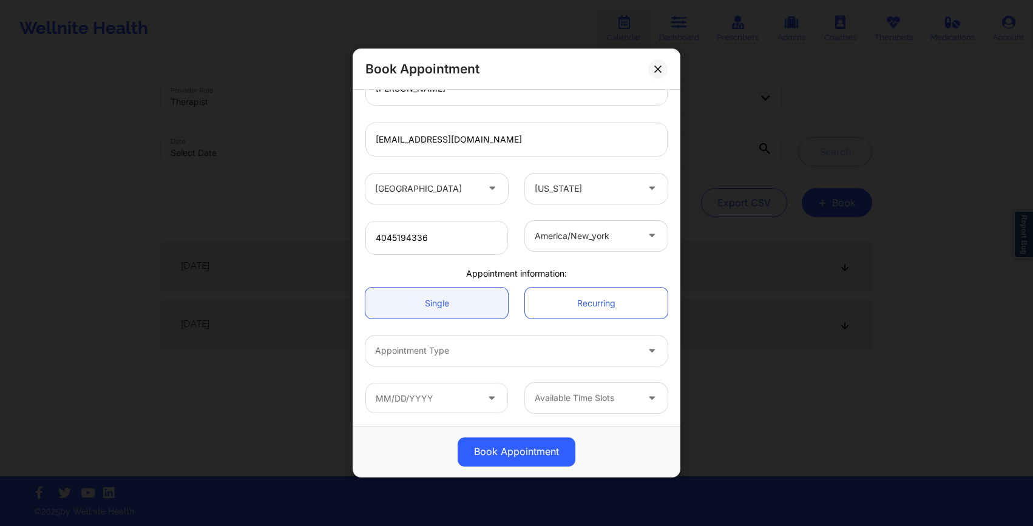
click at [521, 346] on div at bounding box center [506, 351] width 262 height 15
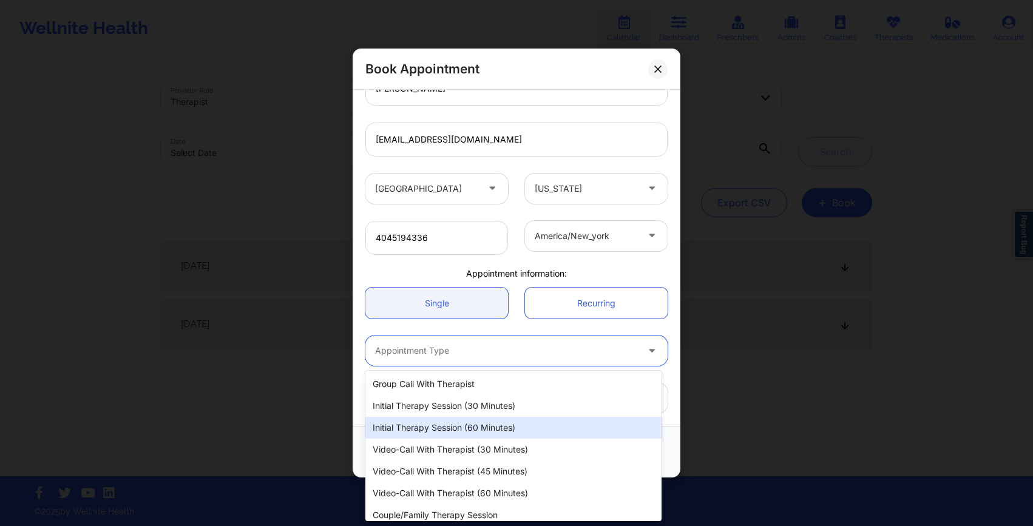
click at [507, 421] on div "Initial Therapy Session (60 minutes)" at bounding box center [513, 428] width 296 height 22
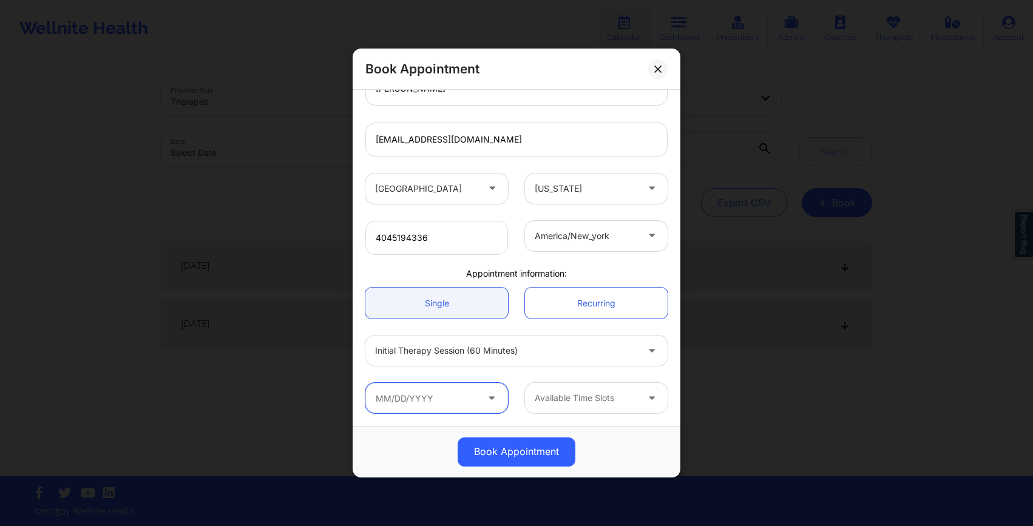
click at [469, 403] on input "text" at bounding box center [436, 398] width 143 height 30
click at [461, 417] on div "Available Time Slots" at bounding box center [516, 397] width 319 height 47
click at [422, 403] on input "text" at bounding box center [436, 398] width 143 height 30
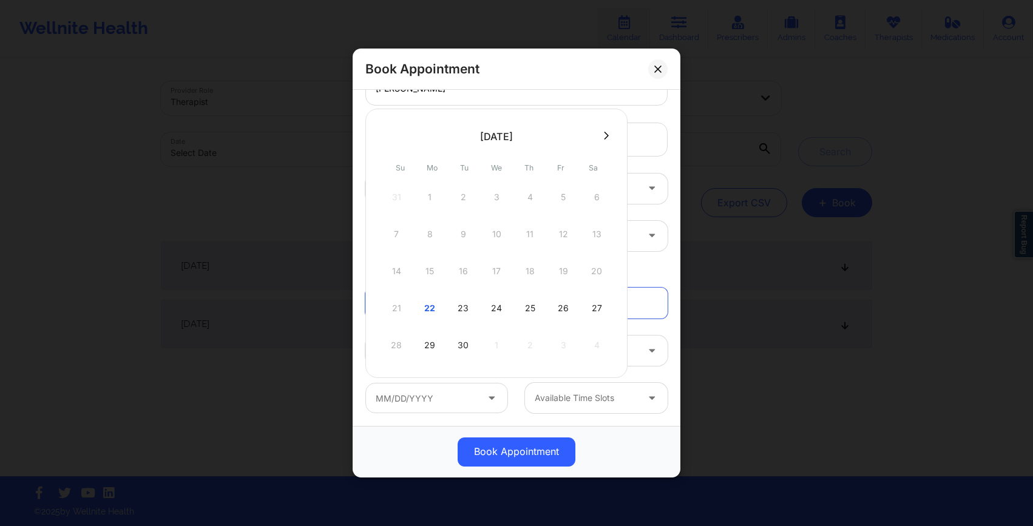
click at [655, 121] on div "elisaswan946789@wellnite.com" at bounding box center [516, 139] width 319 height 51
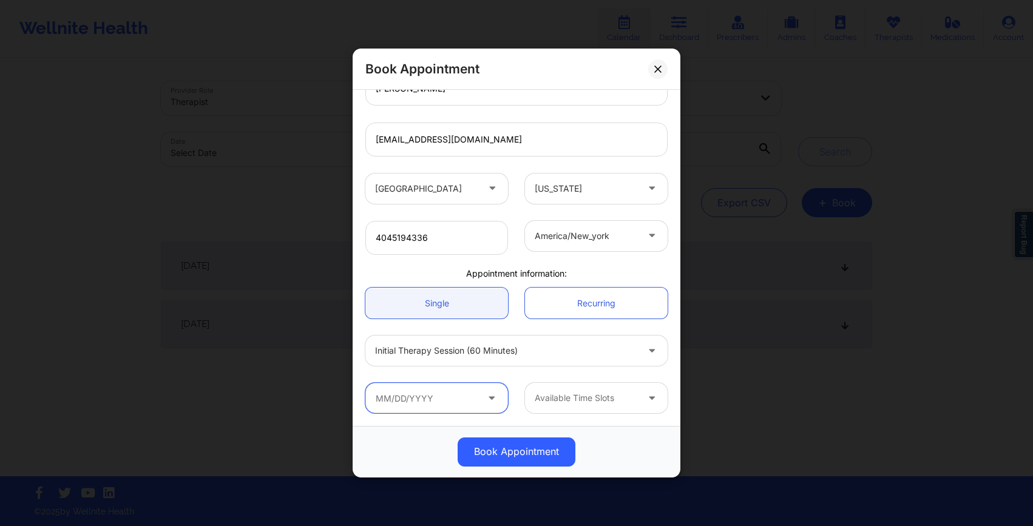
click at [442, 400] on input "text" at bounding box center [436, 398] width 143 height 30
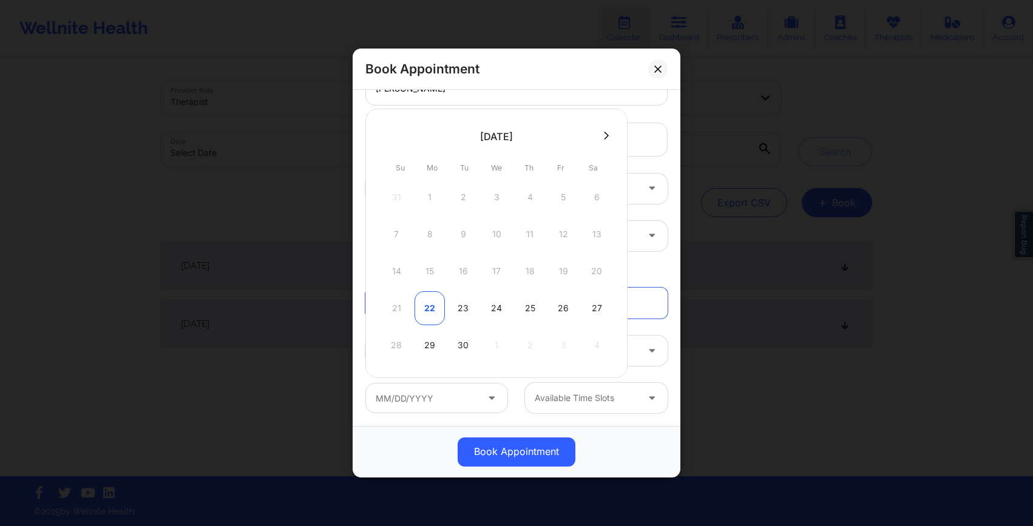
click at [425, 304] on div "22" at bounding box center [429, 308] width 30 height 34
type input "09/22/2025"
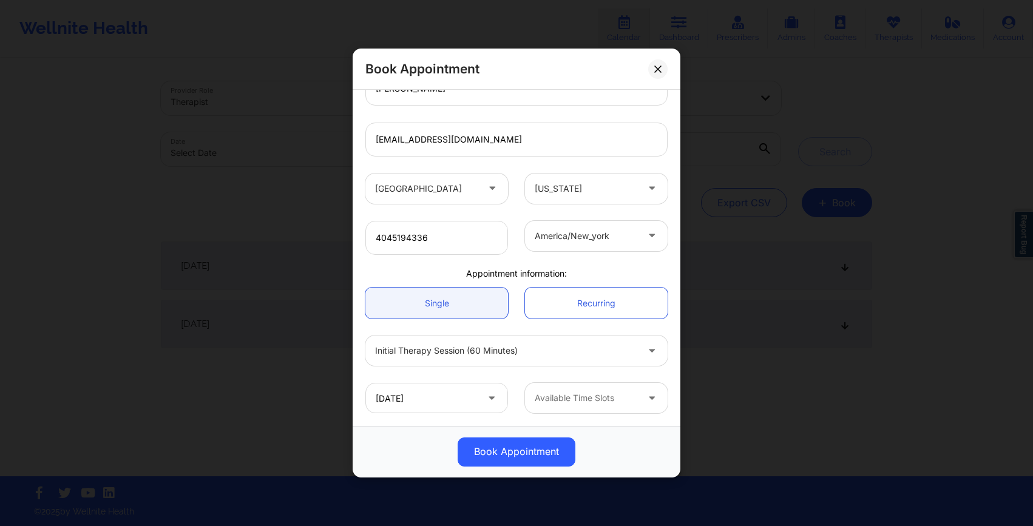
click at [571, 396] on div at bounding box center [586, 398] width 103 height 15
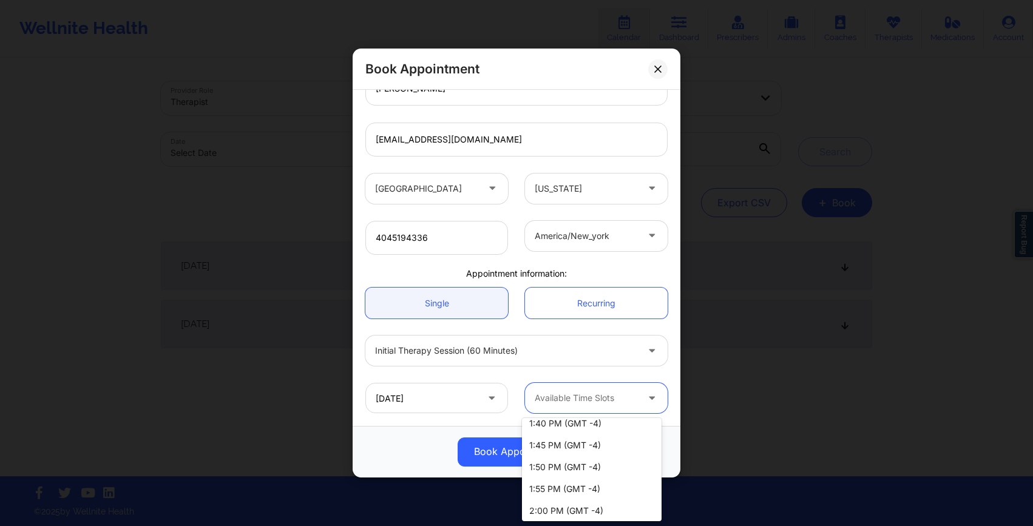
scroll to position [87, 0]
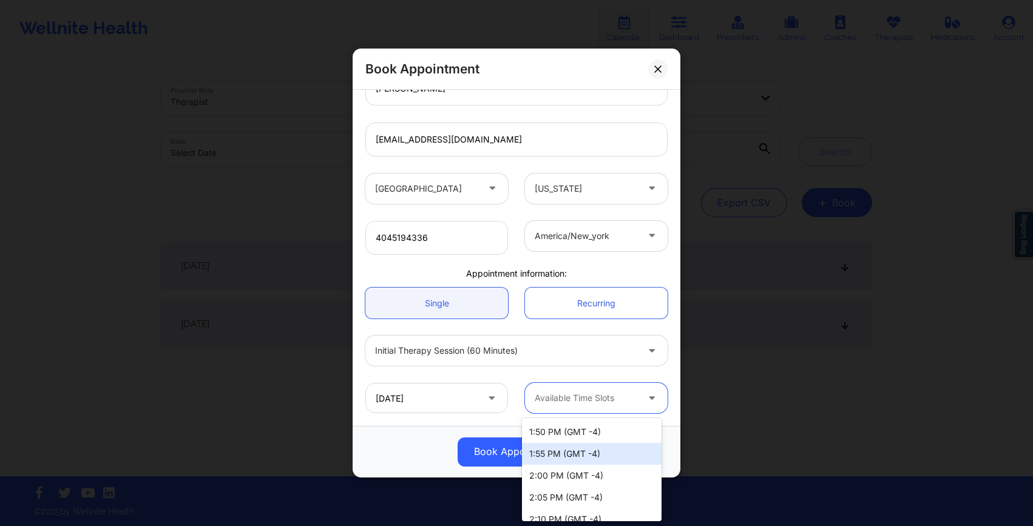
click at [553, 453] on div "1:55 PM (GMT -4)" at bounding box center [592, 454] width 140 height 22
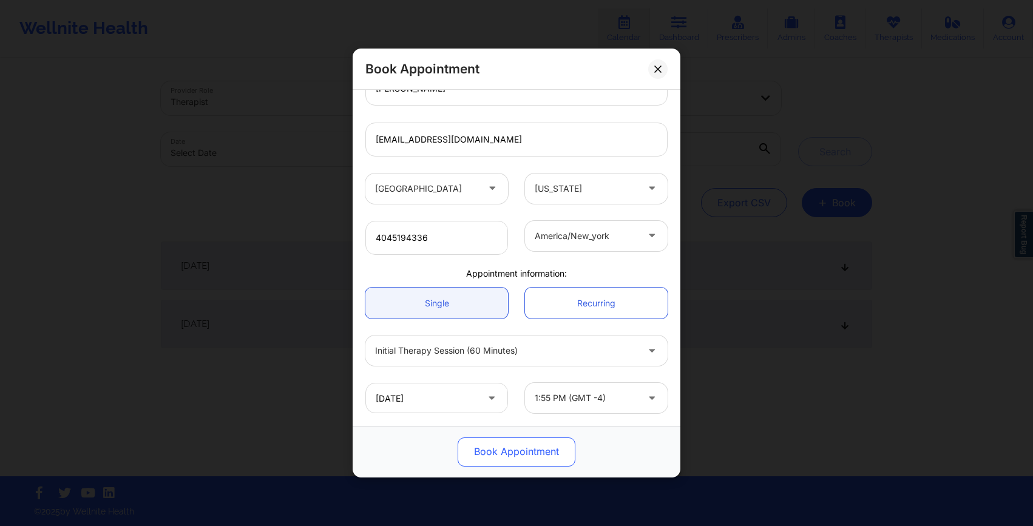
click at [541, 451] on button "Book Appointment" at bounding box center [516, 451] width 118 height 29
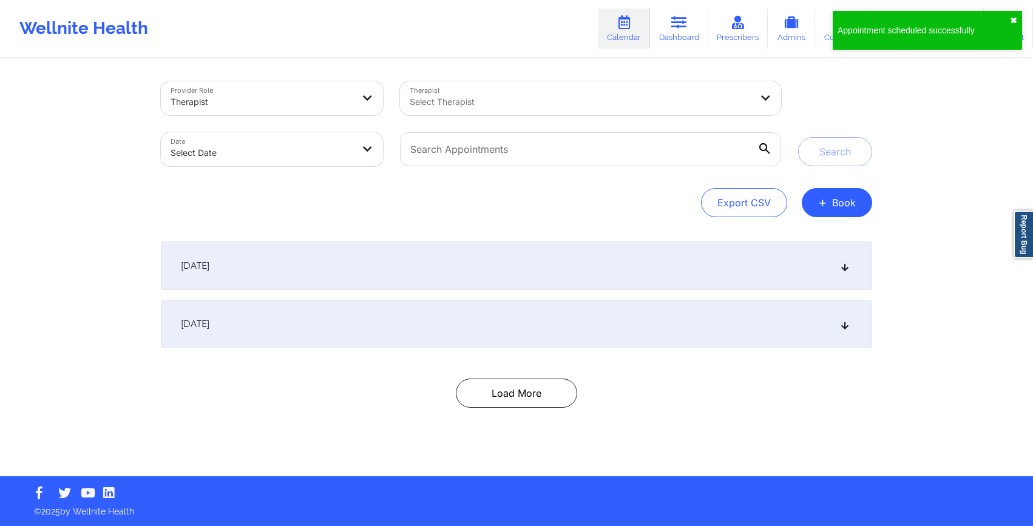
click at [1014, 18] on button "✖︎" at bounding box center [1013, 21] width 7 height 10
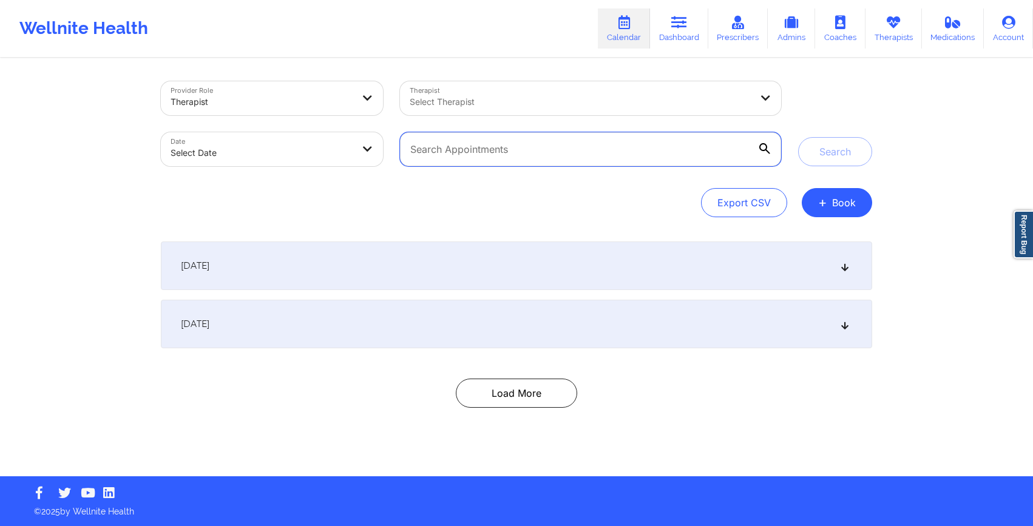
click at [567, 148] on input "text" at bounding box center [590, 149] width 381 height 34
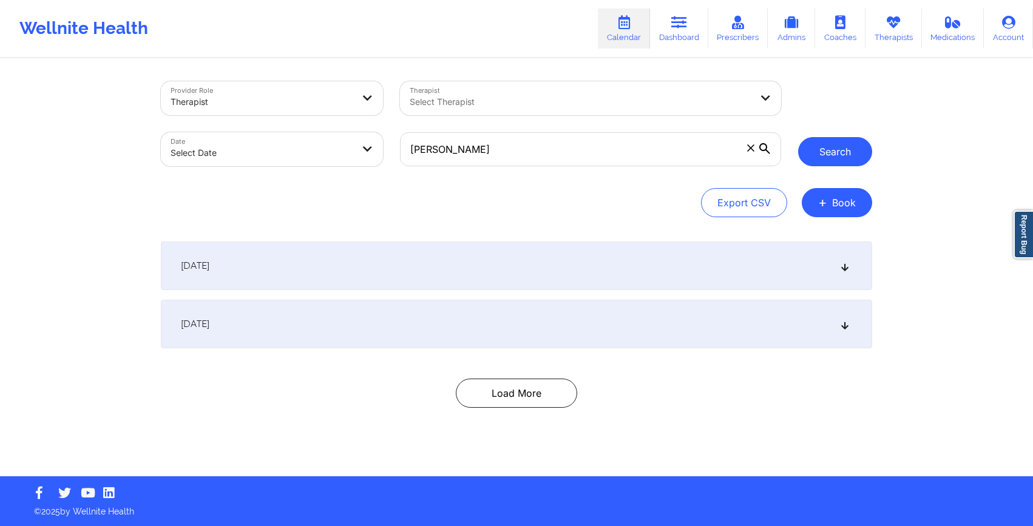
click at [843, 161] on button "Search" at bounding box center [835, 151] width 74 height 29
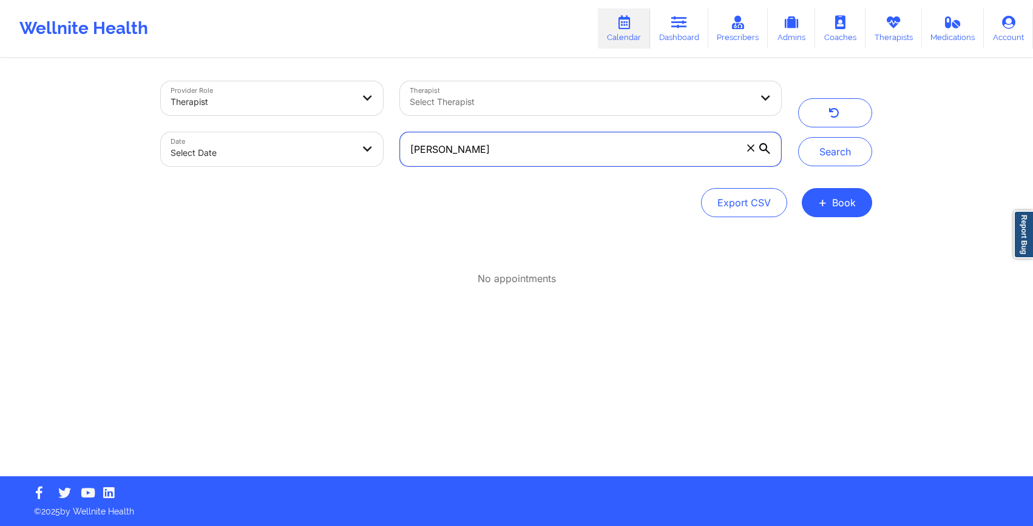
click at [545, 150] on input "[PERSON_NAME]" at bounding box center [590, 149] width 381 height 34
type input "e"
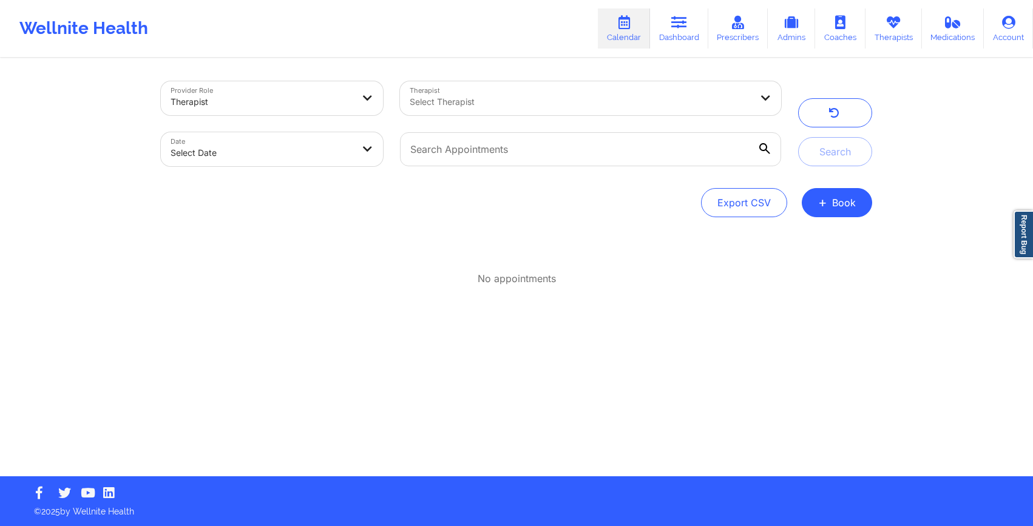
select select "2025-8"
select select "2025-9"
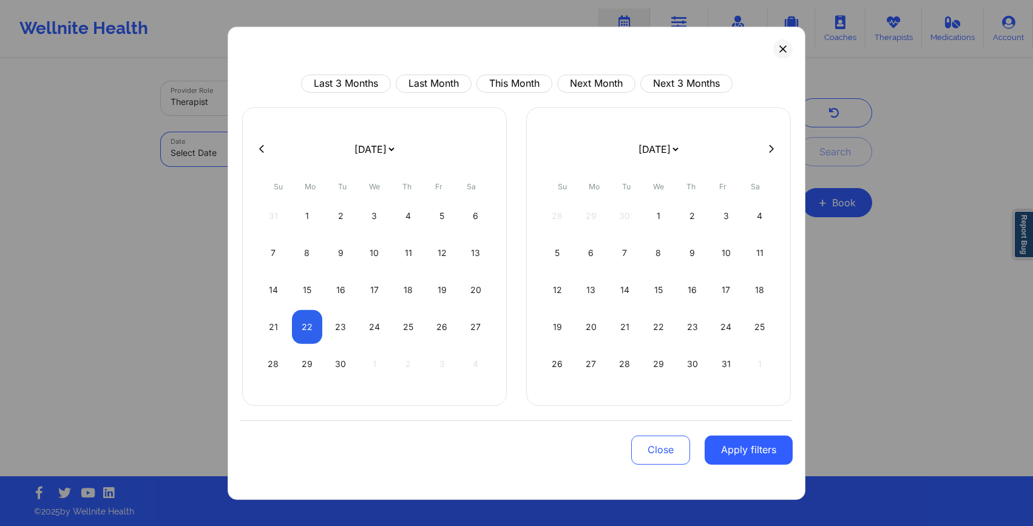
click at [277, 157] on body "Wellnite Health Calendar Dashboard Prescribers Admins Coaches Therapists Medica…" at bounding box center [516, 263] width 1033 height 526
click at [310, 327] on div "22" at bounding box center [307, 326] width 31 height 34
select select "2025-8"
select select "2025-9"
select select "2025-8"
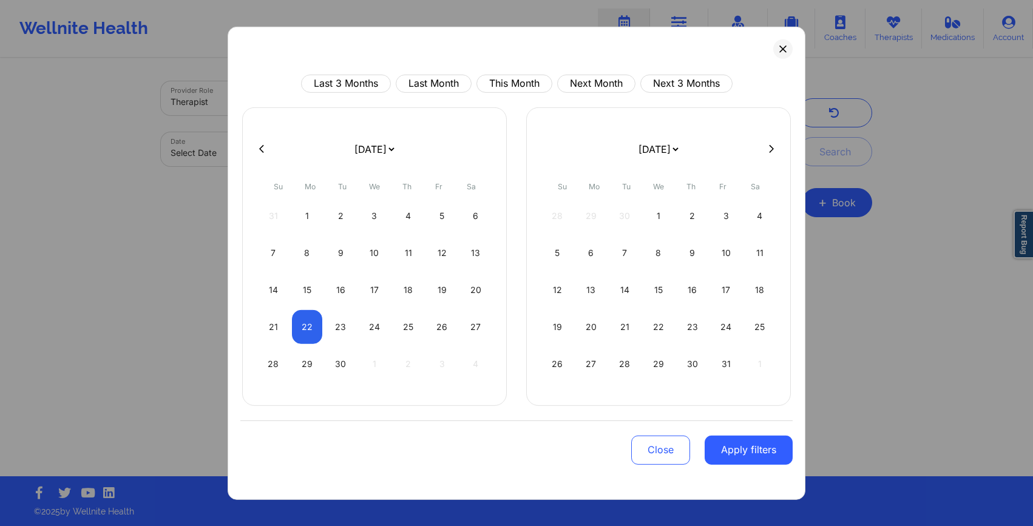
select select "2025-9"
click at [745, 454] on button "Apply filters" at bounding box center [748, 449] width 88 height 29
click at [736, 449] on button "Apply filters" at bounding box center [748, 449] width 88 height 29
select select "2025-8"
select select "2025-9"
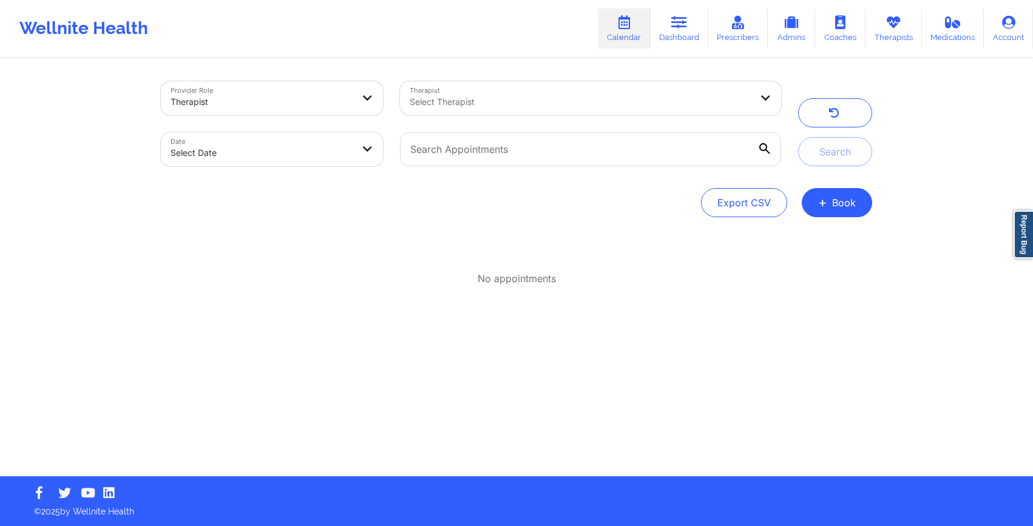
select select "2025-8"
select select "2025-9"
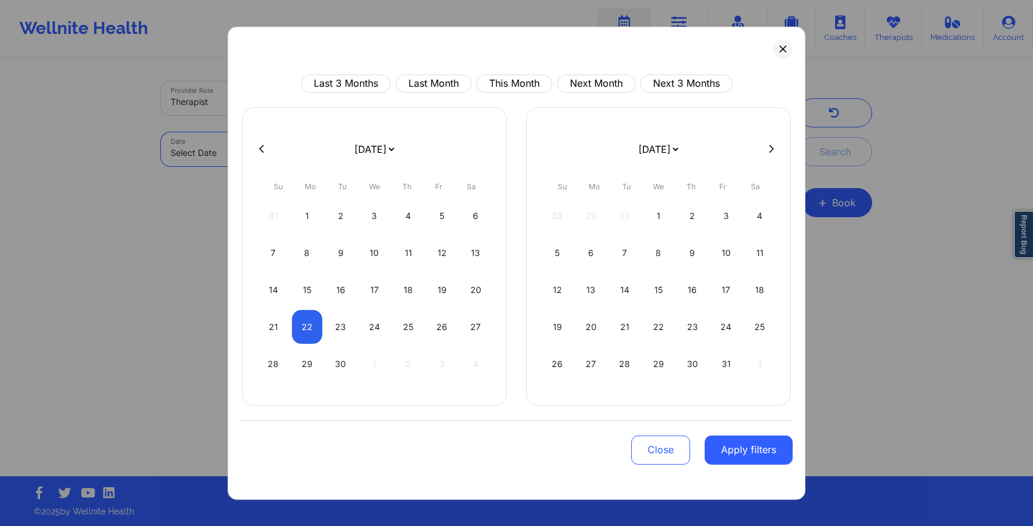
click at [217, 166] on body "Wellnite Health Calendar Dashboard Prescribers Admins Coaches Therapists Medica…" at bounding box center [516, 263] width 1033 height 526
click at [751, 450] on button "Apply filters" at bounding box center [748, 449] width 88 height 29
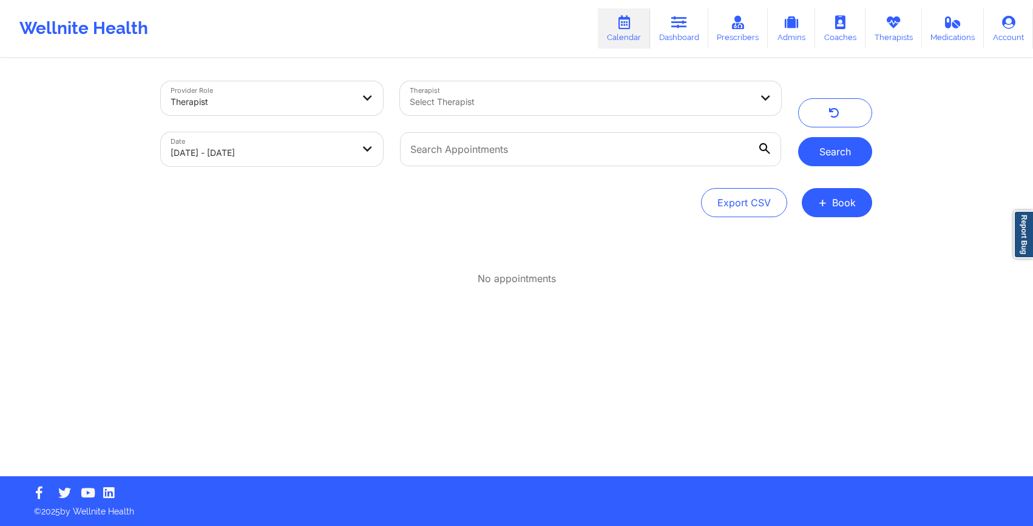
click at [828, 153] on button "Search" at bounding box center [835, 151] width 74 height 29
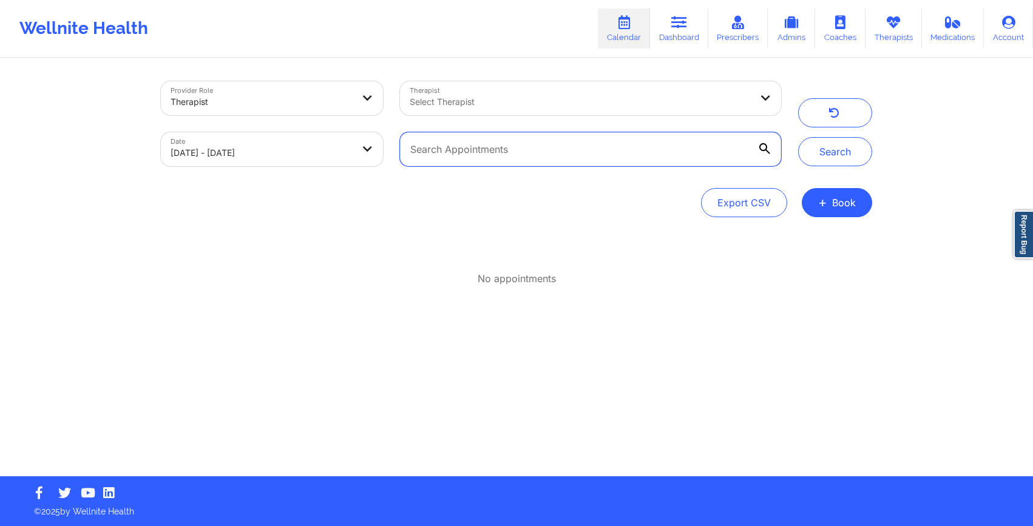
click at [681, 154] on input "text" at bounding box center [590, 149] width 381 height 34
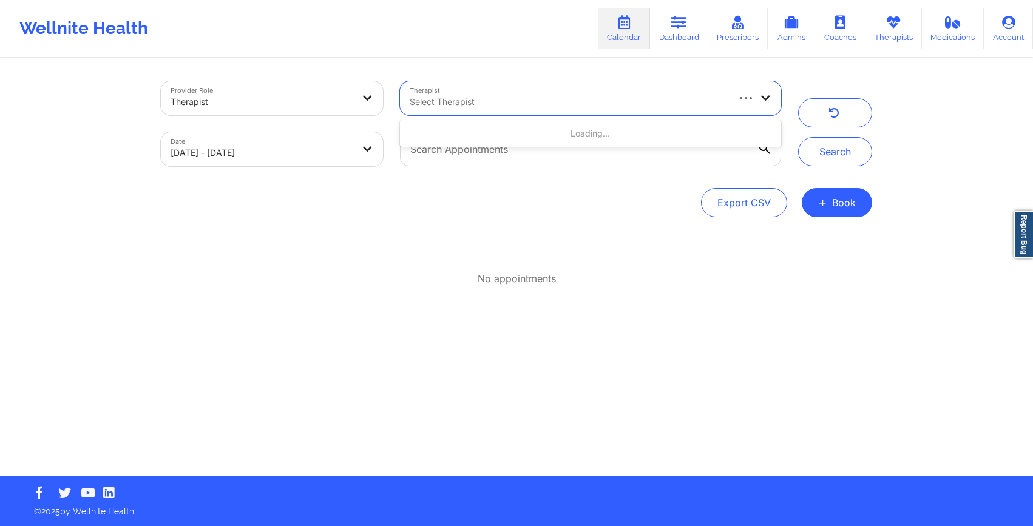
click at [482, 112] on div "Select Therapist" at bounding box center [564, 98] width 328 height 34
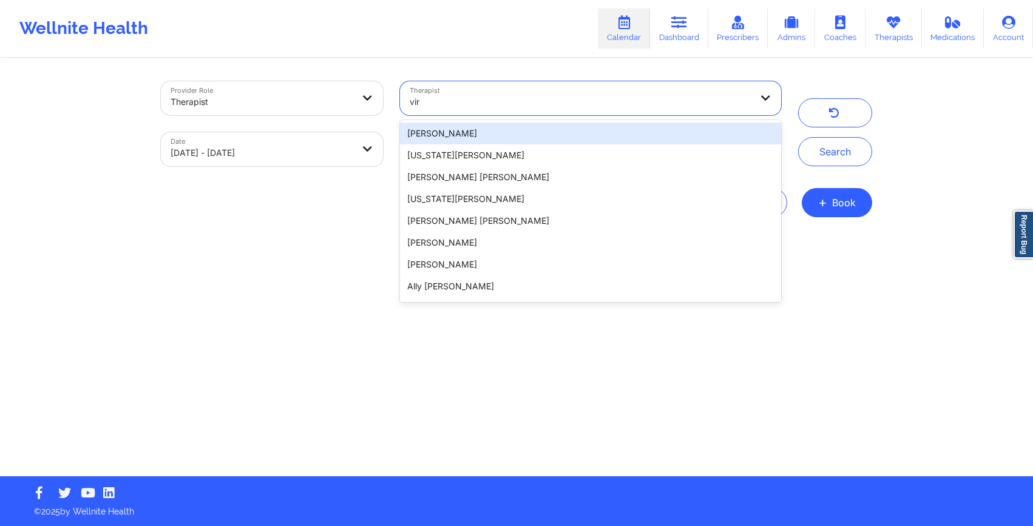
type input "virg"
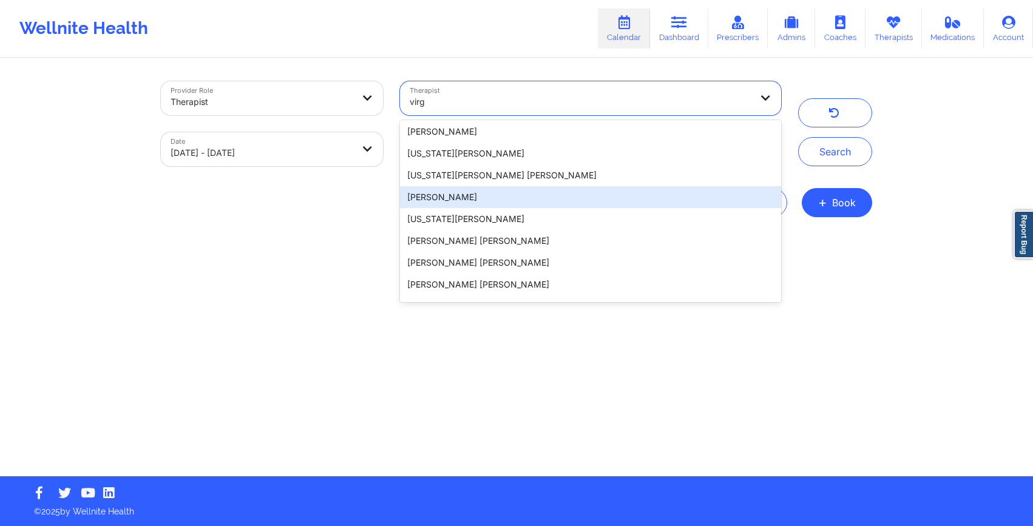
scroll to position [762, 0]
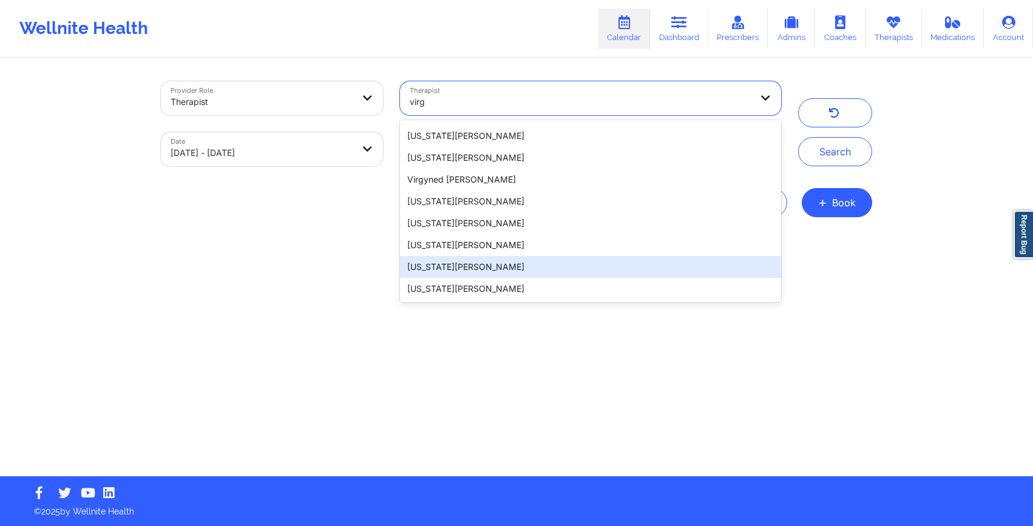
click at [451, 263] on div "[US_STATE][PERSON_NAME]" at bounding box center [590, 267] width 381 height 22
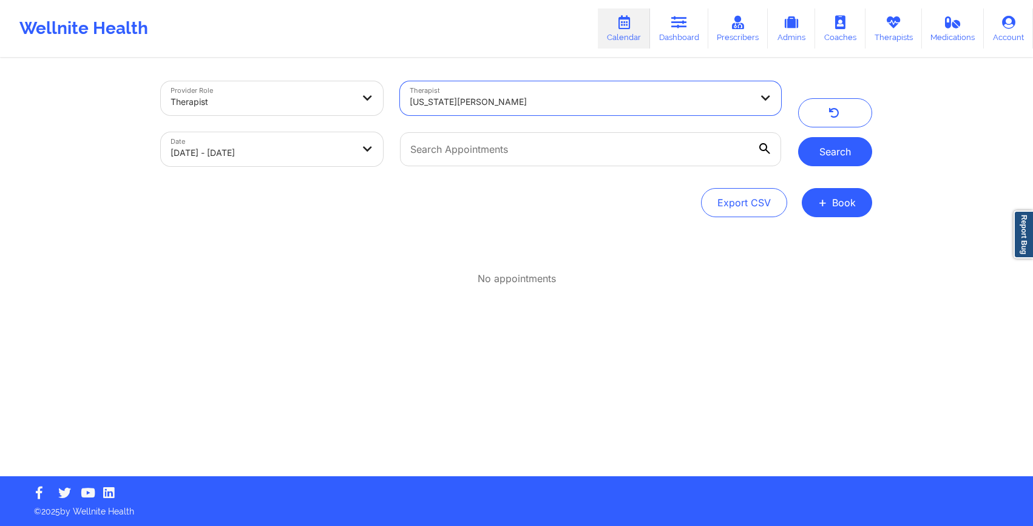
click at [855, 166] on button "Search" at bounding box center [835, 151] width 74 height 29
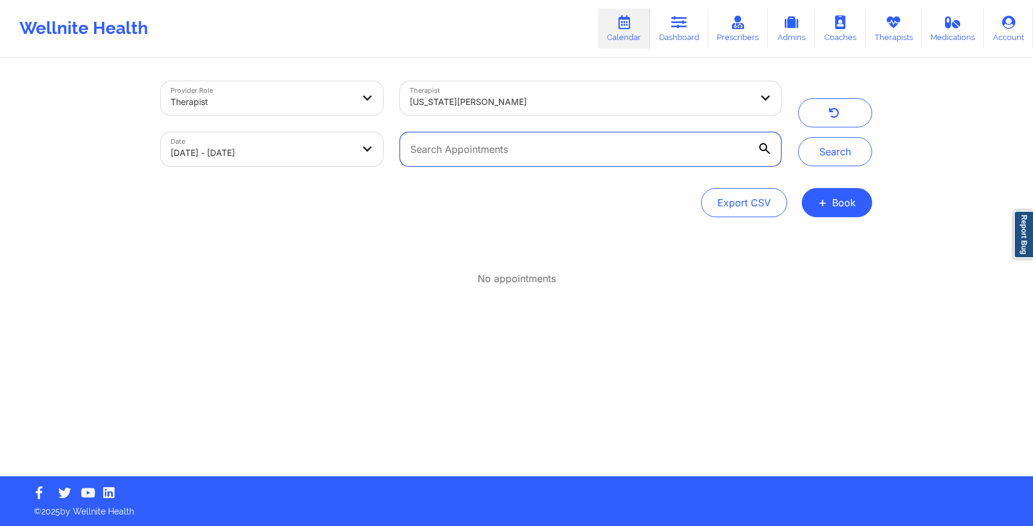
click at [445, 155] on input "text" at bounding box center [590, 149] width 381 height 34
type input "[PERSON_NAME]"
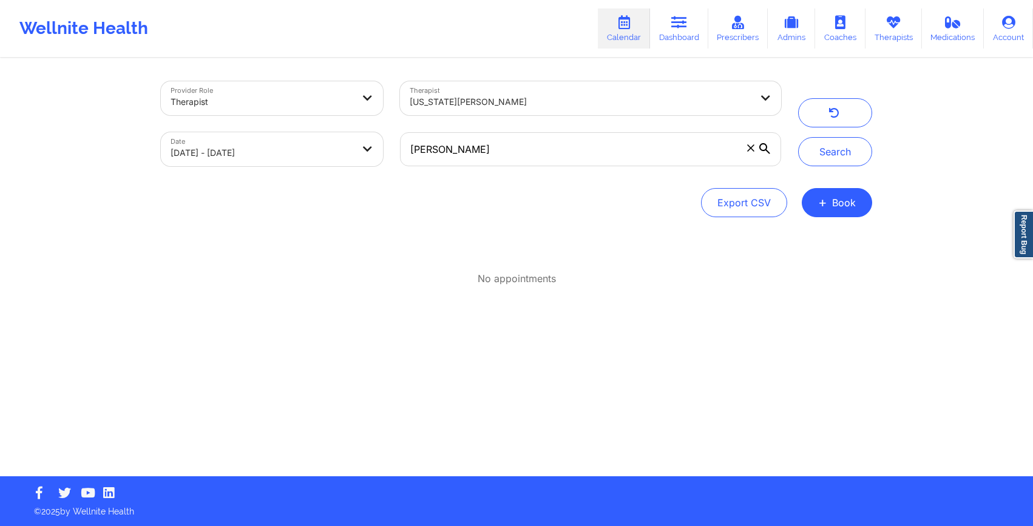
click at [692, 180] on div "Provider Role Therapist Therapist Virginia Gibala Date 09/22/2025 - 09/22/2025 …" at bounding box center [516, 149] width 711 height 136
click at [854, 144] on button "Search" at bounding box center [835, 151] width 74 height 29
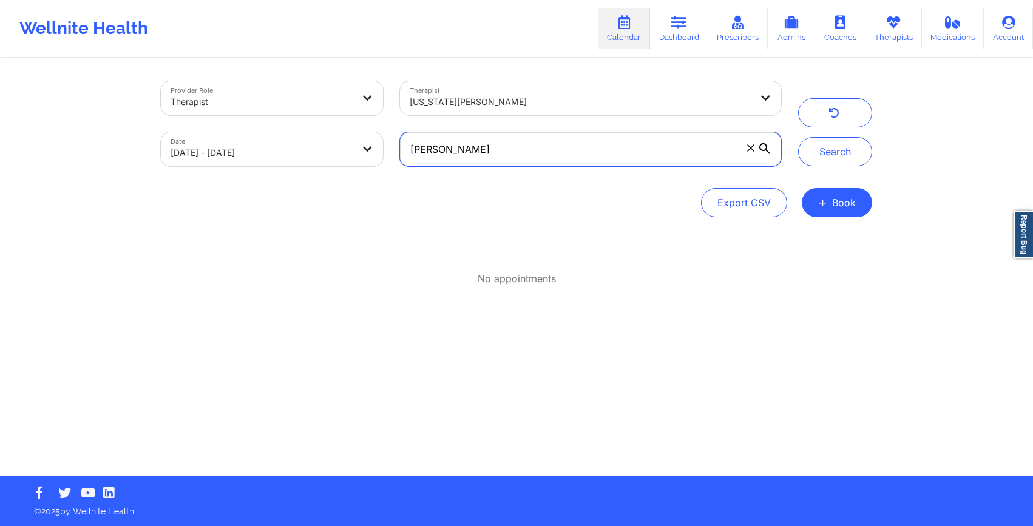
click at [452, 161] on input "[PERSON_NAME]" at bounding box center [590, 149] width 381 height 34
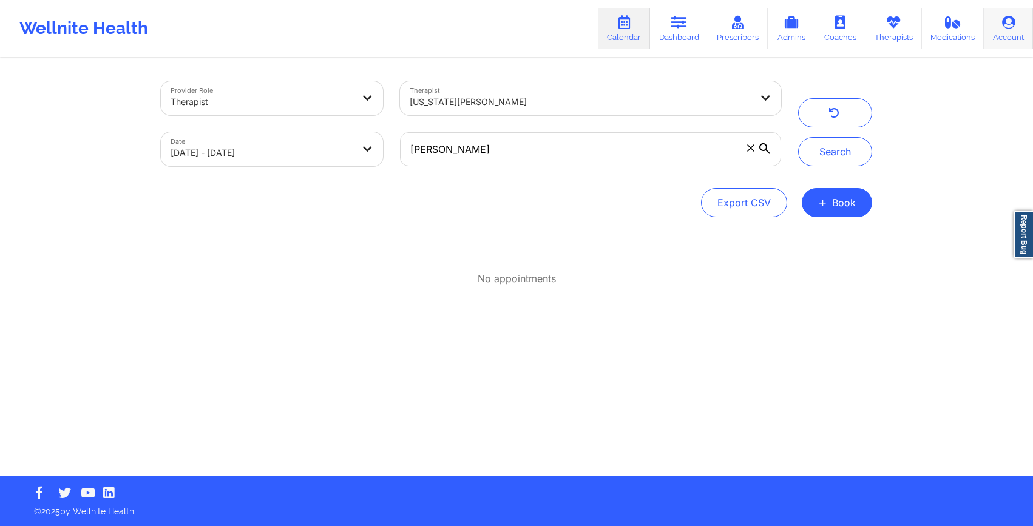
click at [1022, 25] on link "Account" at bounding box center [1008, 28] width 49 height 40
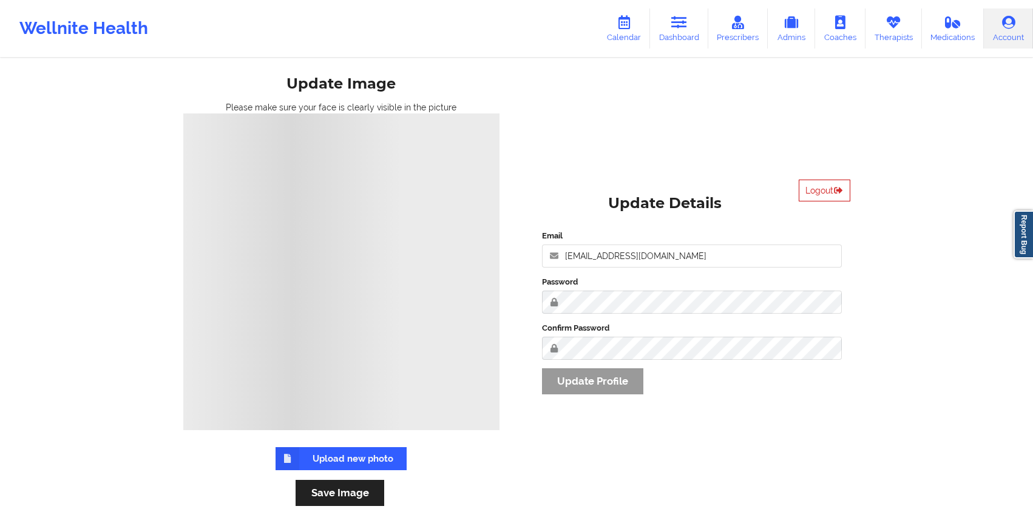
click at [818, 187] on button "Logout" at bounding box center [824, 191] width 52 height 22
